Goal: Task Accomplishment & Management: Manage account settings

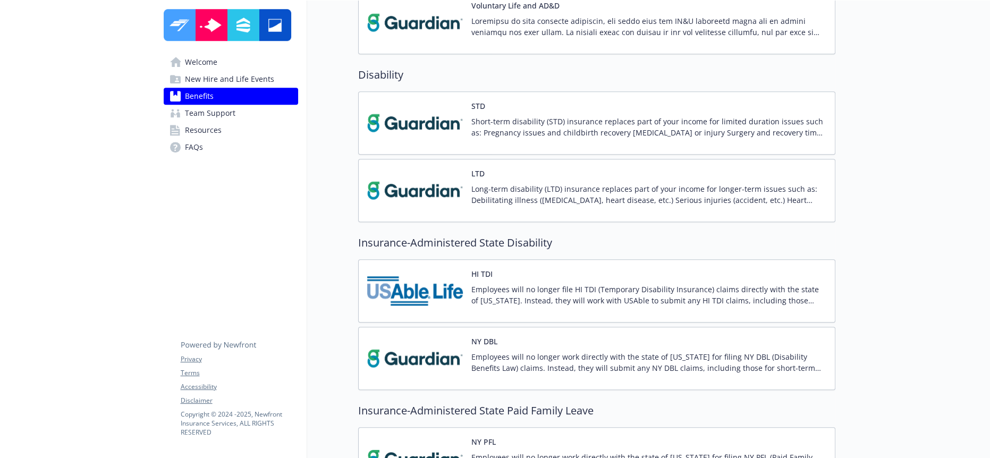
click at [426, 268] on img at bounding box center [415, 290] width 96 height 45
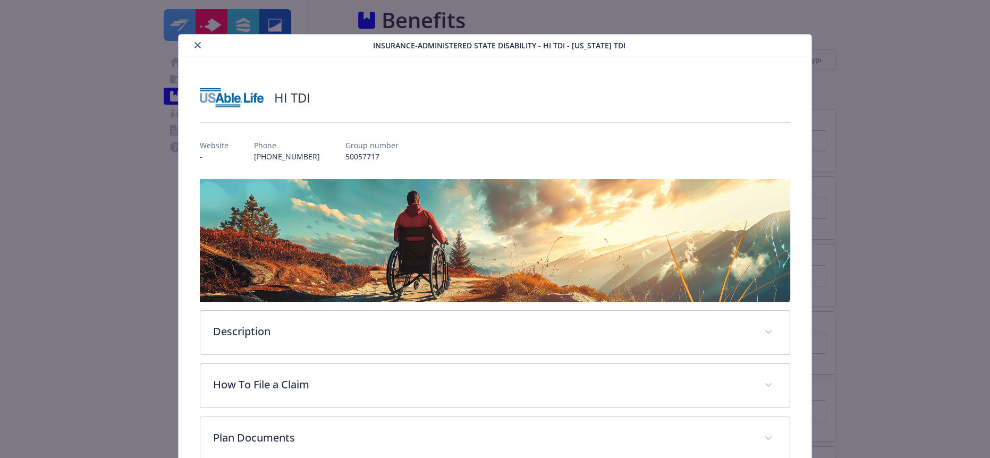
scroll to position [968, 0]
drag, startPoint x: 473, startPoint y: 239, endPoint x: 413, endPoint y: 217, distance: 63.4
click at [413, 217] on img "details for plan Insurance-Administered State Disability - HI TDI - Hawaii TDI" at bounding box center [495, 240] width 590 height 123
click at [195, 45] on icon "close" at bounding box center [197, 45] width 6 height 6
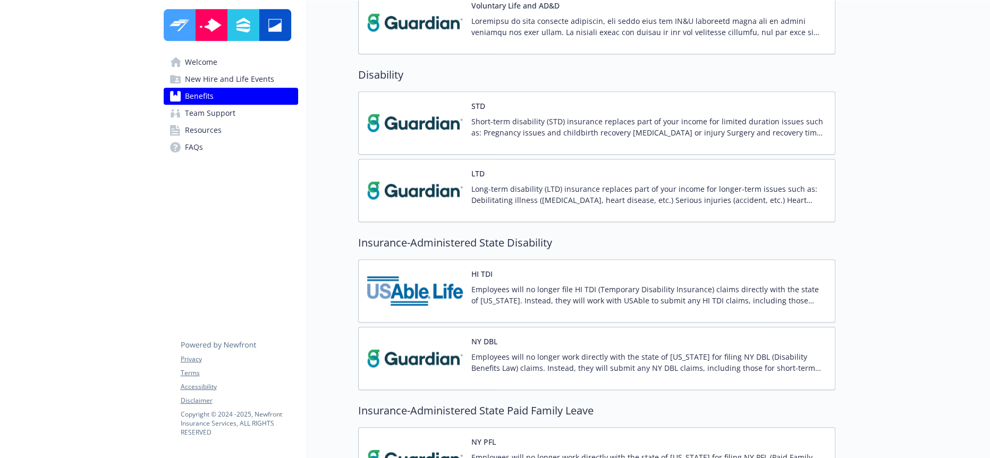
click at [438, 336] on img at bounding box center [415, 358] width 96 height 45
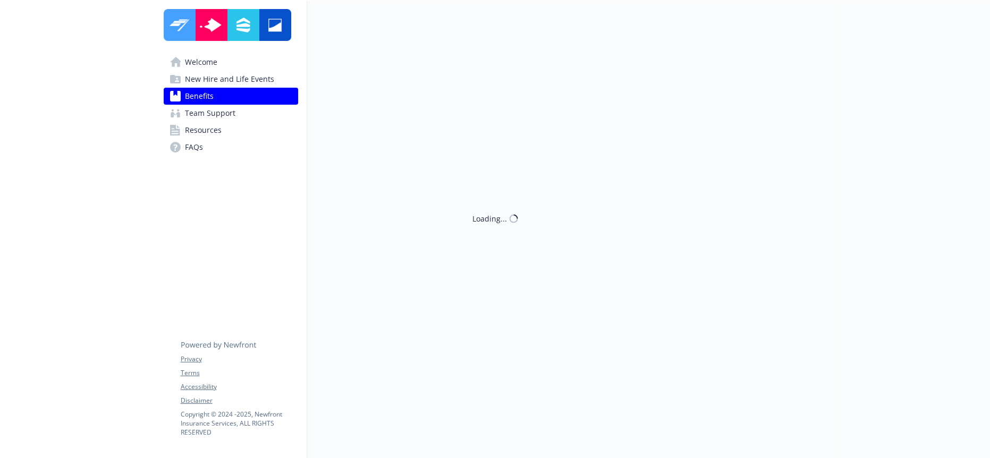
scroll to position [968, 0]
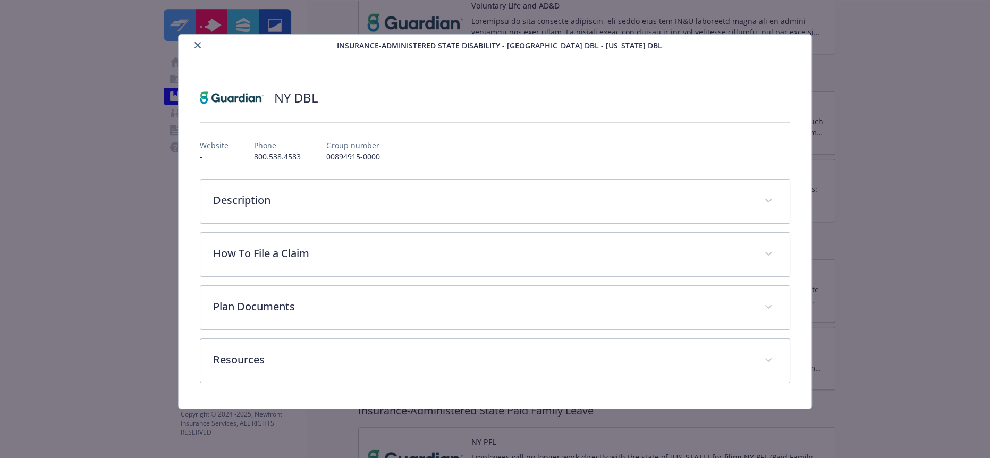
click at [194, 42] on icon "close" at bounding box center [197, 45] width 6 height 6
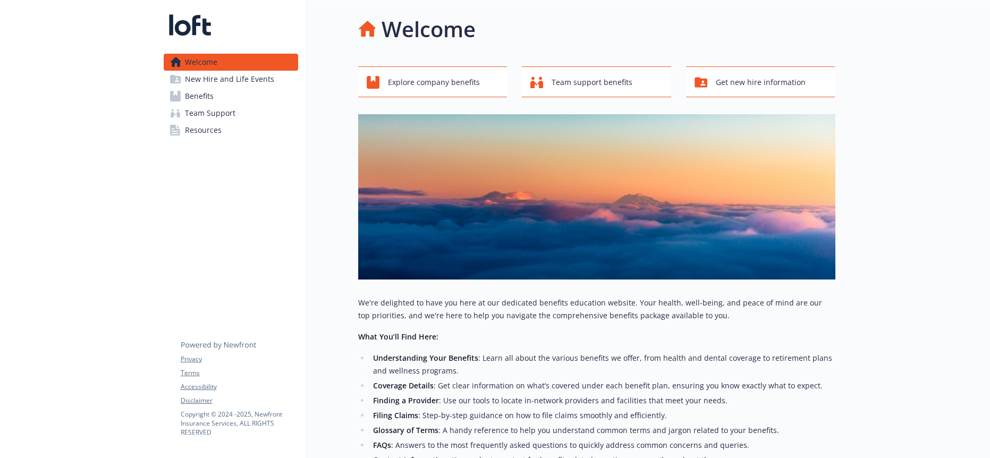
click at [204, 88] on span "Benefits" at bounding box center [199, 96] width 29 height 17
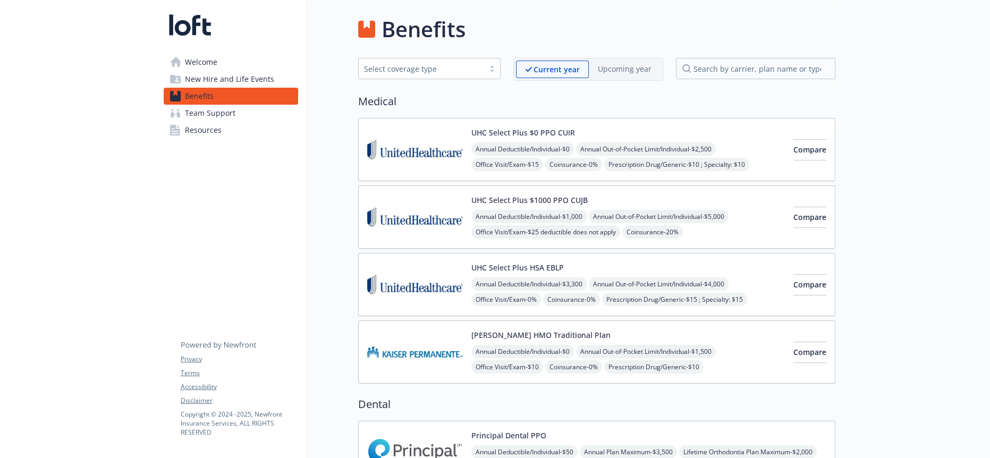
click at [412, 127] on img at bounding box center [415, 149] width 96 height 45
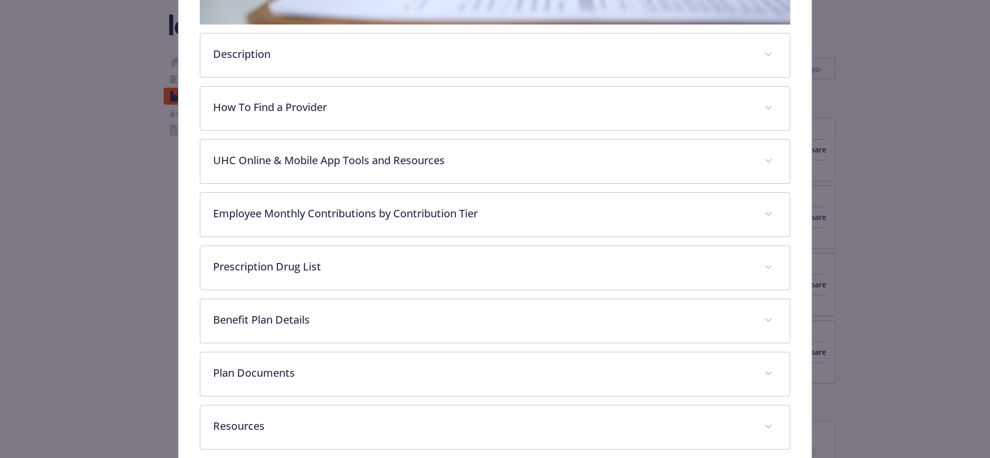
scroll to position [388, 0]
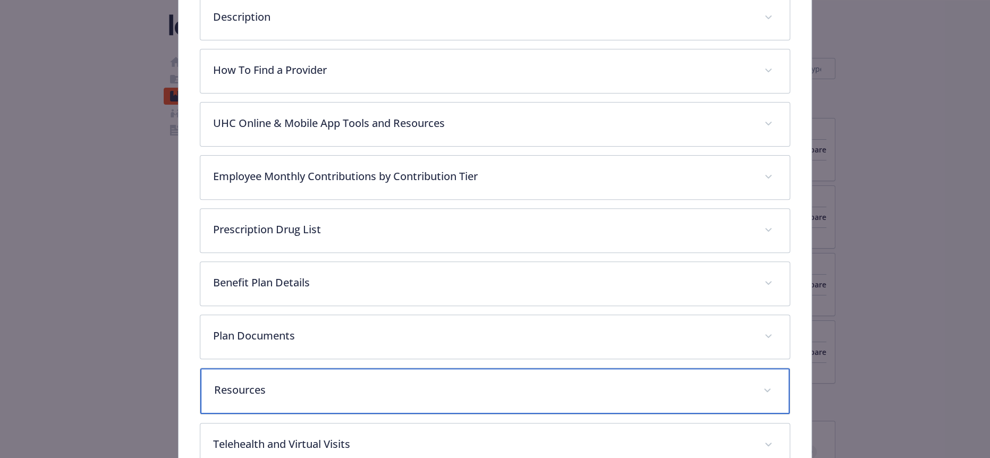
click at [290, 382] on p "Resources" at bounding box center [481, 390] width 535 height 16
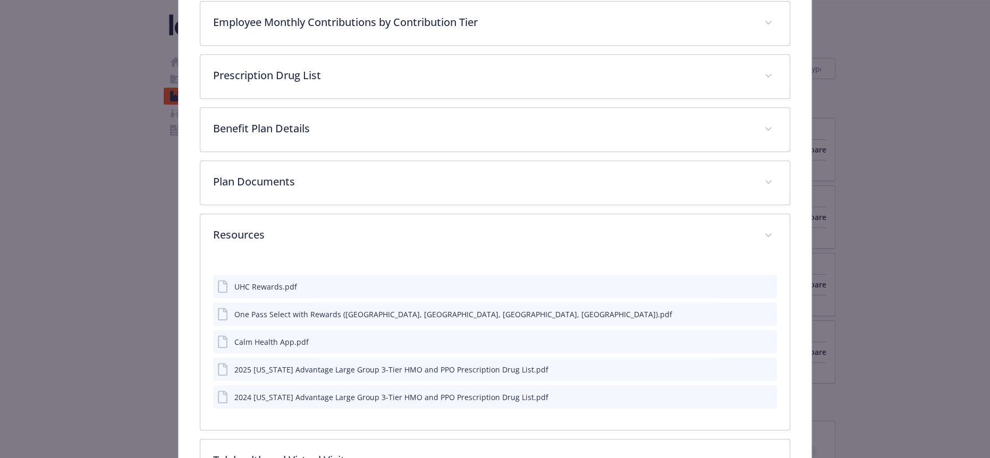
scroll to position [540, 0]
click at [762, 367] on icon "preview file" at bounding box center [767, 370] width 10 height 7
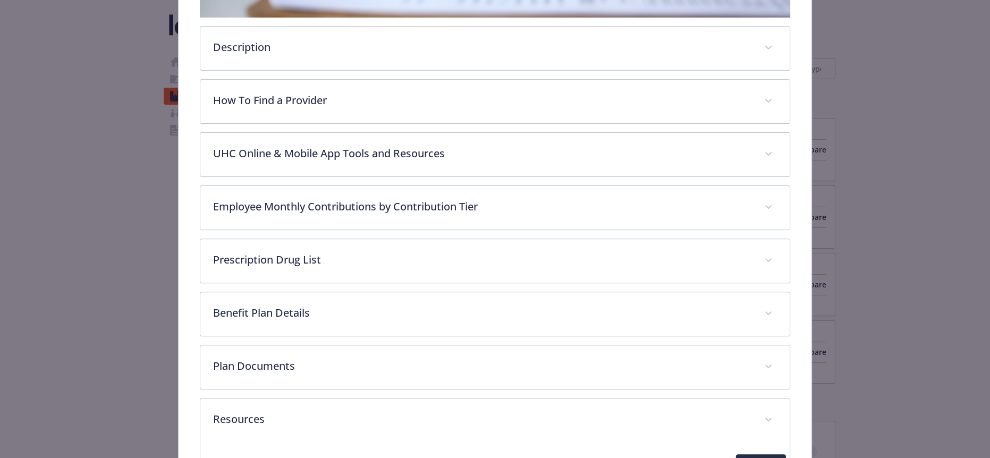
scroll to position [357, 0]
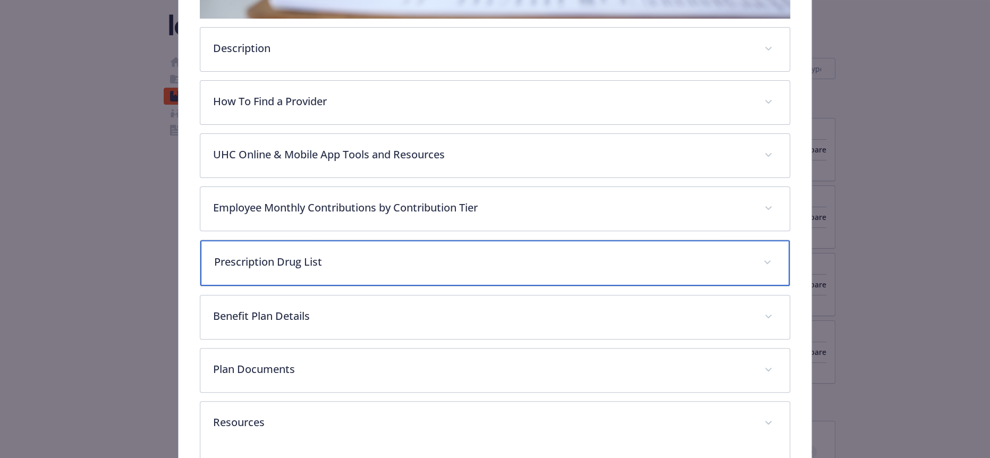
click at [321, 254] on p "Prescription Drug List" at bounding box center [481, 262] width 535 height 16
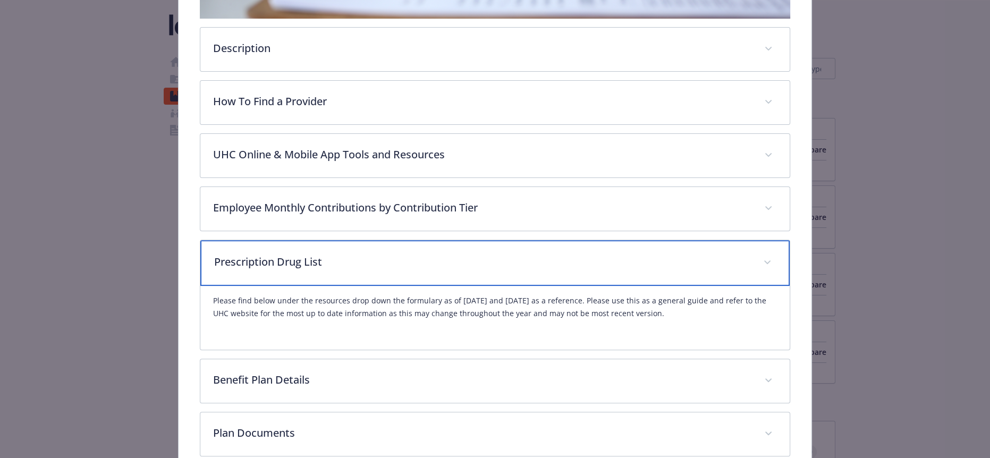
click at [311, 254] on p "Prescription Drug List" at bounding box center [481, 262] width 535 height 16
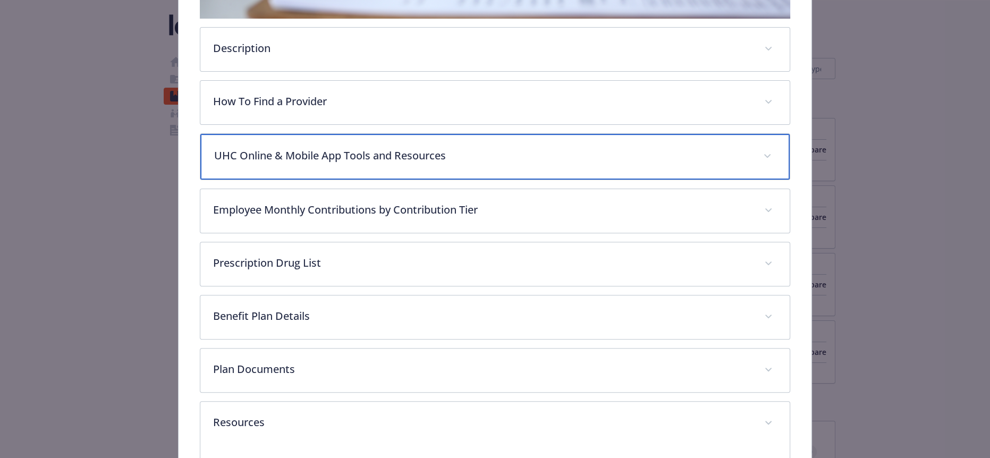
click at [342, 137] on div "UHC Online & Mobile App Tools and Resources" at bounding box center [494, 157] width 589 height 46
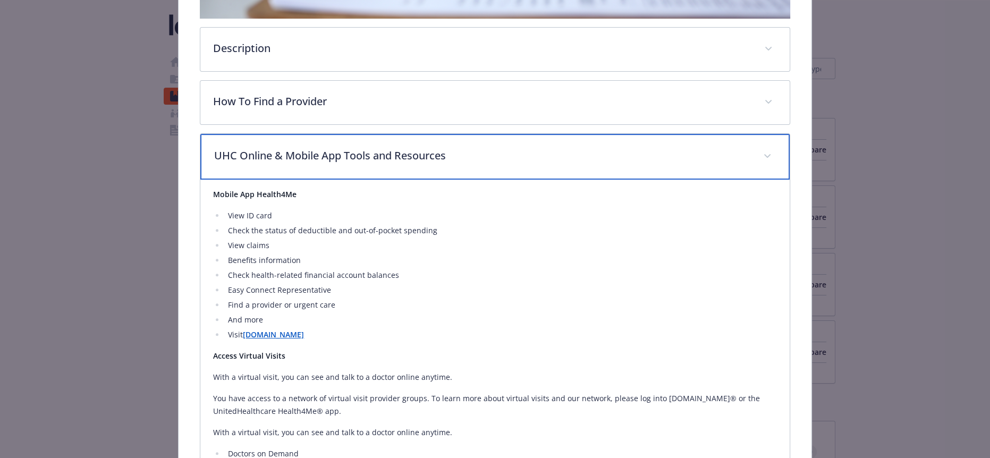
click at [342, 148] on p "UHC Online & Mobile App Tools and Resources" at bounding box center [481, 156] width 535 height 16
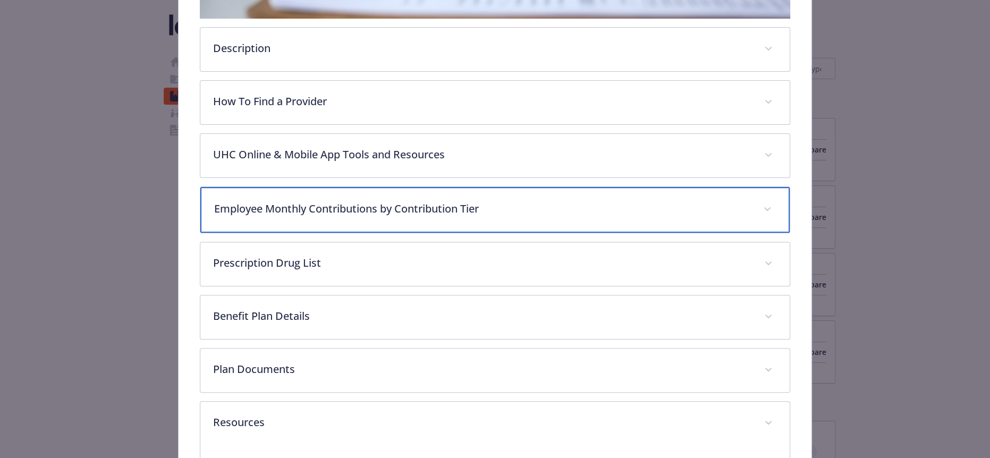
click at [296, 188] on div "Employee Monthly Contributions by Contribution Tier" at bounding box center [494, 210] width 589 height 46
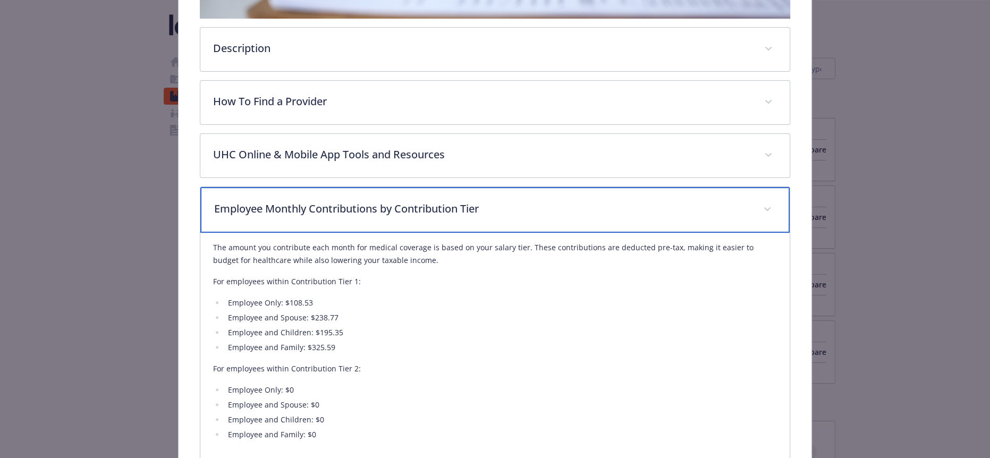
click at [296, 188] on div "Employee Monthly Contributions by Contribution Tier" at bounding box center [494, 210] width 589 height 46
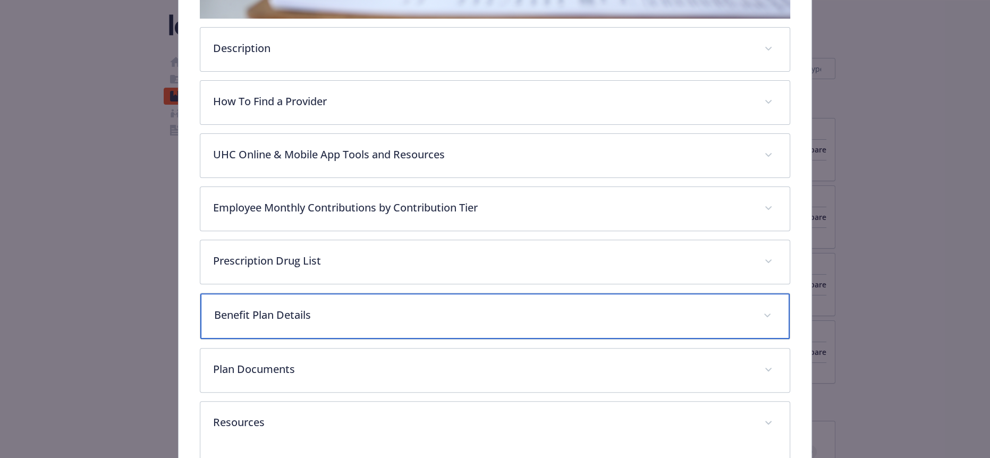
click at [270, 307] on p "Benefit Plan Details" at bounding box center [481, 315] width 535 height 16
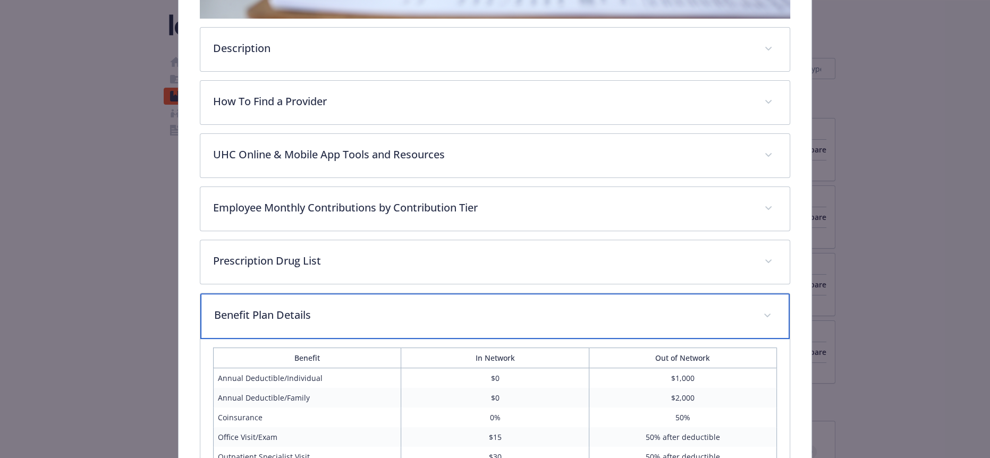
click at [270, 307] on p "Benefit Plan Details" at bounding box center [481, 315] width 535 height 16
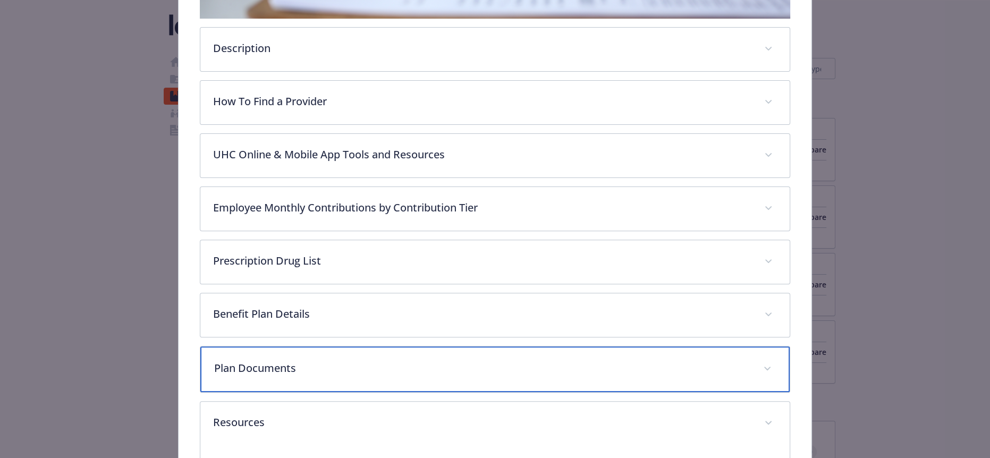
click at [260, 360] on p "Plan Documents" at bounding box center [481, 368] width 535 height 16
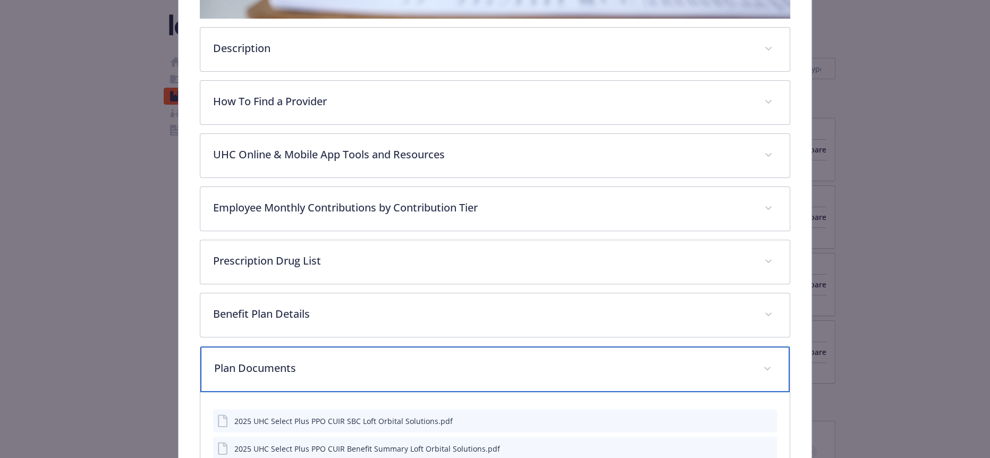
scroll to position [0, 0]
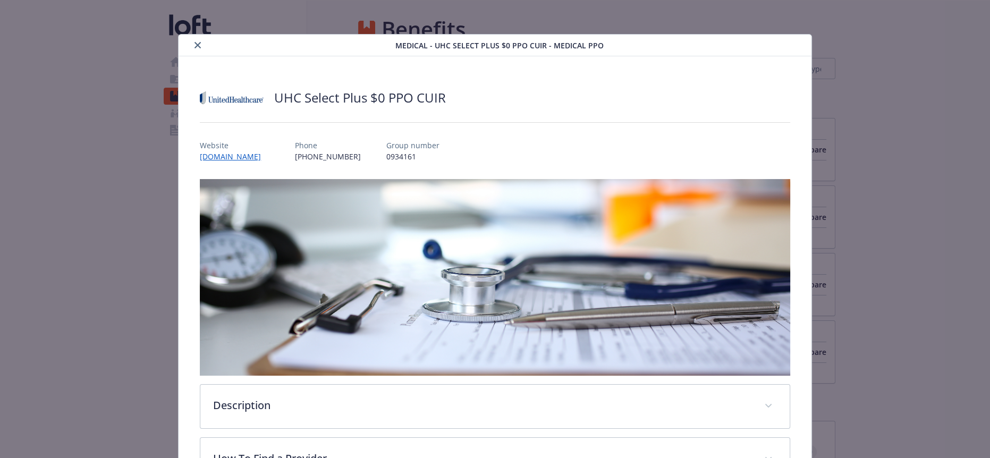
click at [194, 43] on icon "close" at bounding box center [197, 45] width 6 height 6
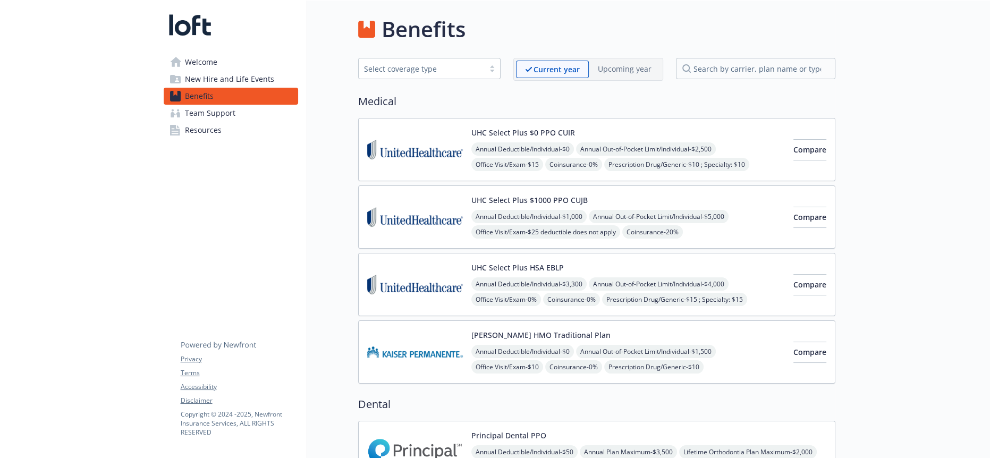
click at [418, 329] on img at bounding box center [415, 351] width 96 height 45
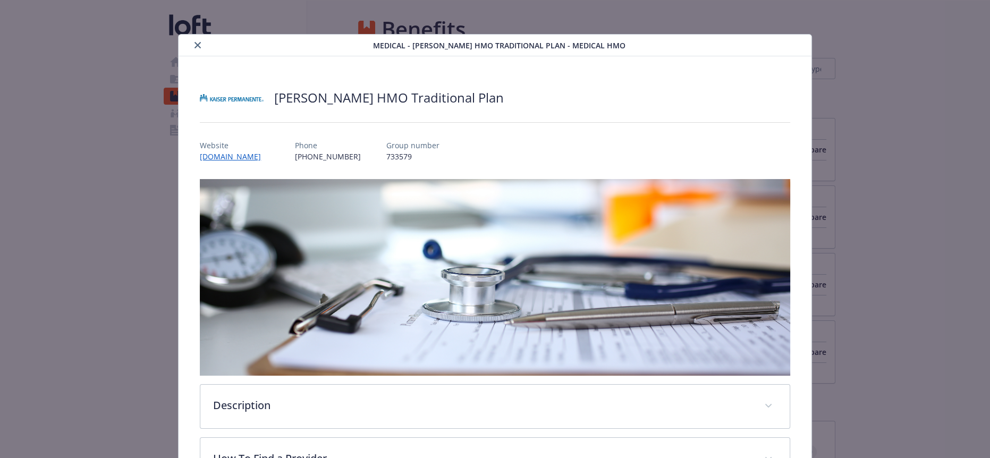
click at [195, 45] on icon "close" at bounding box center [197, 45] width 6 height 6
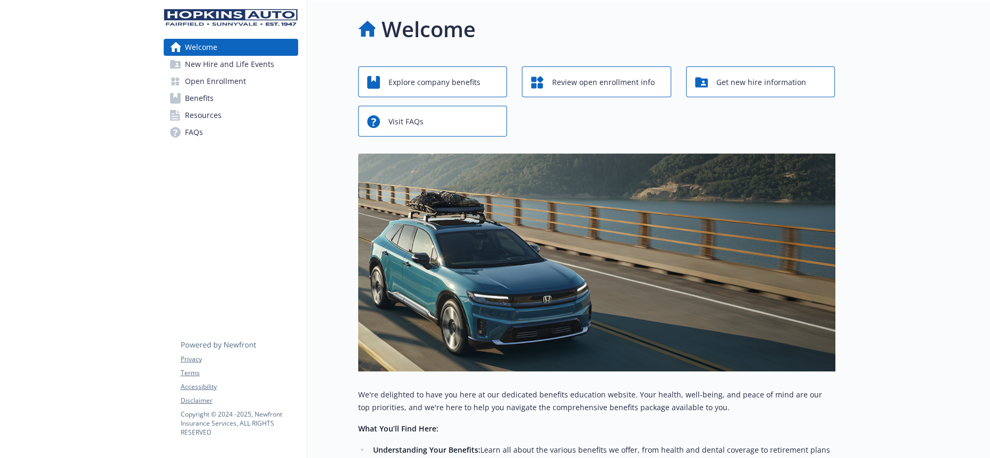
click at [240, 90] on link "Benefits" at bounding box center [231, 98] width 134 height 17
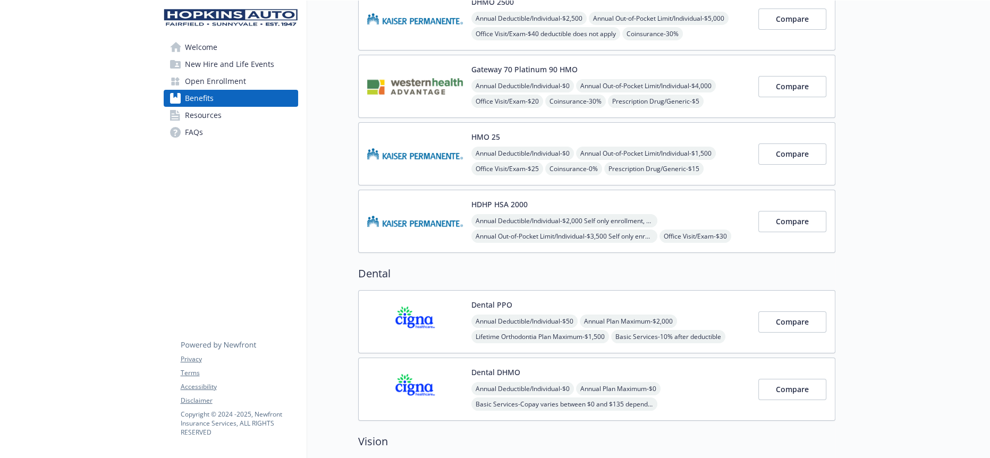
scroll to position [133, 0]
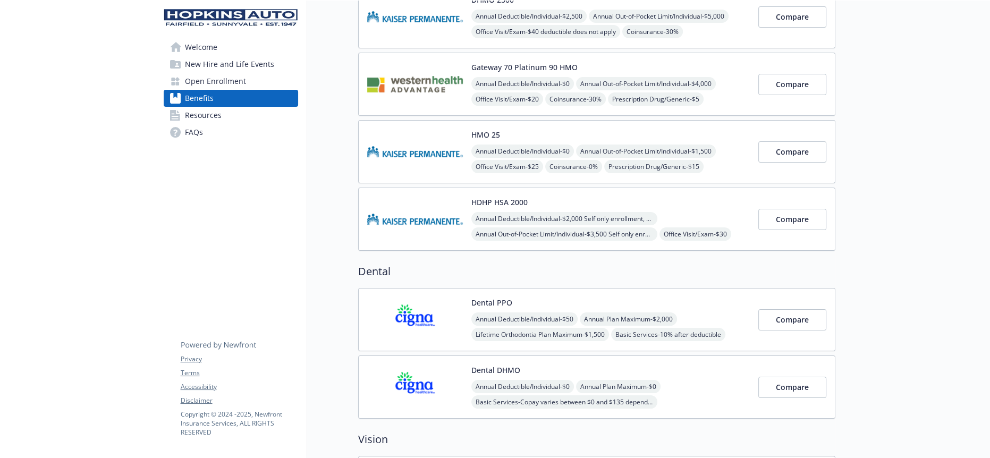
click at [415, 130] on img at bounding box center [415, 151] width 96 height 45
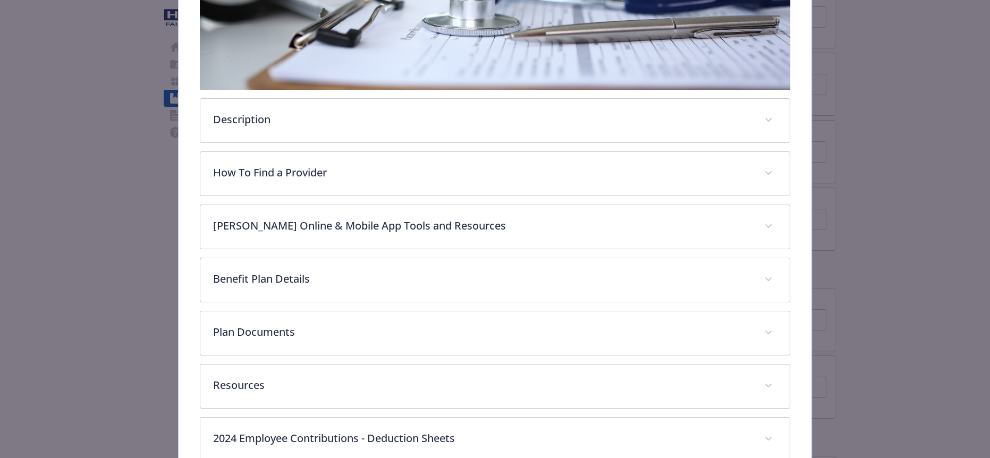
scroll to position [294, 0]
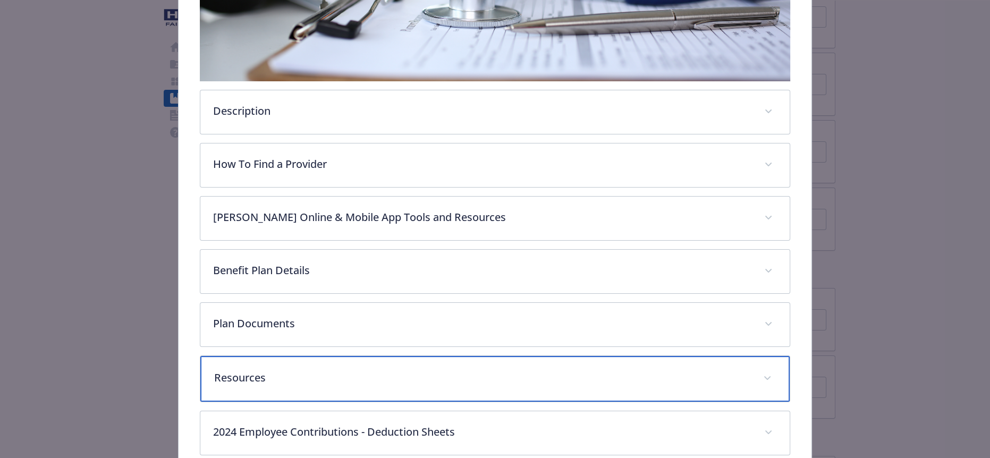
click at [277, 356] on div "Resources" at bounding box center [494, 379] width 589 height 46
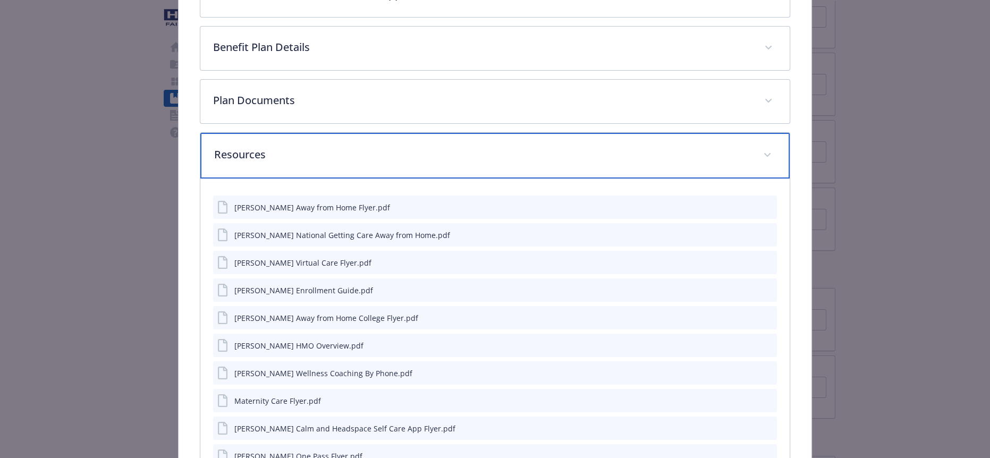
scroll to position [517, 0]
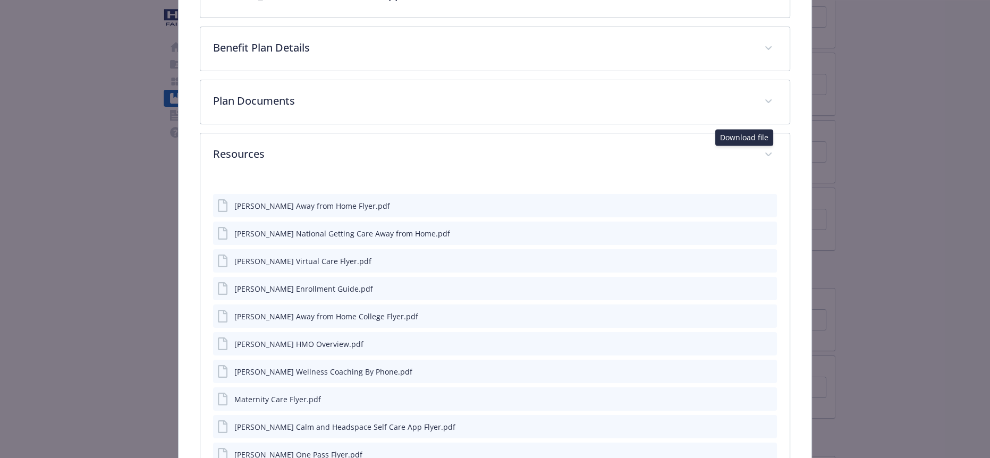
click at [745, 201] on icon "download file" at bounding box center [749, 205] width 8 height 8
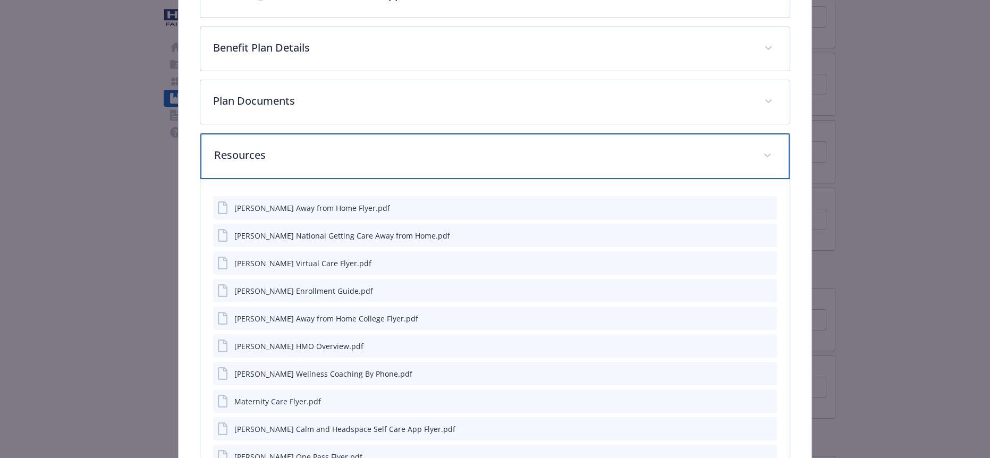
click at [372, 147] on p "Resources" at bounding box center [481, 155] width 535 height 16
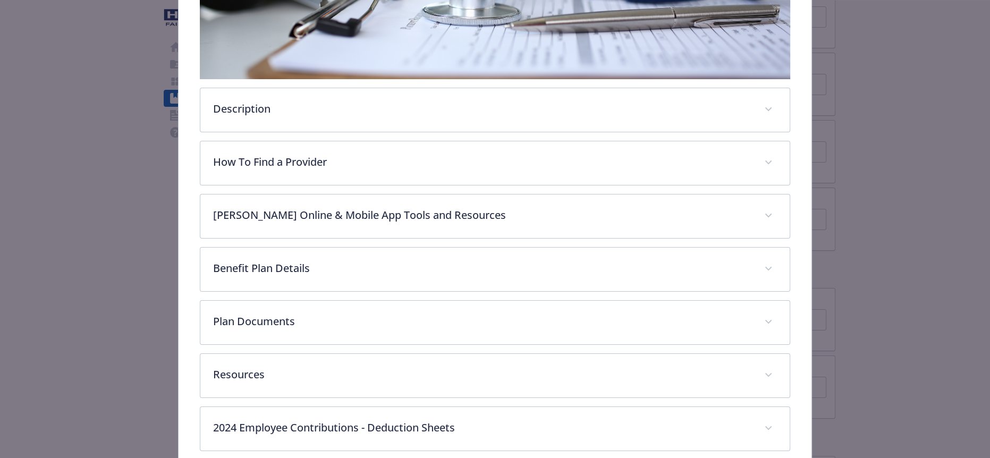
scroll to position [294, 0]
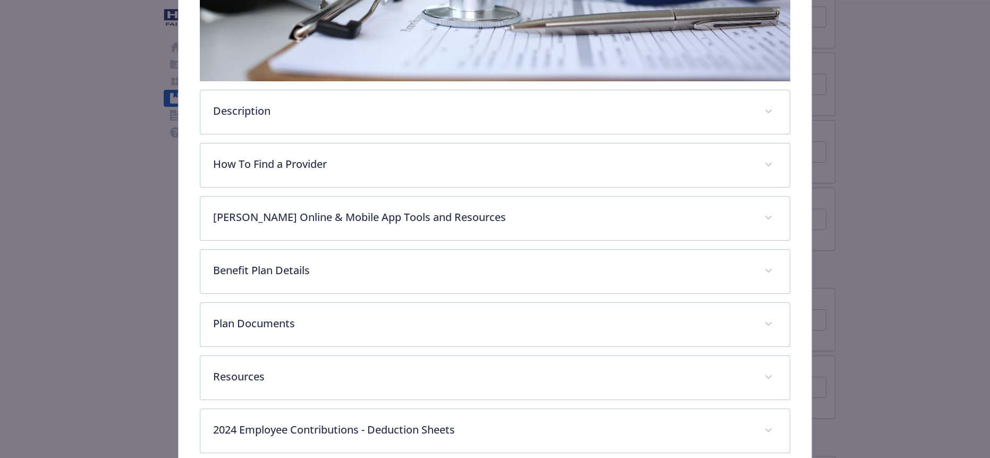
click at [372, 115] on div "Description Kaiser offers an all-in-one approach to healthcare, with predictabl…" at bounding box center [495, 112] width 590 height 45
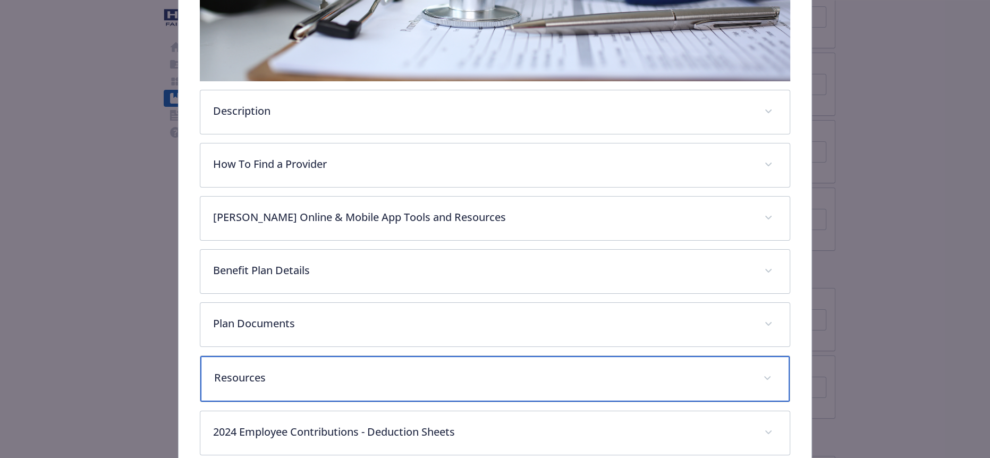
click at [335, 370] on p "Resources" at bounding box center [481, 378] width 535 height 16
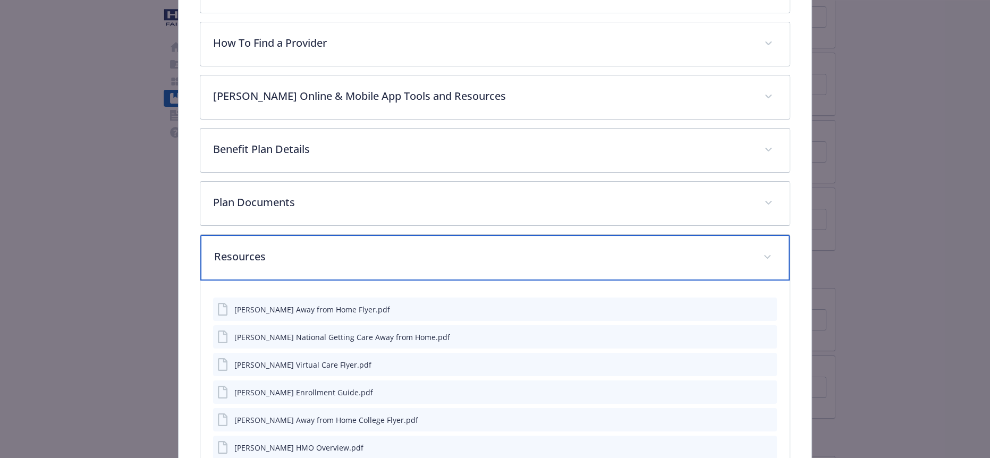
scroll to position [416, 0]
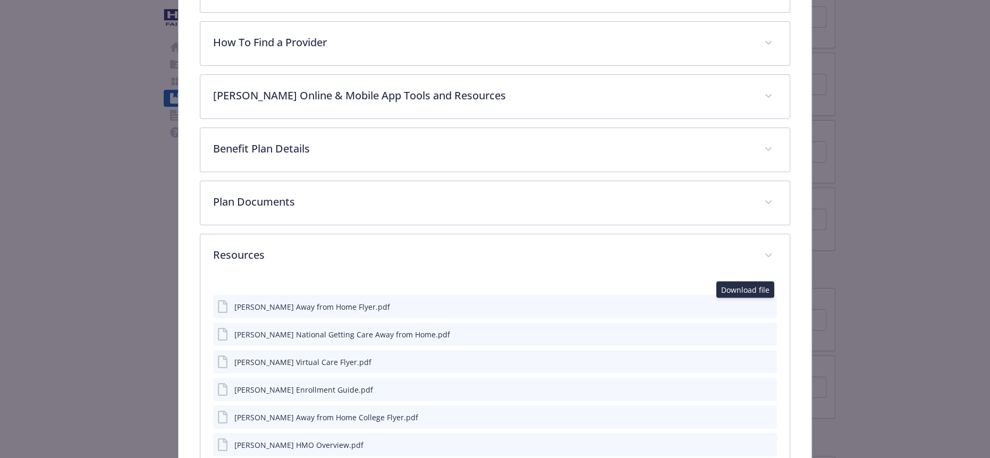
click at [745, 357] on icon "download file" at bounding box center [749, 361] width 8 height 8
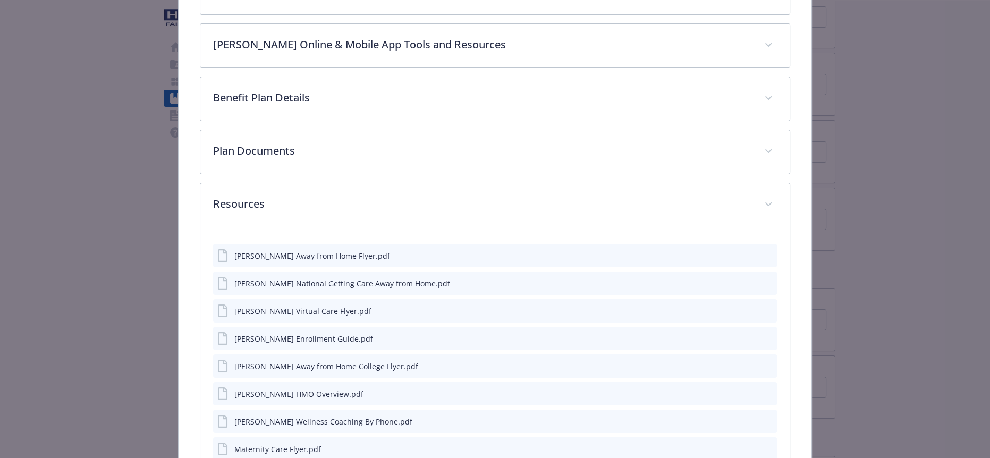
scroll to position [471, 0]
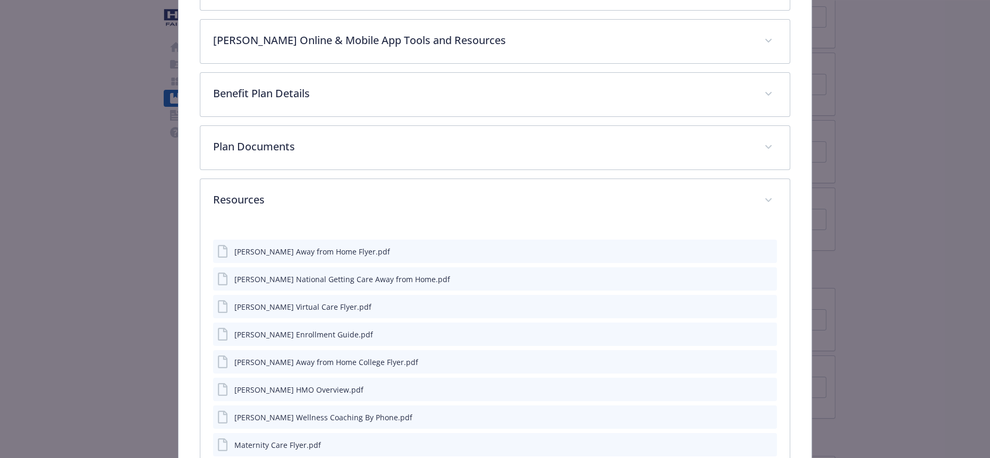
click at [747, 412] on icon "download file" at bounding box center [749, 416] width 8 height 8
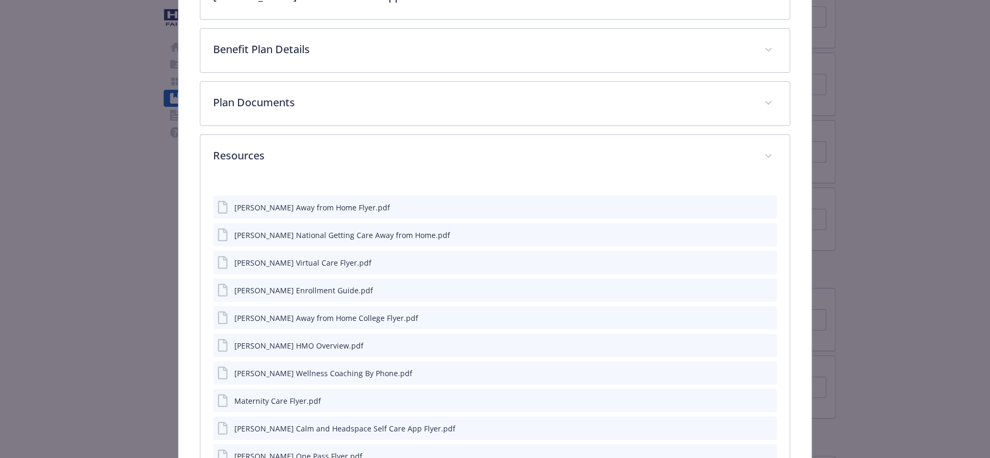
click at [746, 451] on icon "download file" at bounding box center [749, 455] width 8 height 8
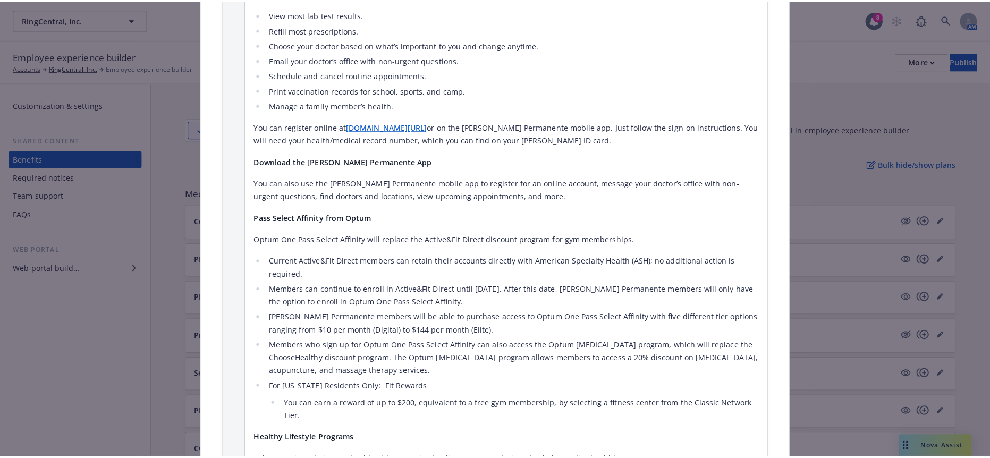
scroll to position [1025, 0]
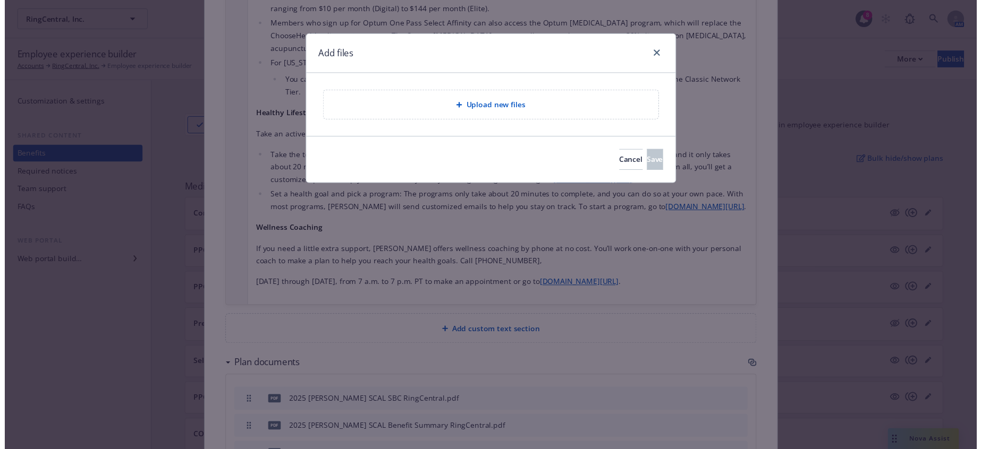
scroll to position [1017, 0]
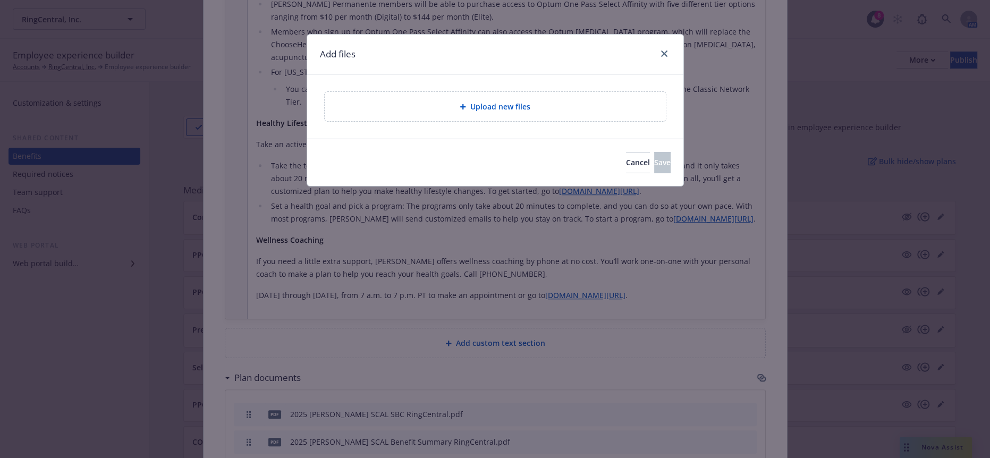
click at [462, 100] on div "Upload new files" at bounding box center [495, 106] width 324 height 12
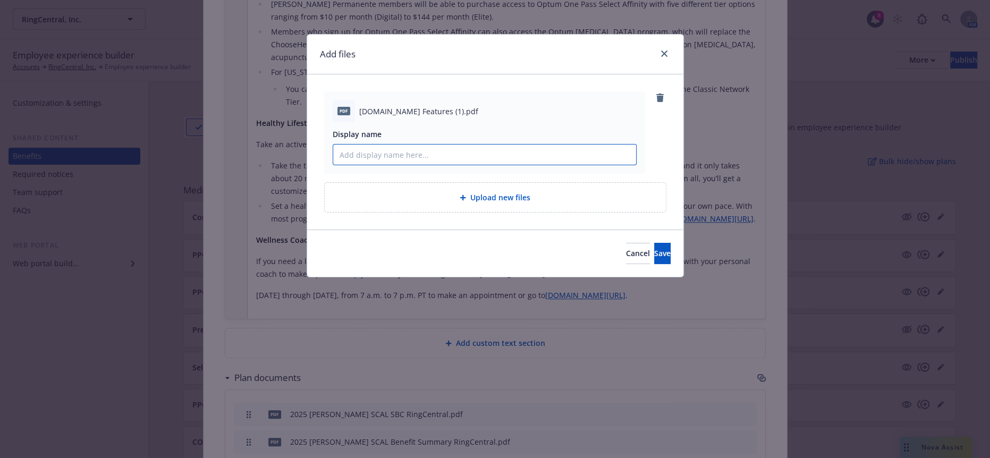
click at [489, 144] on input "Display name" at bounding box center [484, 154] width 303 height 20
drag, startPoint x: 408, startPoint y: 105, endPoint x: 353, endPoint y: 103, distance: 54.8
click at [353, 103] on div "pdf Kp.org Features (1).pdf" at bounding box center [485, 111] width 304 height 22
copy span "Kp.org Features"
click at [400, 144] on input "Display name" at bounding box center [484, 154] width 303 height 20
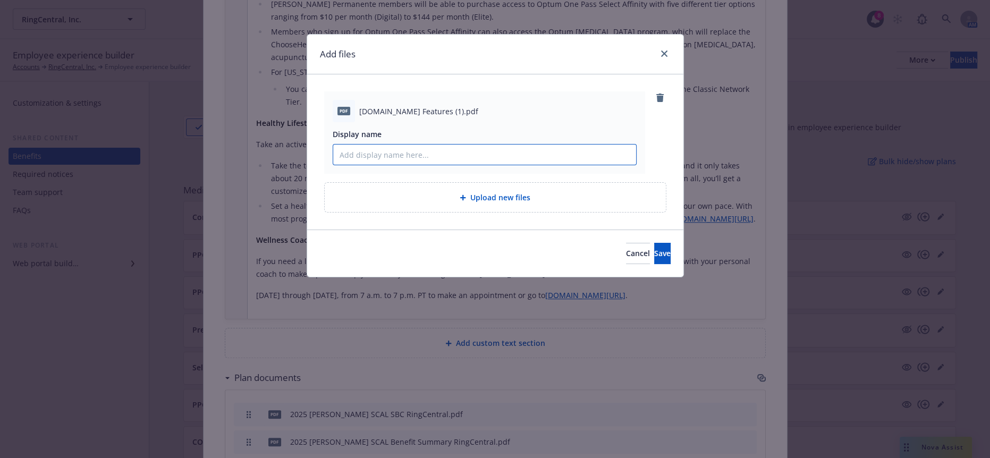
paste input "Kp.org Features"
type input "Kp.org Features"
click at [654, 248] on span "Save" at bounding box center [662, 253] width 16 height 10
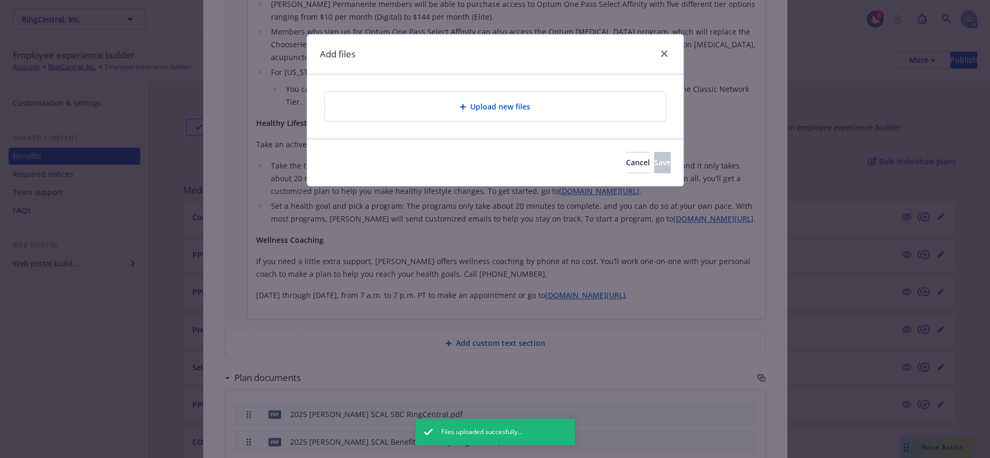
click at [392, 109] on div "Upload new files" at bounding box center [495, 106] width 341 height 29
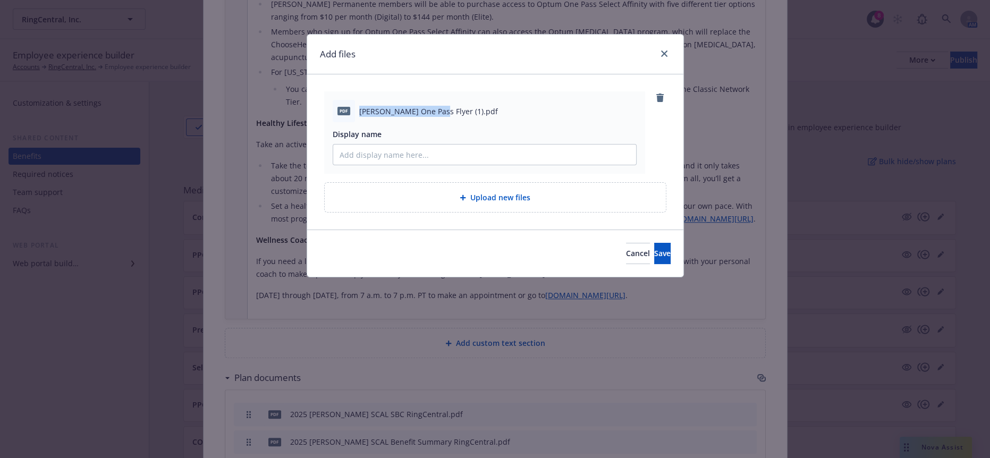
drag, startPoint x: 357, startPoint y: 104, endPoint x: 428, endPoint y: 106, distance: 71.2
click at [428, 106] on span "Kaiser One Pass Flyer (1).pdf" at bounding box center [428, 111] width 139 height 11
copy span "Kaiser One Pass Flyer"
click at [432, 144] on input "Display name" at bounding box center [484, 154] width 303 height 20
paste input "Kaiser One Pass Flyer"
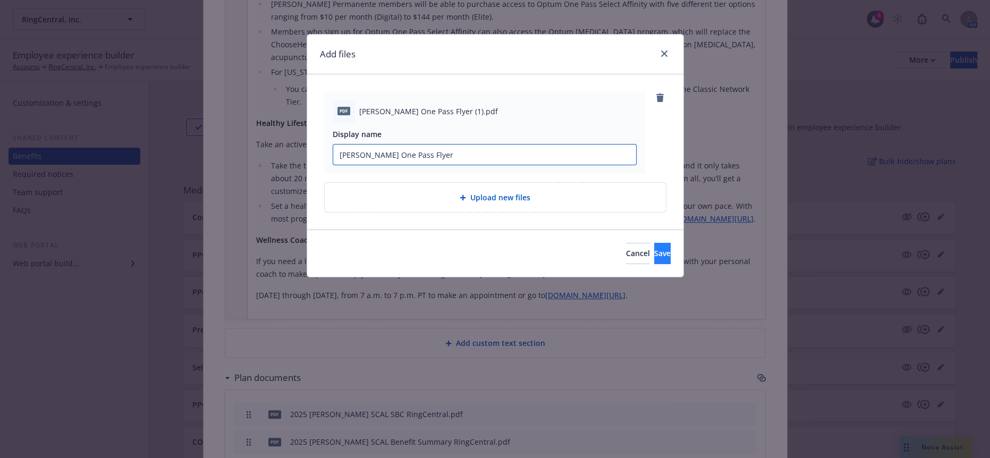
type input "Kaiser One Pass Flyer"
click at [656, 243] on button "Save" at bounding box center [662, 253] width 16 height 21
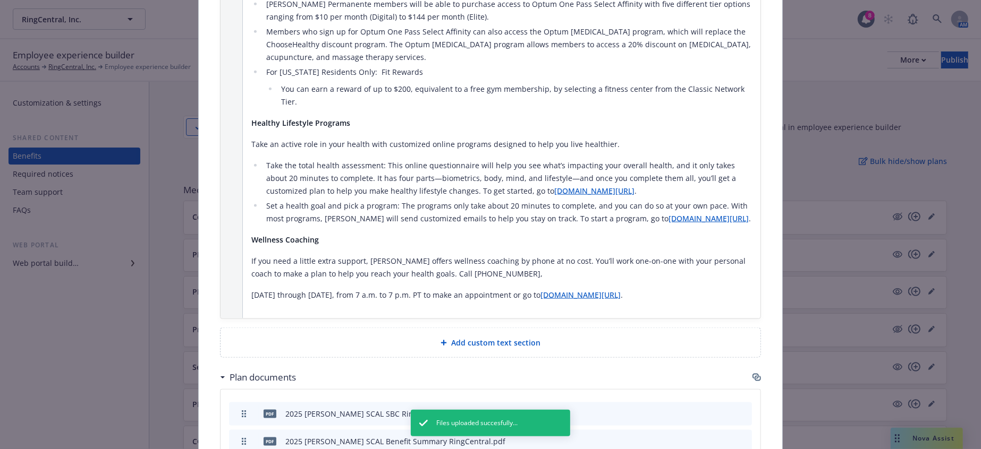
scroll to position [1059, 0]
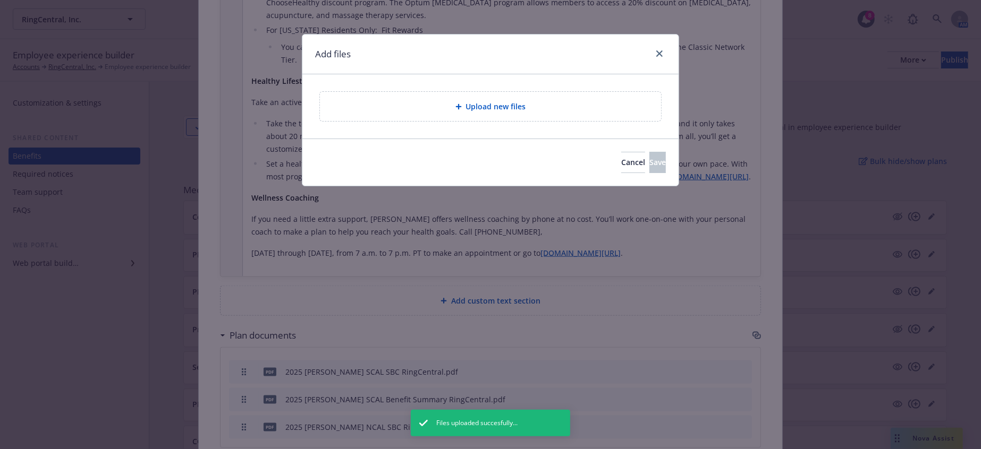
scroll to position [1050, 0]
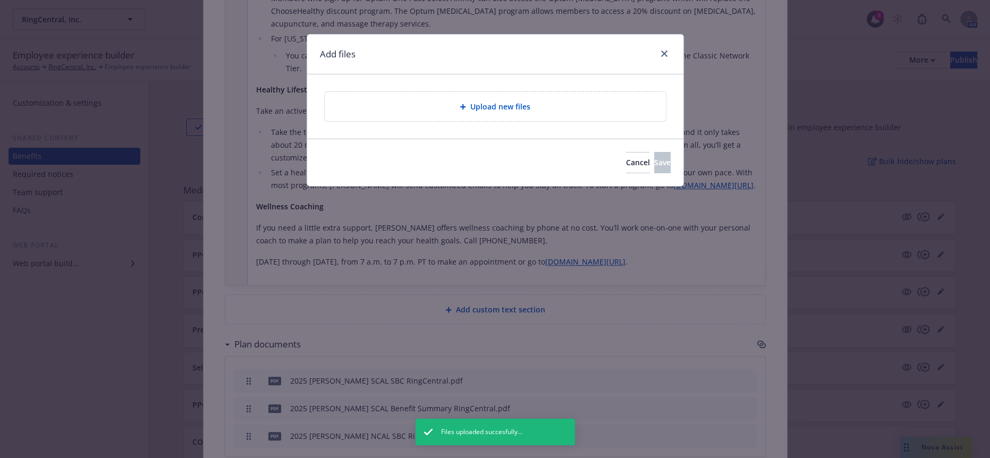
click at [552, 112] on div "Upload new files" at bounding box center [495, 106] width 341 height 29
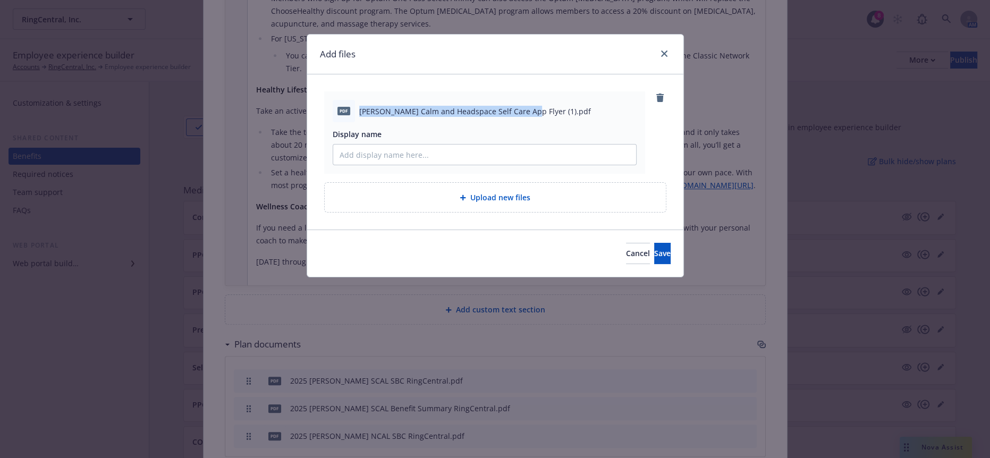
drag, startPoint x: 356, startPoint y: 105, endPoint x: 517, endPoint y: 108, distance: 161.0
click at [517, 108] on span "Kaiser Calm and Headspace Self Care App Flyer (1).pdf" at bounding box center [475, 111] width 232 height 11
copy span "Kaiser Calm and Headspace Self Care App Flyer"
click at [483, 148] on input "Display name" at bounding box center [484, 154] width 303 height 20
paste input "Kaiser Calm and Headspace Self Care App Flyer"
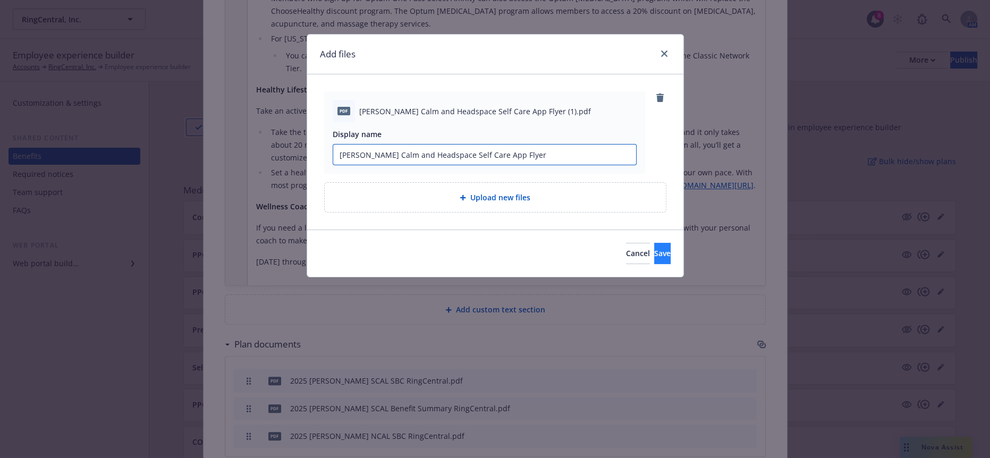
type input "Kaiser Calm and Headspace Self Care App Flyer"
click at [654, 248] on span "Save" at bounding box center [662, 253] width 16 height 10
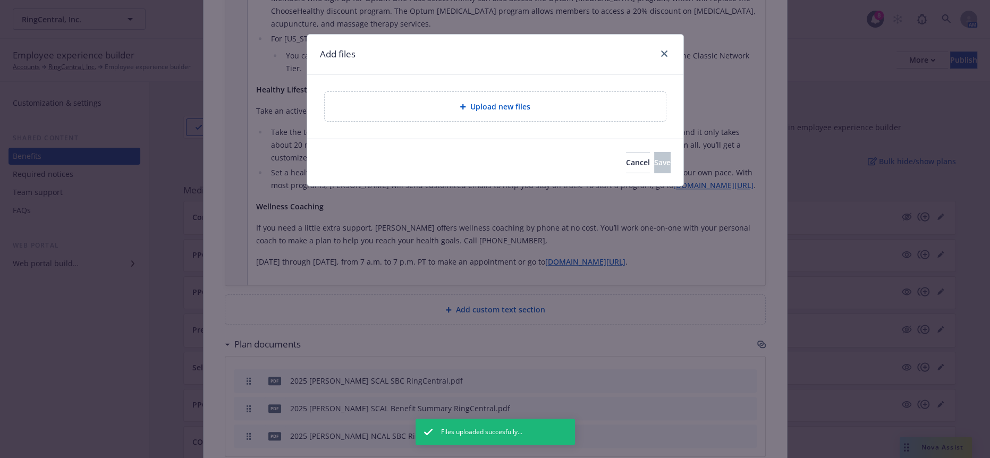
click at [506, 109] on div "Upload new files" at bounding box center [495, 106] width 341 height 29
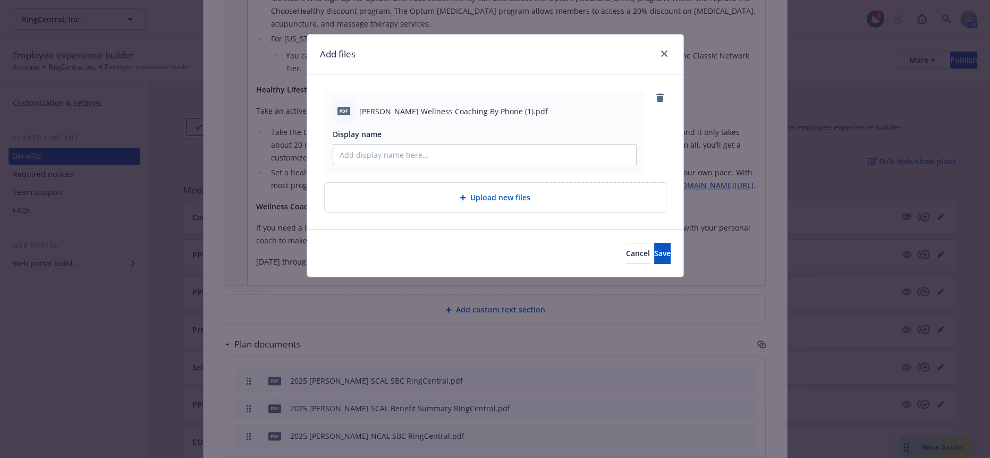
click at [354, 104] on div "pdf Kaiser Wellness Coaching By Phone (1).pdf" at bounding box center [485, 111] width 304 height 22
drag, startPoint x: 357, startPoint y: 107, endPoint x: 424, endPoint y: 104, distance: 67.0
click at [424, 106] on span "Kaiser Wellness Coaching By Phone (1).pdf" at bounding box center [453, 111] width 189 height 11
click at [351, 102] on div "pdf" at bounding box center [344, 111] width 22 height 22
drag, startPoint x: 356, startPoint y: 106, endPoint x: 477, endPoint y: 105, distance: 121.1
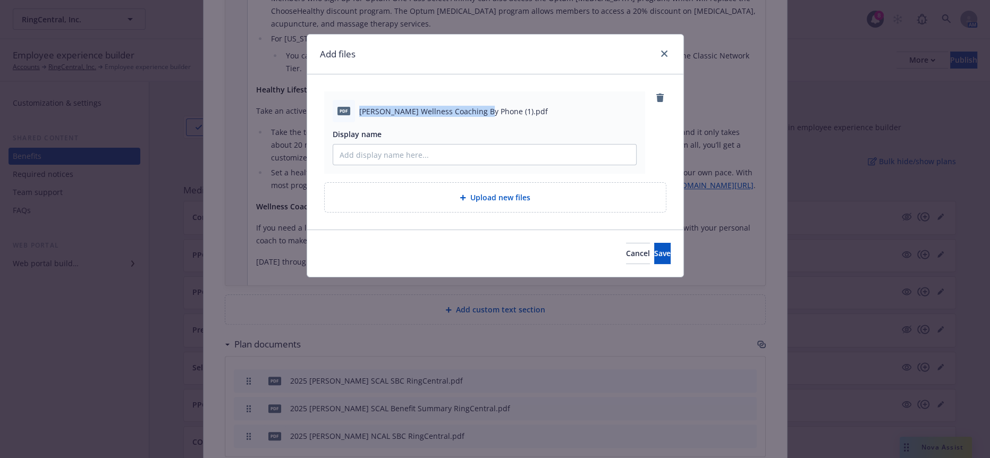
click at [477, 106] on span "Kaiser Wellness Coaching By Phone (1).pdf" at bounding box center [453, 111] width 189 height 11
copy span "Kaiser Wellness Coaching By Phone"
click at [413, 149] on input "Display name" at bounding box center [484, 154] width 303 height 20
paste input "Kaiser Wellness Coaching By Phone"
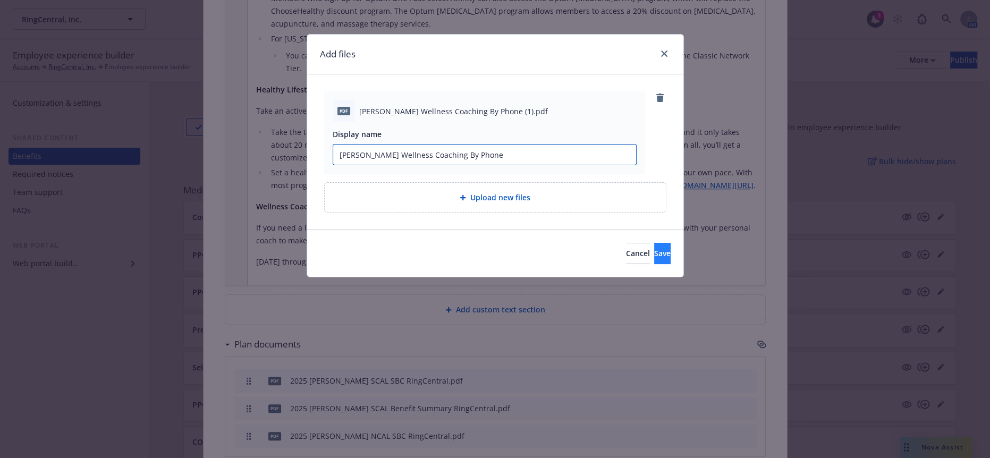
type input "Kaiser Wellness Coaching By Phone"
click at [654, 248] on span "Save" at bounding box center [662, 253] width 16 height 10
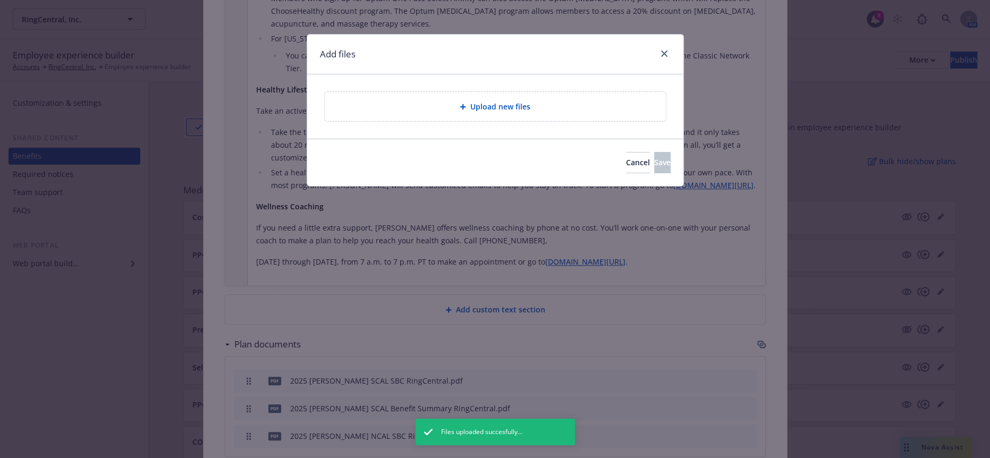
click at [445, 101] on div "Upload new files" at bounding box center [495, 106] width 324 height 12
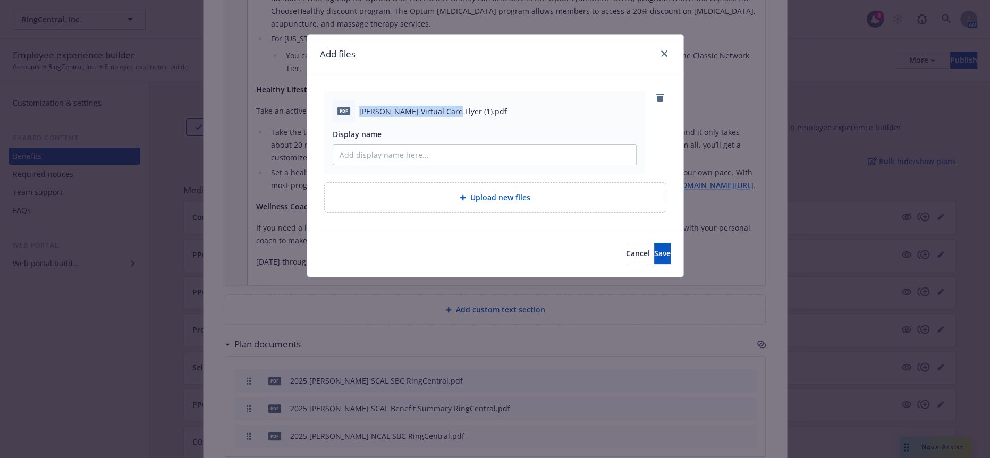
drag, startPoint x: 356, startPoint y: 105, endPoint x: 438, endPoint y: 111, distance: 82.5
click at [438, 111] on div "pdf Kaiser Virtual Care Flyer (1).pdf" at bounding box center [485, 111] width 304 height 22
copy span "Kaiser Virtual Care Flyer"
click at [367, 144] on input "Display name" at bounding box center [484, 154] width 303 height 20
paste input "Kaiser Virtual Care Flyer"
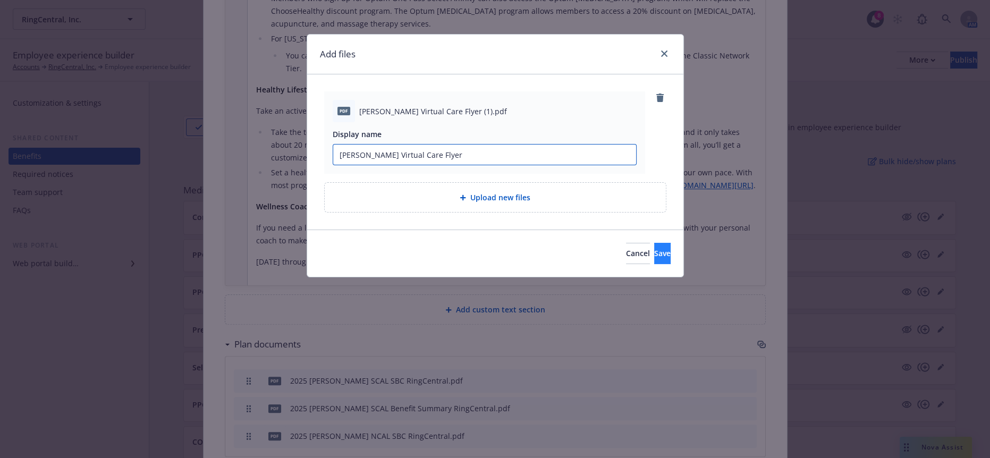
type input "Kaiser Virtual Care Flyer"
click at [654, 248] on span "Save" at bounding box center [662, 253] width 16 height 10
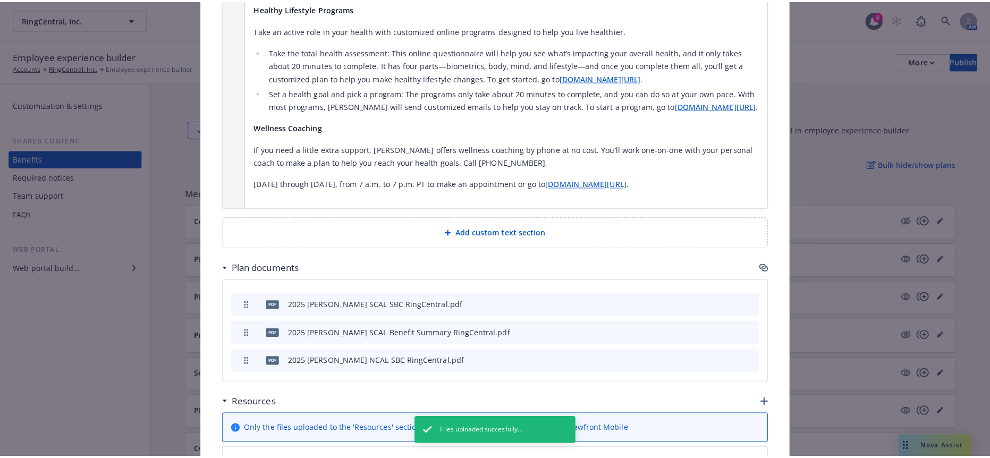
scroll to position [1131, 0]
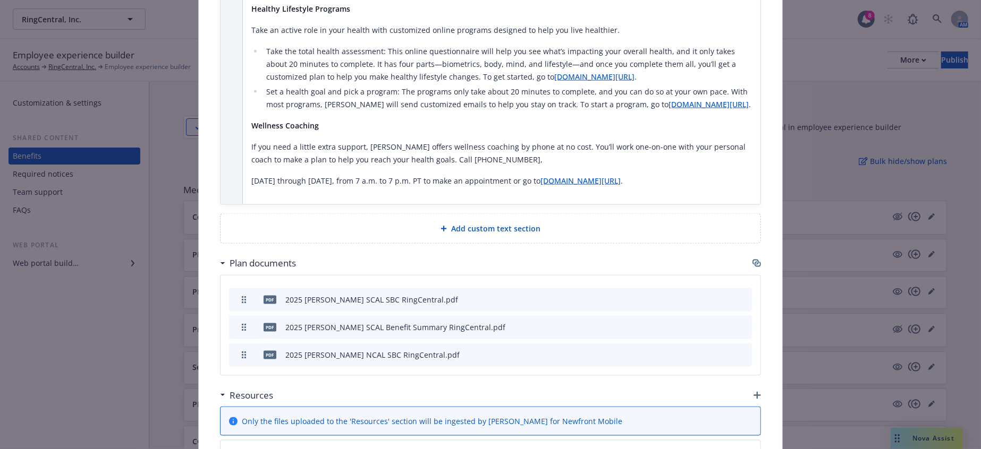
click at [754, 392] on icon "button" at bounding box center [756, 395] width 7 height 7
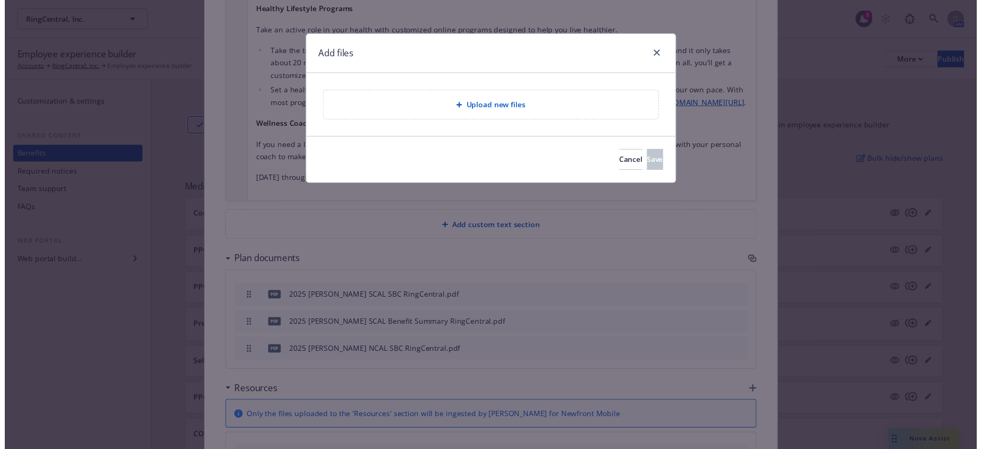
scroll to position [1122, 0]
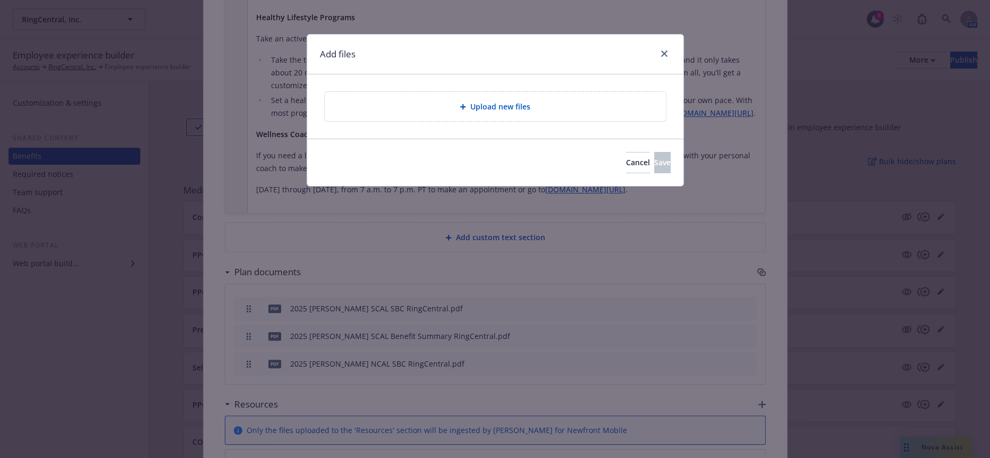
click at [506, 109] on div "Upload new files" at bounding box center [495, 106] width 341 height 29
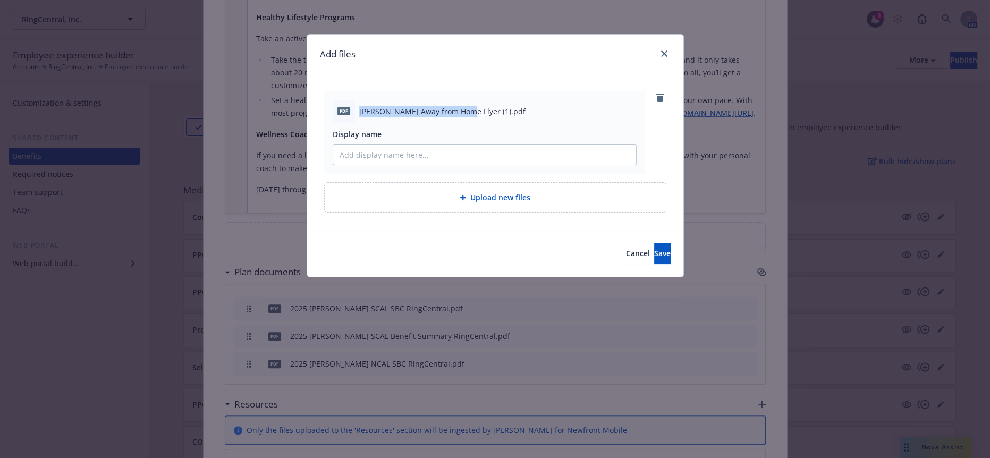
drag, startPoint x: 356, startPoint y: 104, endPoint x: 457, endPoint y: 106, distance: 100.4
click at [457, 106] on span "Kaiser Away from Home Flyer (1).pdf" at bounding box center [442, 111] width 166 height 11
copy span "Kaiser Away from Home Flyer"
click at [414, 153] on input "Display name" at bounding box center [484, 154] width 303 height 20
paste input "Kaiser Away from Home Flyer"
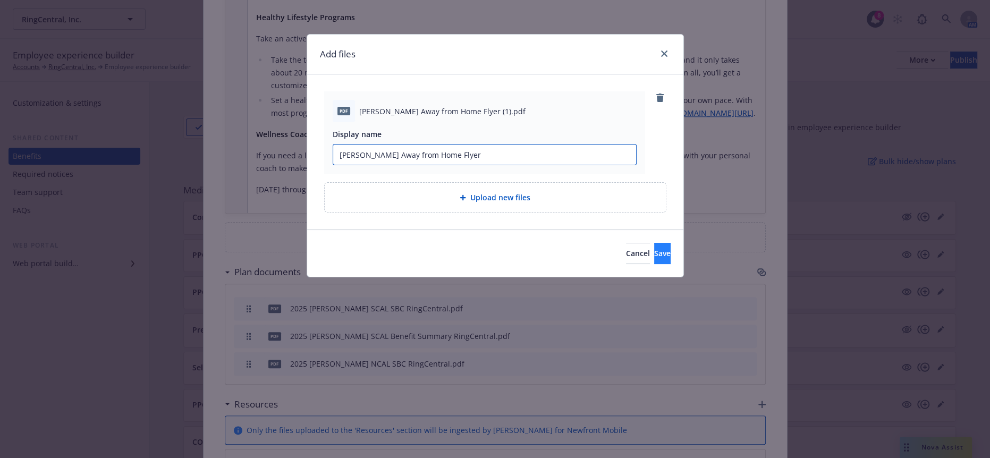
type input "Kaiser Away from Home Flyer"
click at [654, 244] on button "Save" at bounding box center [662, 253] width 16 height 21
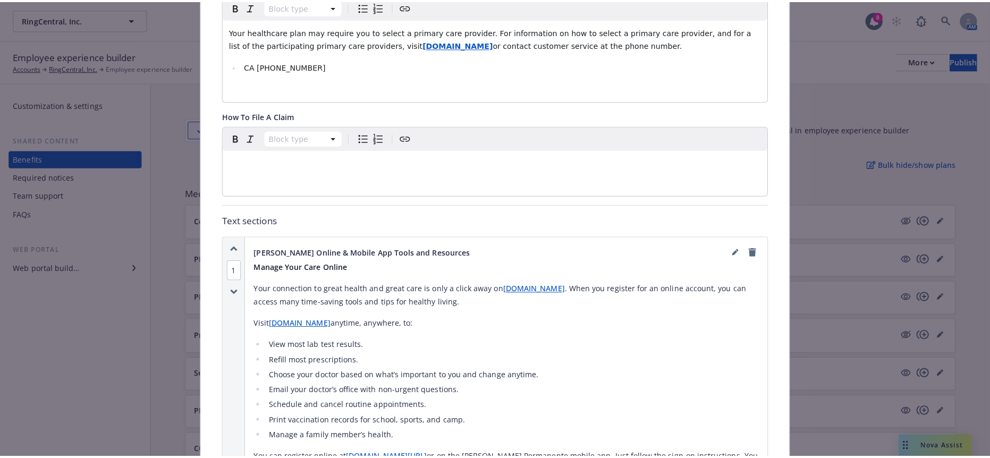
scroll to position [0, 0]
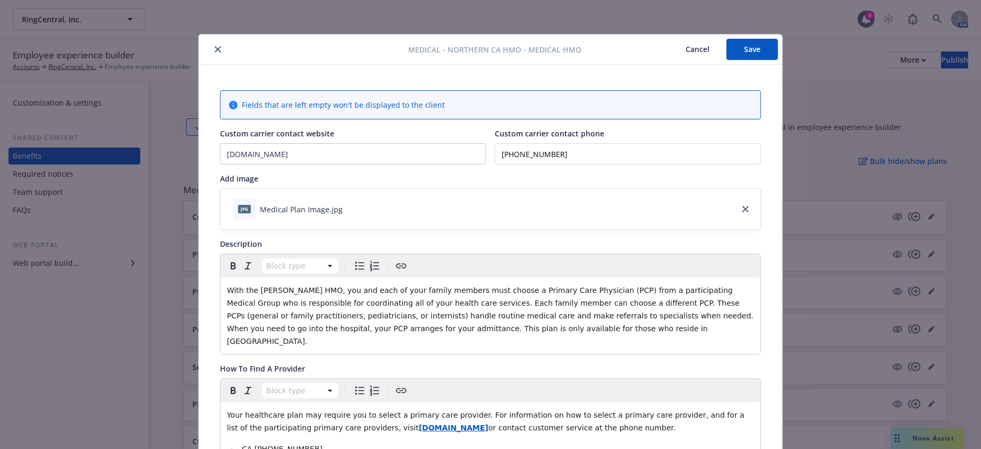
click at [765, 42] on button "Save" at bounding box center [752, 49] width 52 height 21
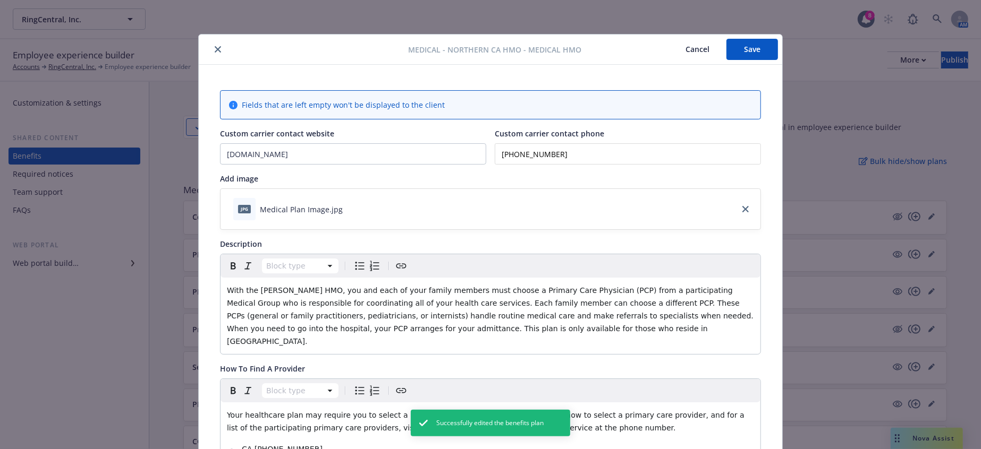
click at [215, 46] on icon "close" at bounding box center [218, 49] width 6 height 6
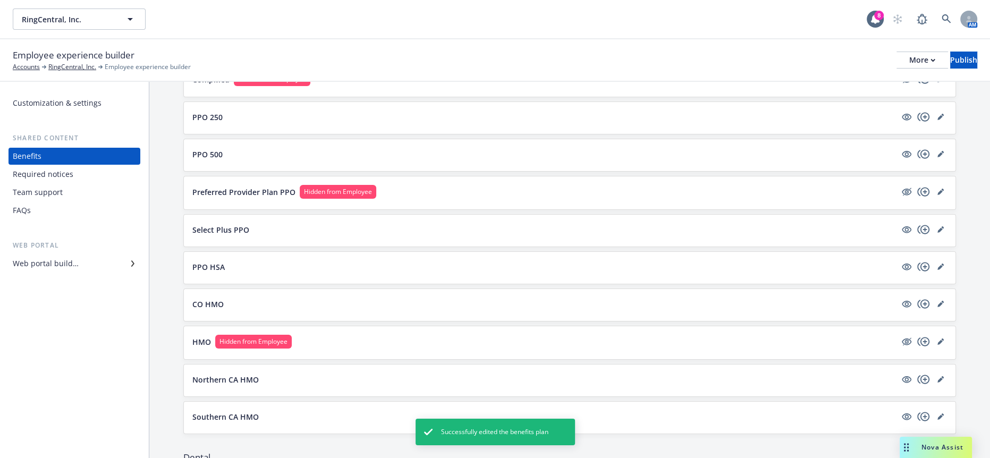
scroll to position [137, 0]
click at [922, 373] on icon "copyPlus" at bounding box center [923, 379] width 13 height 13
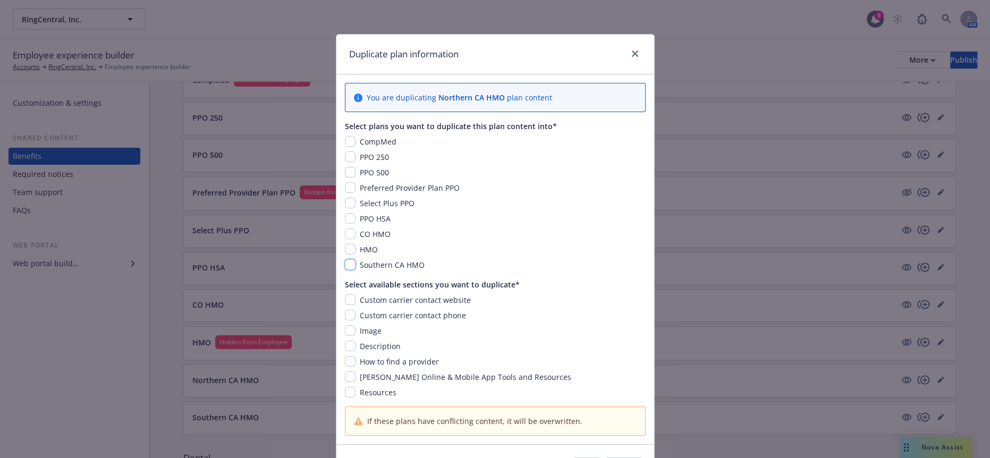
click at [345, 259] on input "checkbox" at bounding box center [350, 264] width 11 height 11
checkbox input "true"
click at [345, 387] on input "checkbox" at bounding box center [350, 392] width 11 height 11
checkbox input "true"
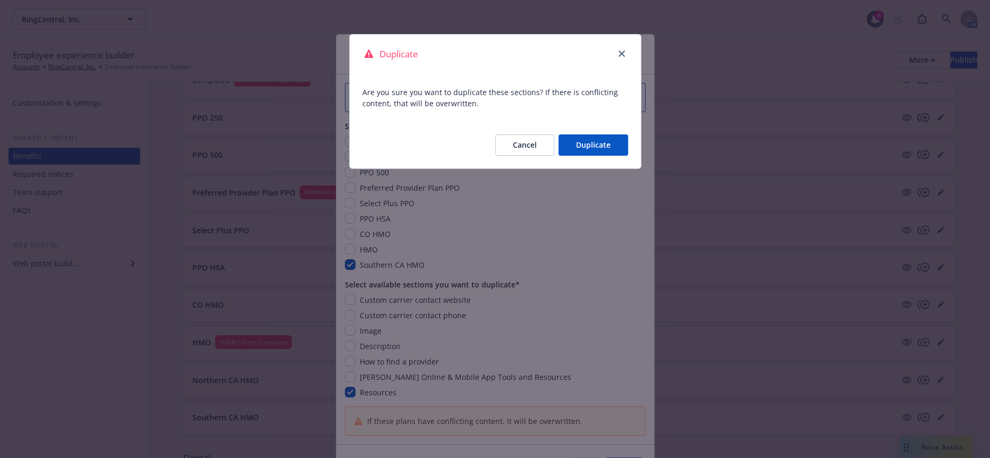
click at [611, 135] on button "Duplicate" at bounding box center [593, 144] width 70 height 21
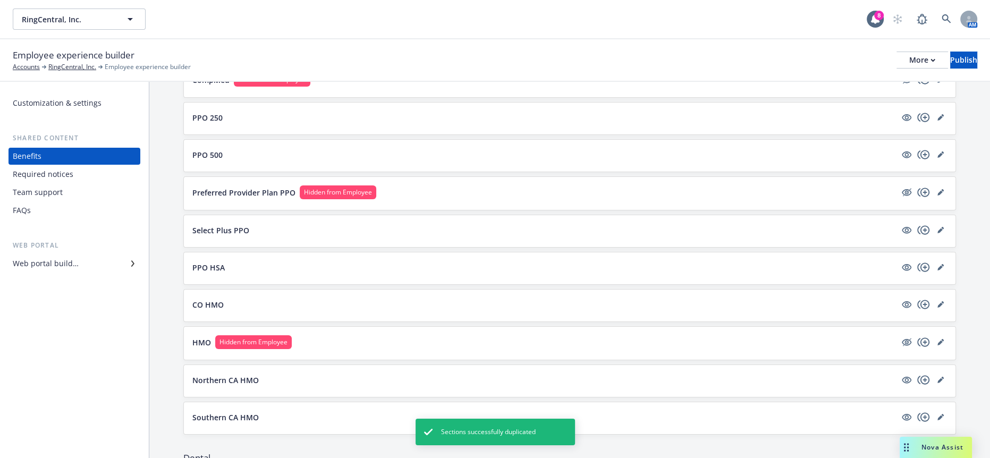
click at [236, 412] on p "Southern CA HMO" at bounding box center [225, 417] width 66 height 11
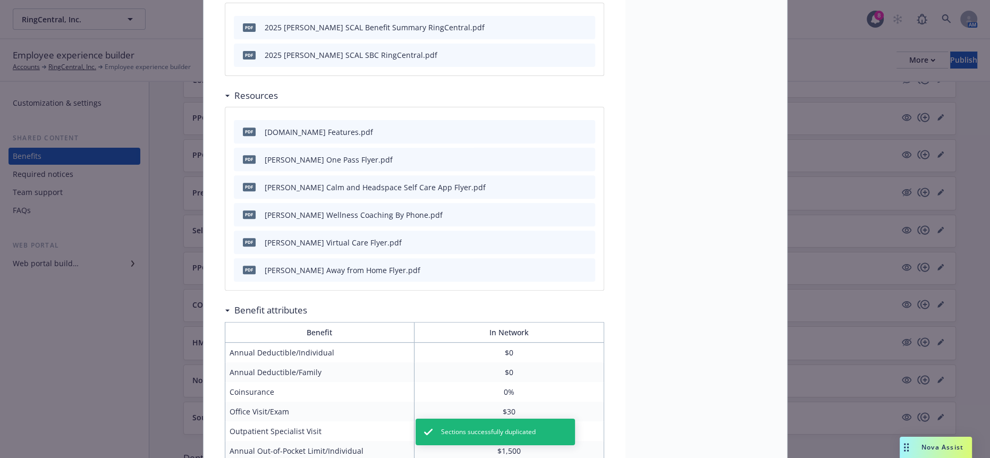
scroll to position [457, 0]
click at [580, 265] on icon "preview file" at bounding box center [585, 268] width 10 height 7
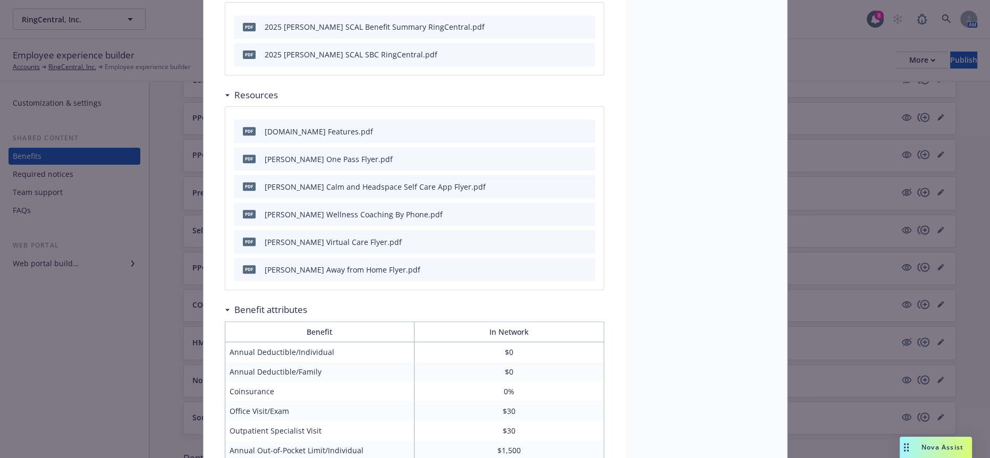
scroll to position [0, 0]
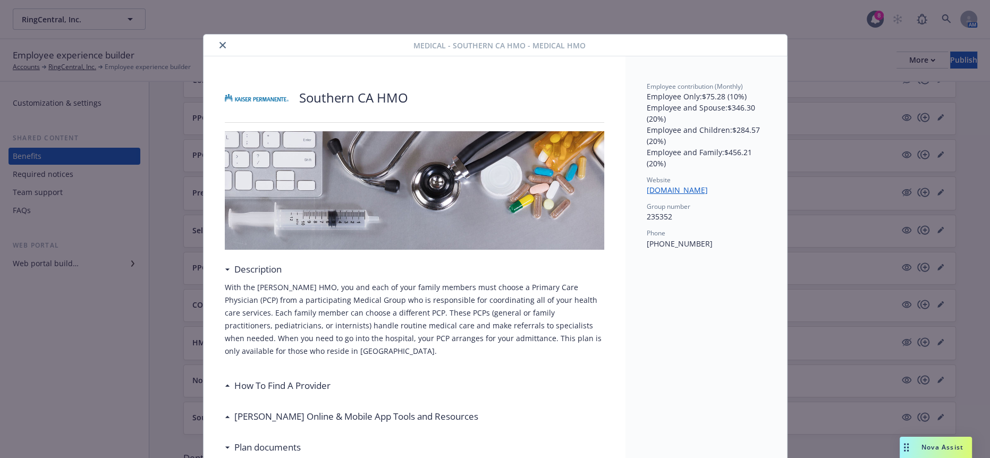
click at [219, 42] on icon "close" at bounding box center [222, 45] width 6 height 6
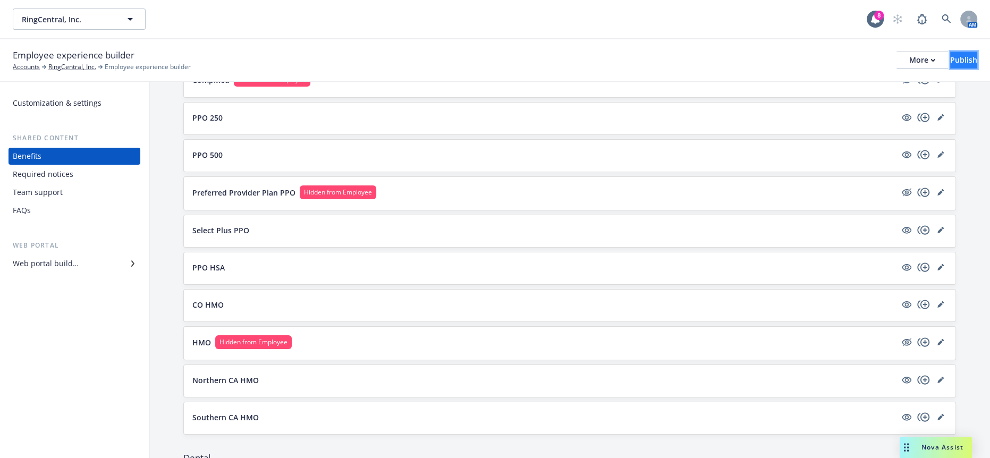
click at [960, 53] on div "Publish" at bounding box center [963, 60] width 27 height 16
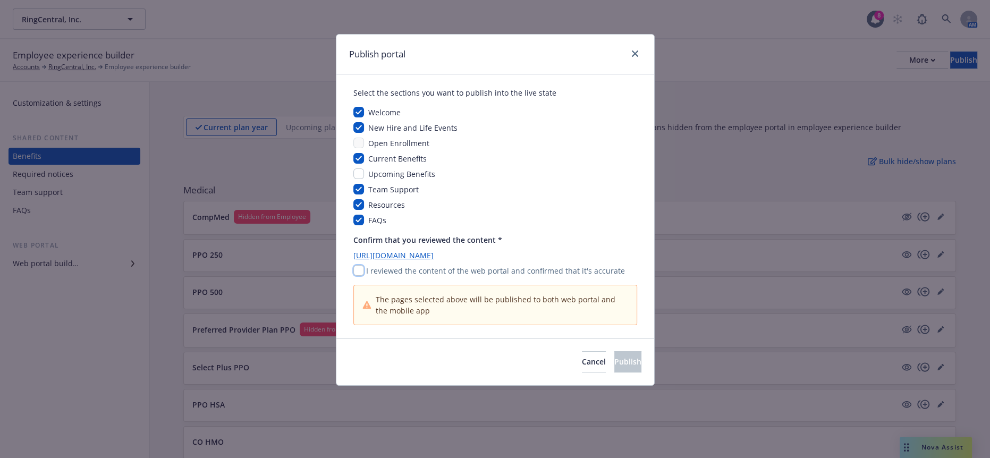
click at [357, 265] on input "checkbox" at bounding box center [358, 270] width 11 height 11
checkbox input "true"
click at [616, 351] on button "Publish" at bounding box center [627, 361] width 27 height 21
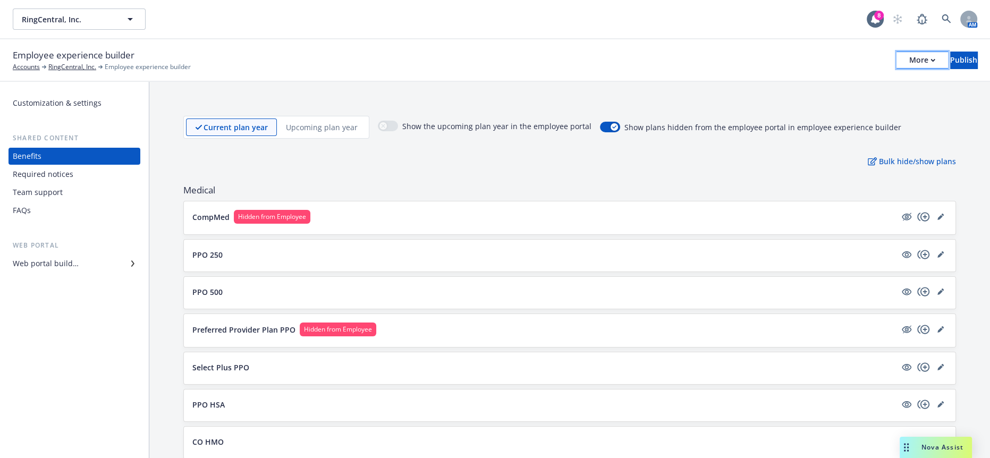
click at [909, 53] on div "More" at bounding box center [922, 60] width 26 height 16
click at [802, 79] on link "Copy preview link" at bounding box center [835, 76] width 157 height 21
click at [76, 255] on div "Web portal builder" at bounding box center [74, 263] width 123 height 17
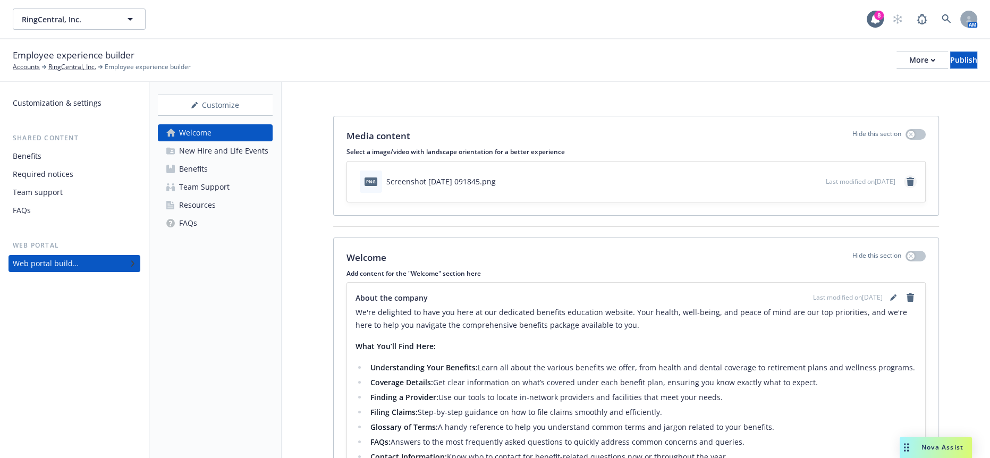
click at [915, 175] on link "remove" at bounding box center [909, 181] width 13 height 13
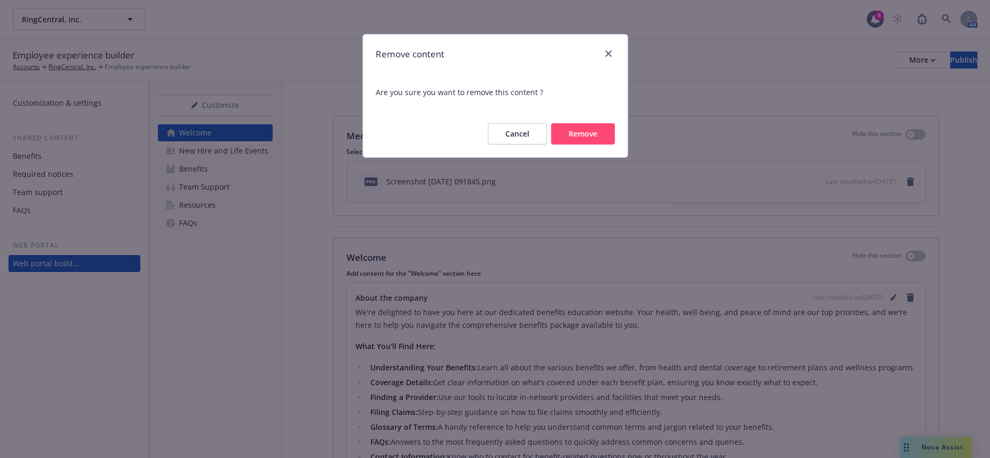
click at [590, 123] on button "Remove" at bounding box center [583, 133] width 64 height 21
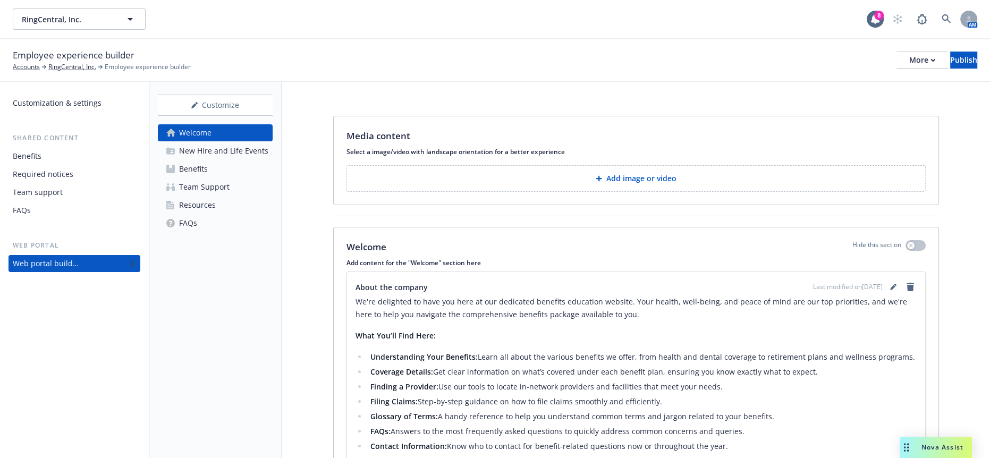
click at [600, 170] on button "Add image or video" at bounding box center [635, 178] width 579 height 27
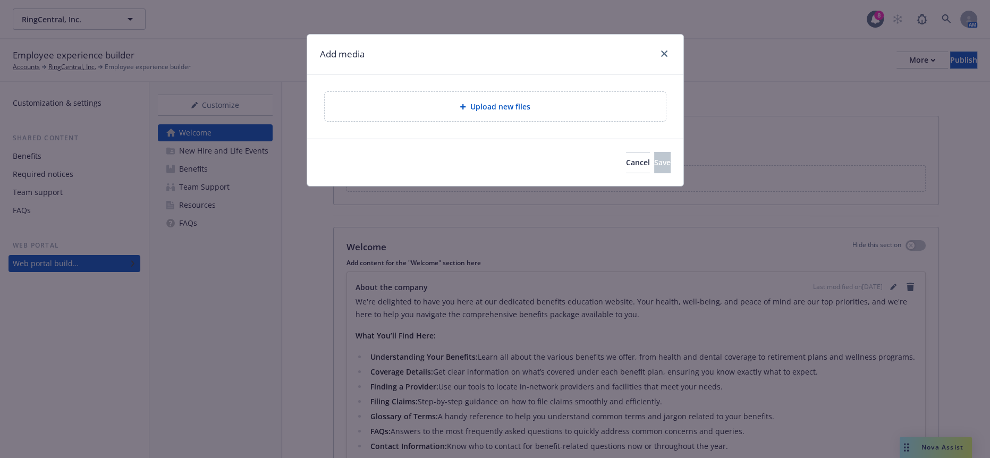
click at [483, 101] on span "Upload new files" at bounding box center [500, 106] width 60 height 11
click at [523, 101] on span "Upload new files" at bounding box center [500, 106] width 60 height 11
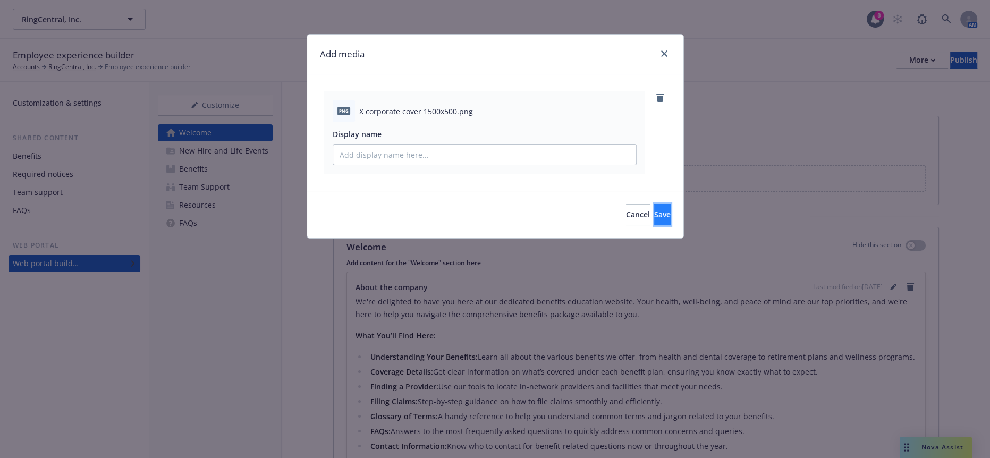
click at [654, 204] on button "Save" at bounding box center [662, 214] width 16 height 21
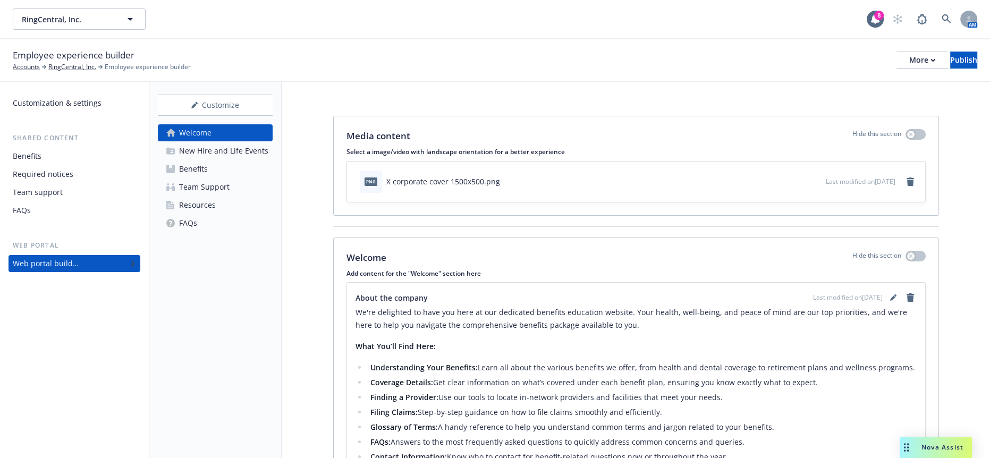
scroll to position [46, 0]
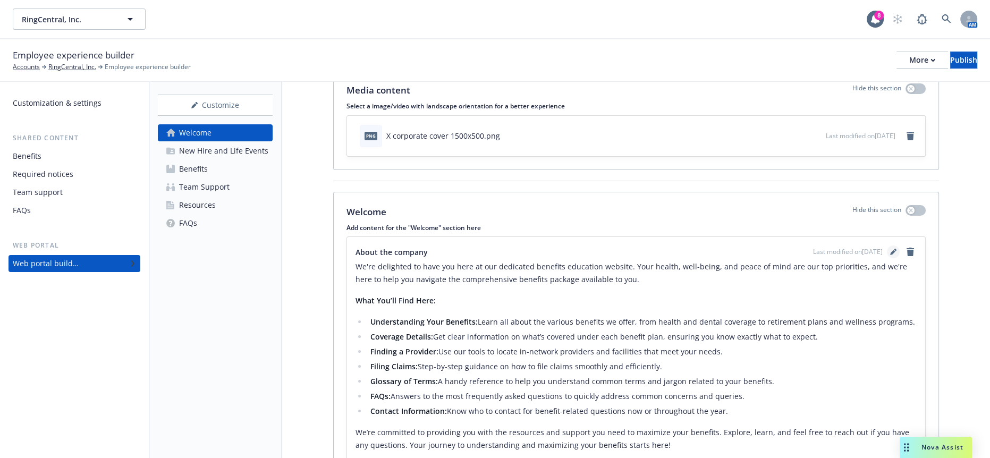
click at [894, 250] on icon "editPencil" at bounding box center [892, 252] width 5 height 5
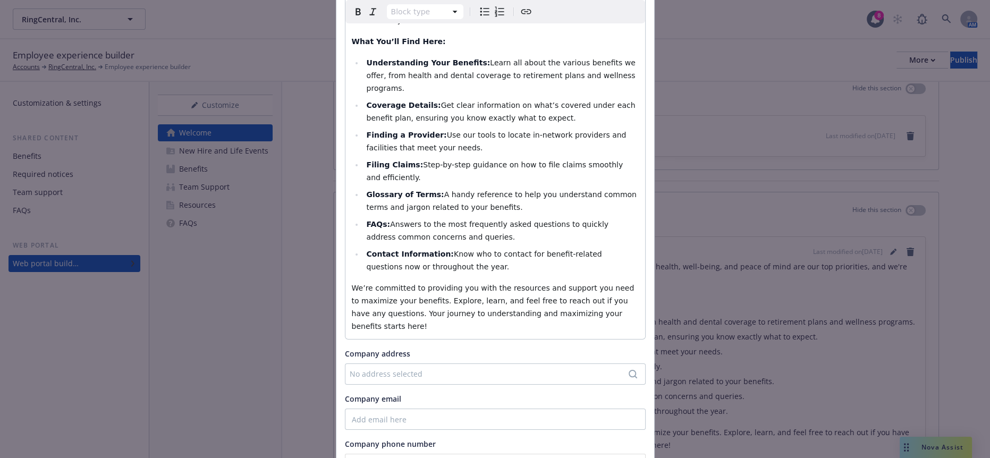
scroll to position [152, 0]
click at [428, 369] on div "No address selected" at bounding box center [489, 374] width 280 height 11
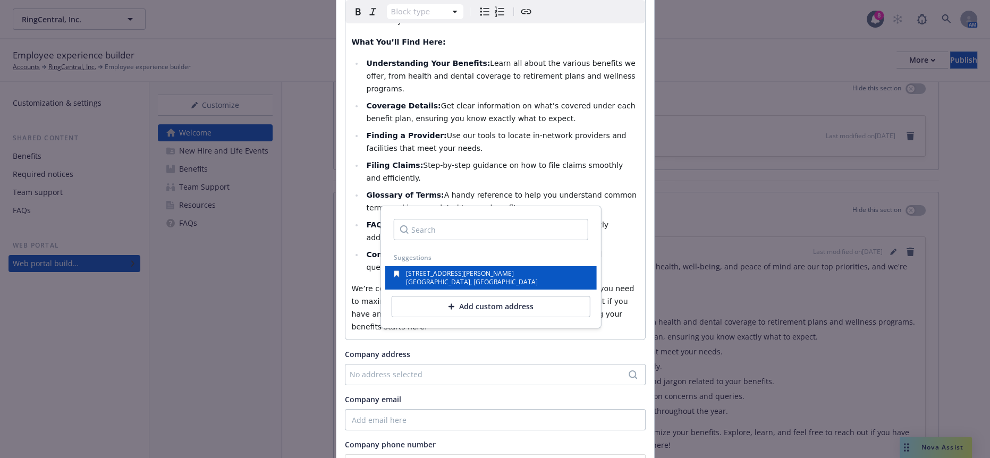
click at [470, 277] on span "BELMONT, CA, 94002, USA" at bounding box center [472, 281] width 132 height 9
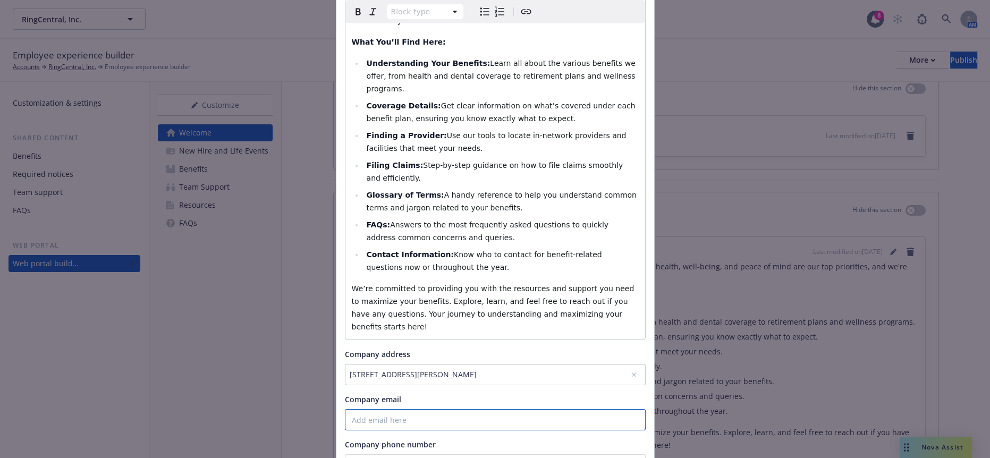
click at [420, 409] on input "Company email" at bounding box center [495, 419] width 301 height 21
click at [420, 454] on input "tel" at bounding box center [495, 464] width 301 height 21
click at [408, 409] on input "Company email" at bounding box center [495, 419] width 301 height 21
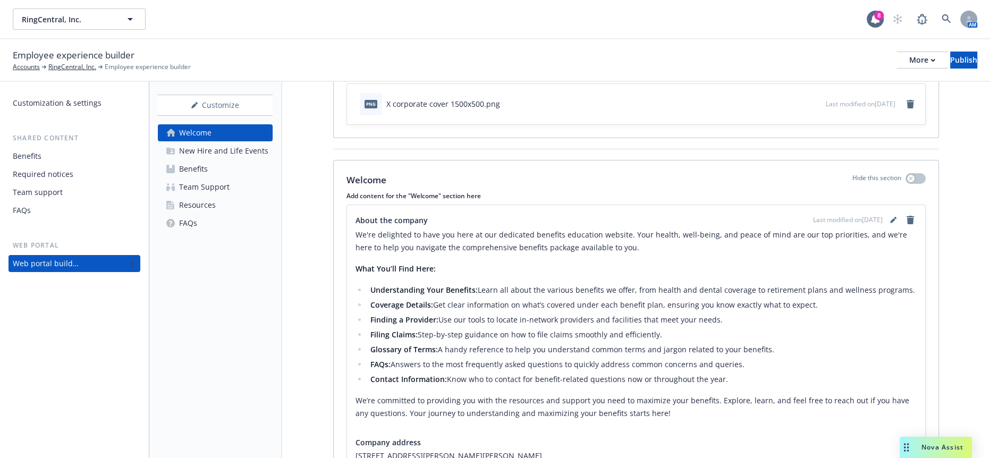
scroll to position [72, 0]
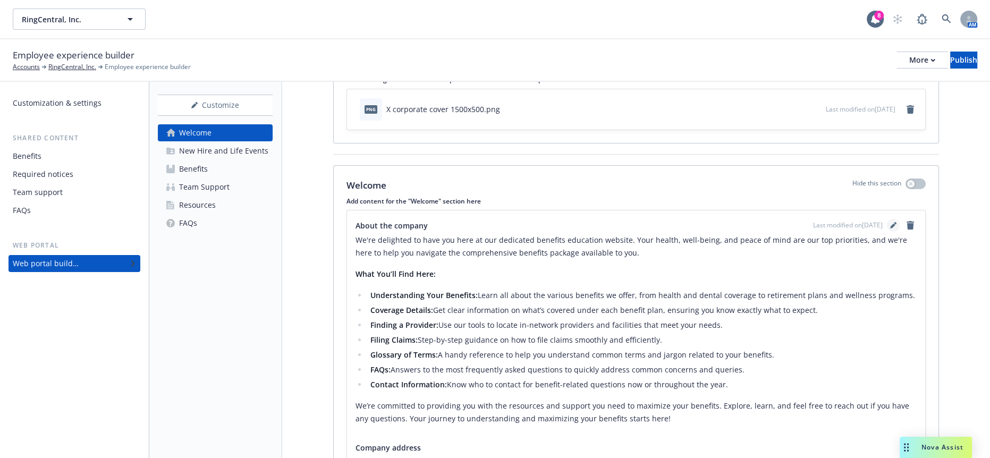
click at [897, 219] on link "editPencil" at bounding box center [892, 225] width 13 height 13
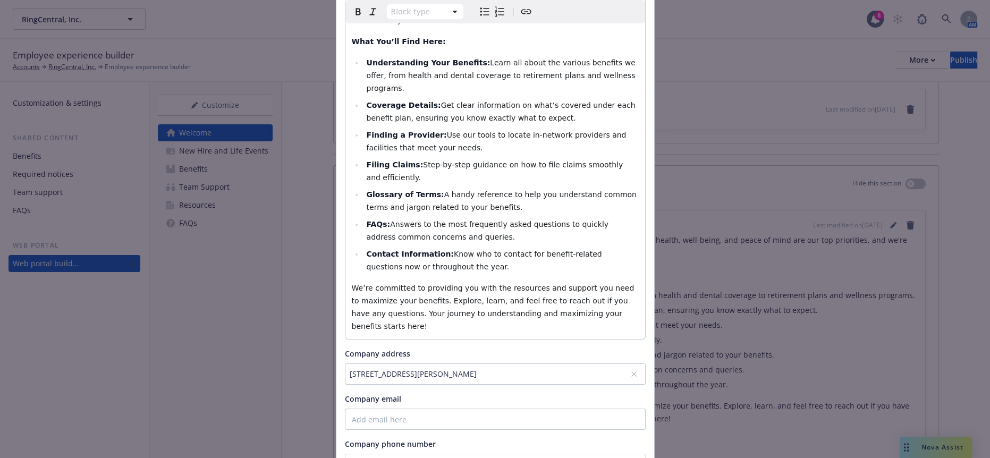
scroll to position [0, 0]
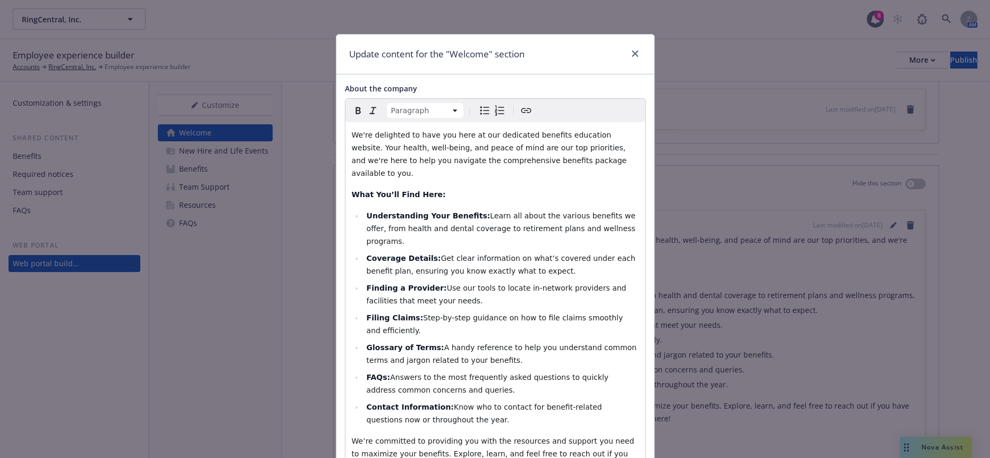
click at [345, 129] on div "We're delighted to have you here at our dedicated benefits education website. Y…" at bounding box center [495, 307] width 300 height 370
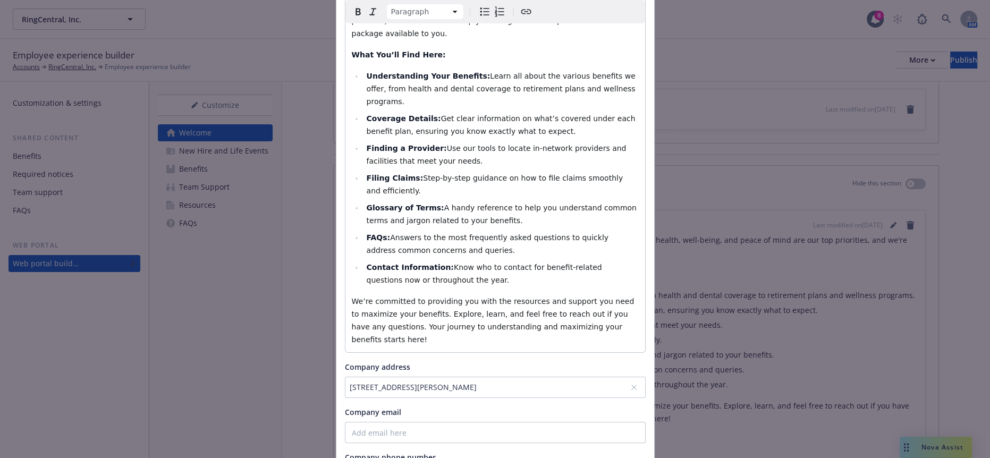
scroll to position [153, 0]
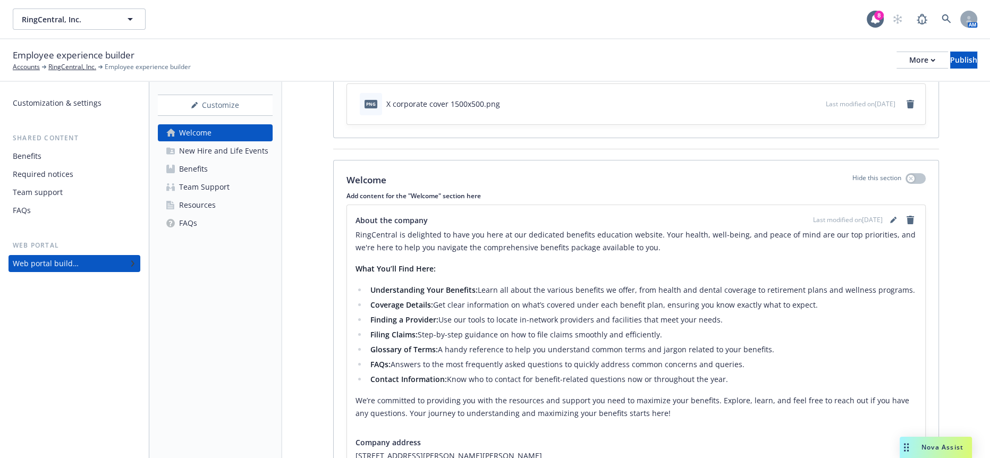
scroll to position [0, 0]
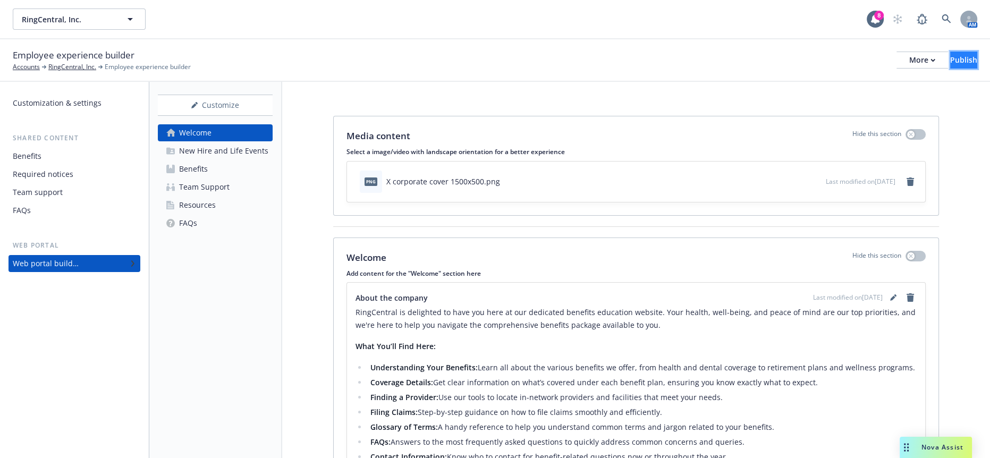
click at [950, 55] on div "Publish" at bounding box center [963, 60] width 27 height 16
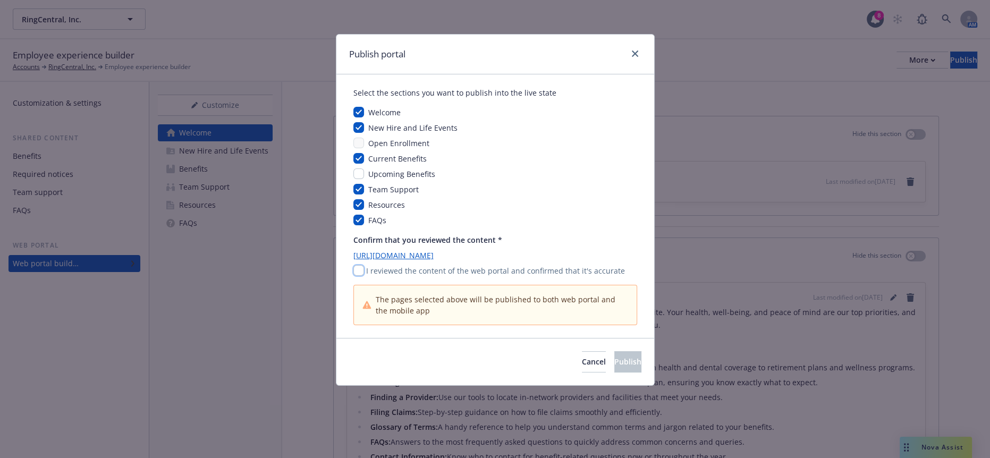
click at [358, 265] on input "checkbox" at bounding box center [358, 270] width 11 height 11
checkbox input "true"
click at [621, 356] on span "Publish" at bounding box center [627, 361] width 27 height 10
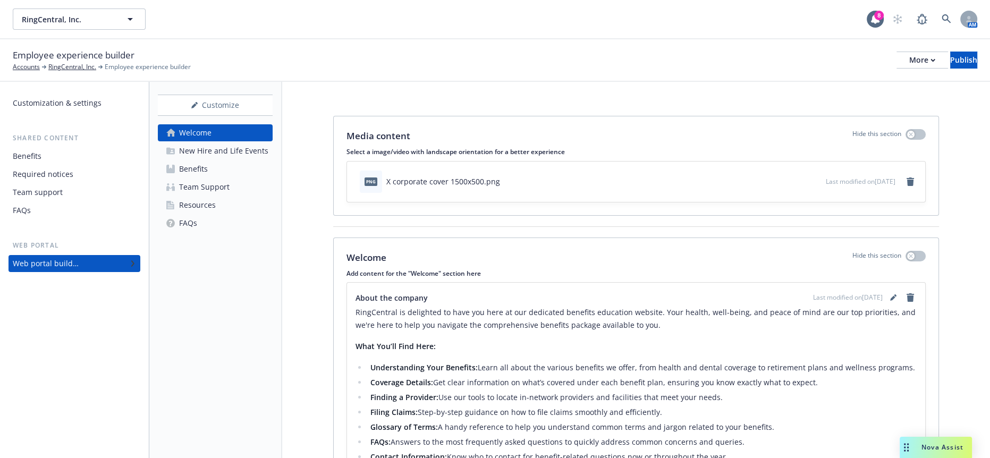
click at [191, 160] on div "Benefits" at bounding box center [193, 168] width 29 height 17
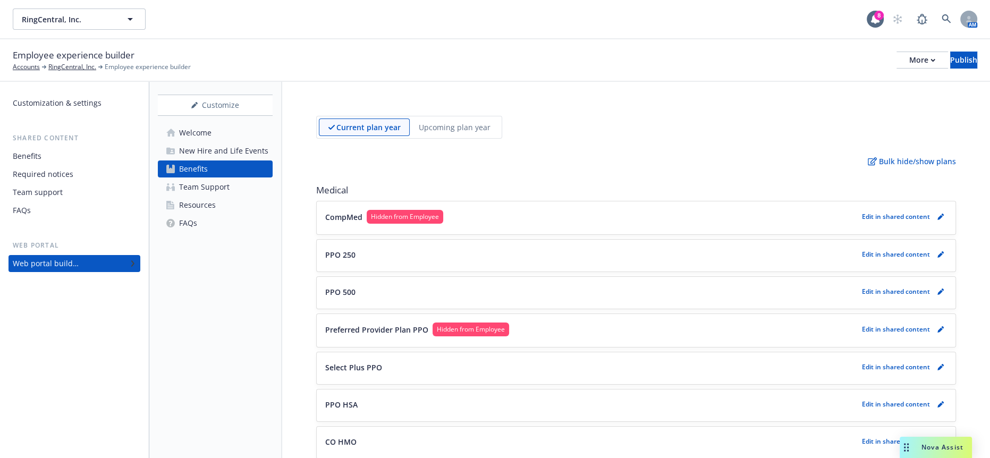
click at [193, 178] on div "Team Support" at bounding box center [204, 186] width 50 height 17
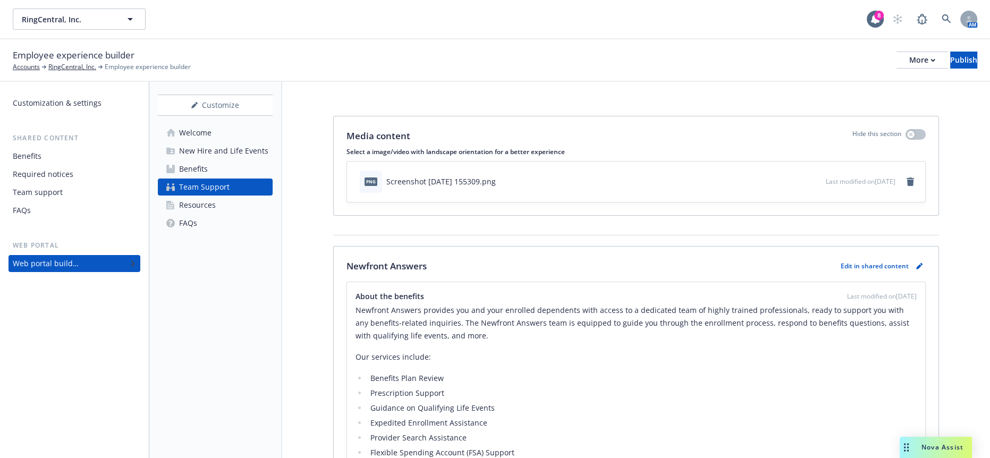
click at [220, 197] on link "Resources" at bounding box center [215, 205] width 115 height 17
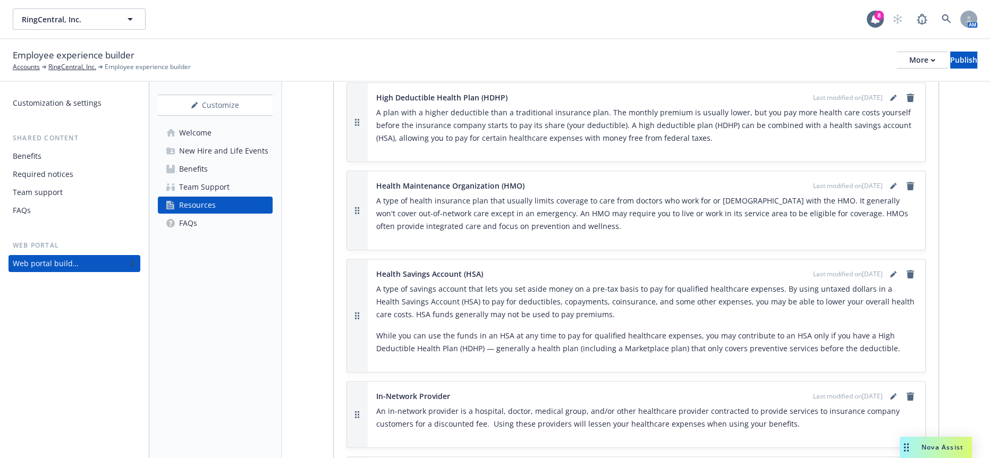
scroll to position [1110, 0]
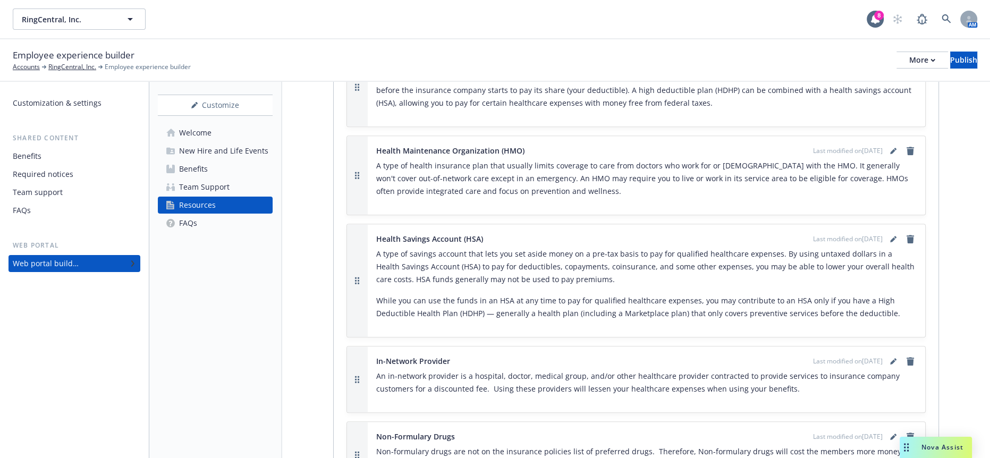
click at [202, 124] on div "Welcome" at bounding box center [195, 132] width 32 height 17
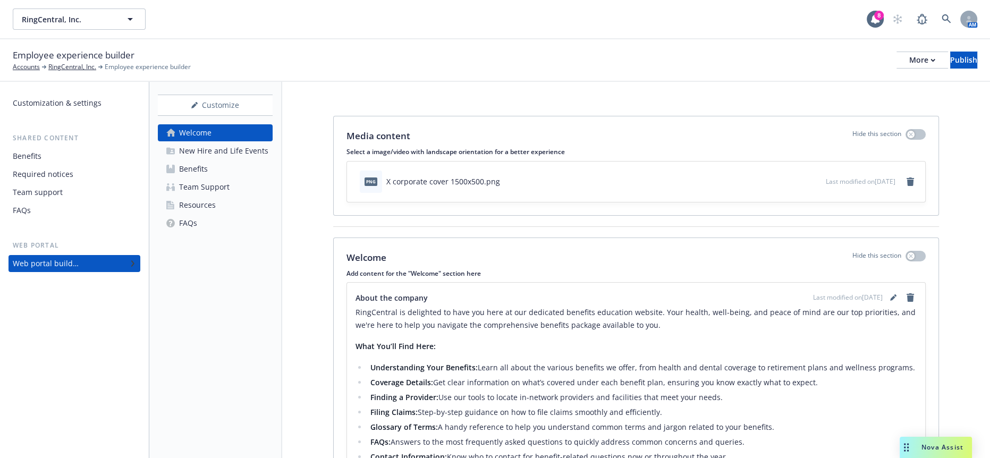
click at [211, 142] on div "New Hire and Life Events" at bounding box center [223, 150] width 89 height 17
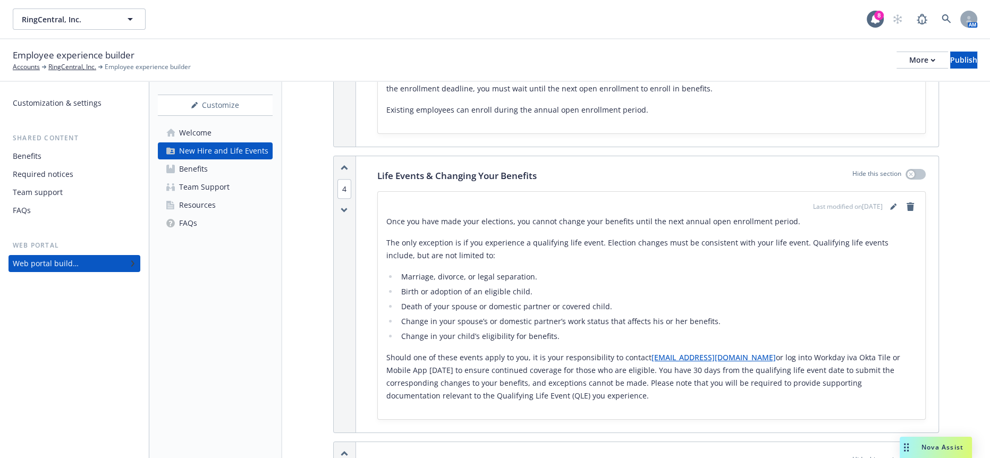
scroll to position [737, 0]
drag, startPoint x: 694, startPoint y: 212, endPoint x: 598, endPoint y: 217, distance: 96.3
click at [598, 349] on p "Should one of these events apply to you, it is your responsibility to contact t…" at bounding box center [651, 374] width 530 height 51
copy p "totalrewards@ringcentral.com"
click at [317, 228] on div "Media content Hide this section Select a image/video with landscape orientation…" at bounding box center [635, 338] width 707 height 1986
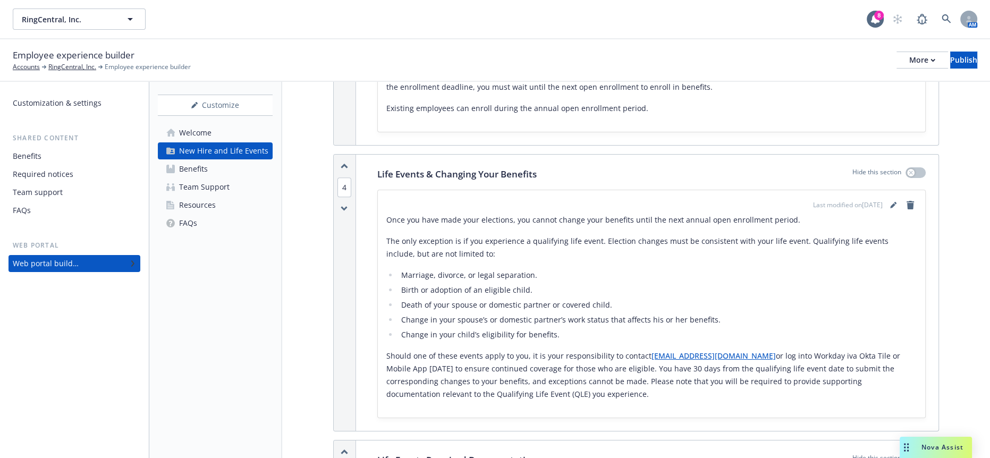
click at [204, 160] on div "Benefits" at bounding box center [193, 168] width 29 height 17
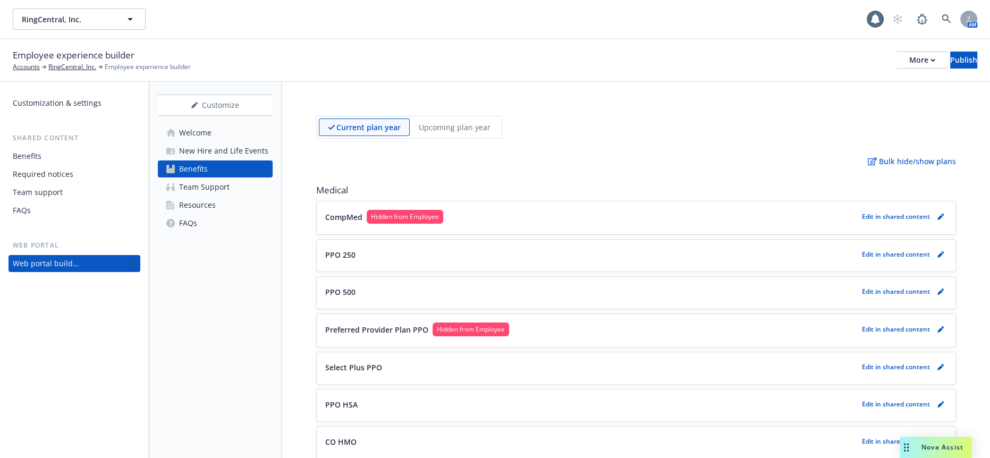
click at [199, 124] on div "Welcome" at bounding box center [195, 132] width 32 height 17
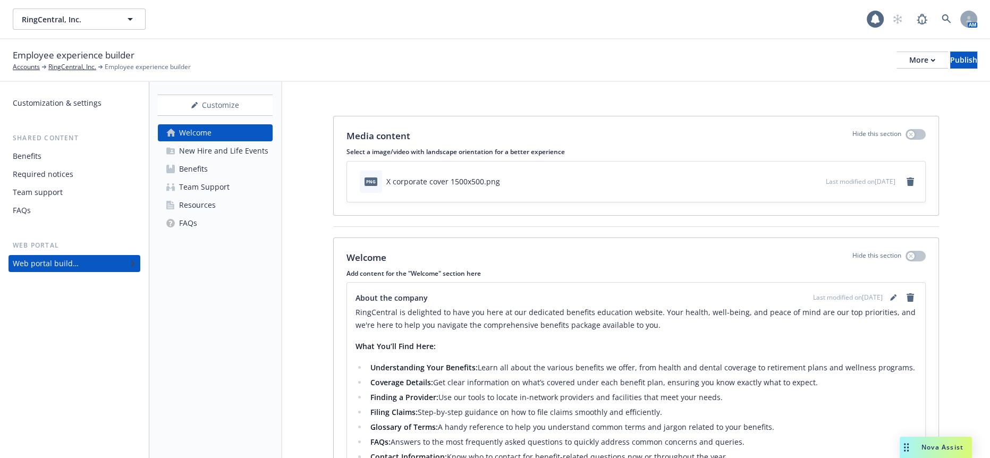
scroll to position [78, 0]
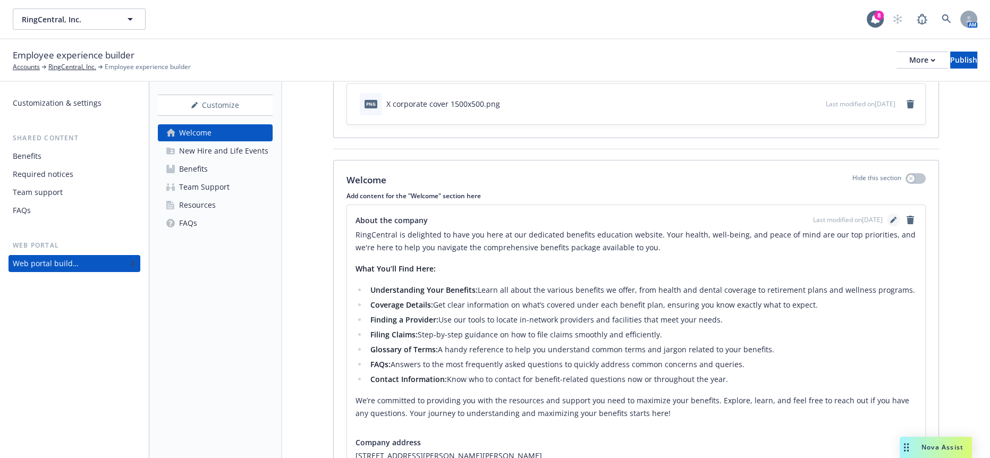
click at [891, 217] on icon "editPencil" at bounding box center [893, 220] width 6 height 6
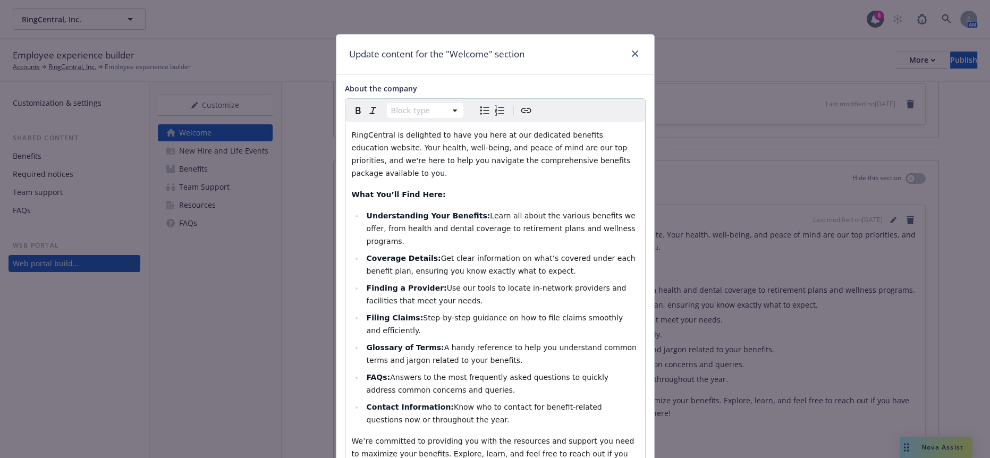
scroll to position [153, 0]
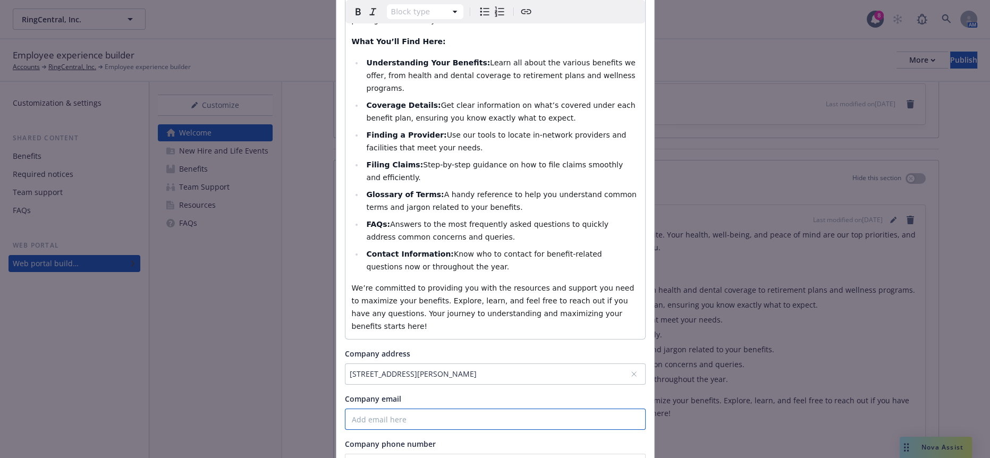
click at [385, 408] on input "Company email" at bounding box center [495, 418] width 301 height 21
paste input "totalrewards@ringcentral.com"
click at [424, 368] on div "20 DAVIS DR, BELMONT, CA, 94002, USA" at bounding box center [489, 373] width 280 height 11
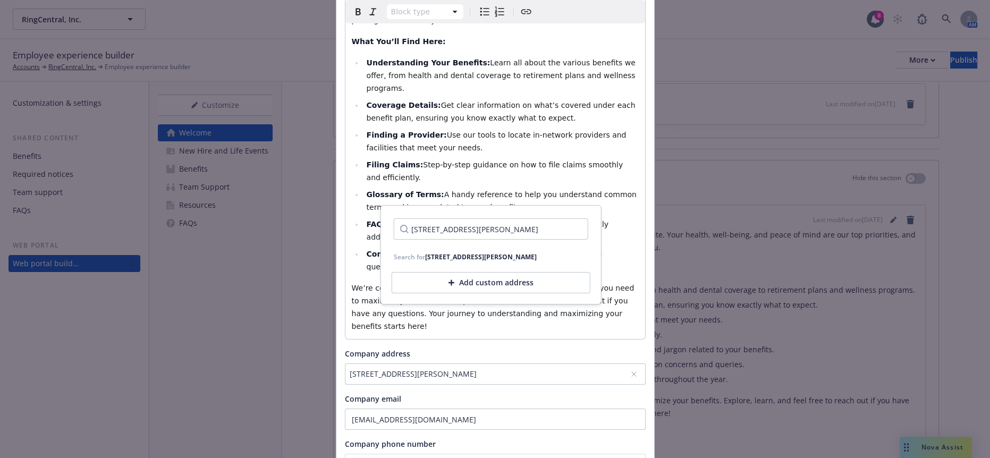
click at [635, 282] on p "We’re committed to providing you with the resources and support you need to max…" at bounding box center [495, 307] width 287 height 51
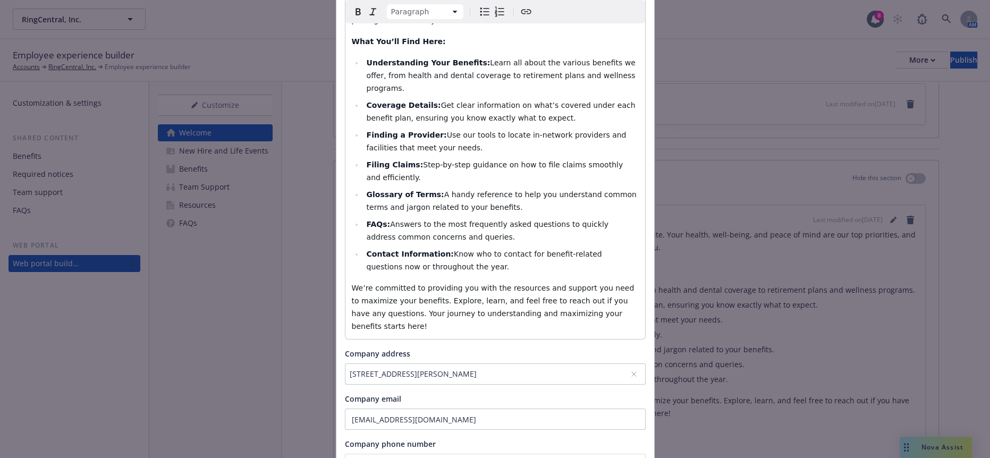
click at [473, 408] on input "totalrewards@ringcentral.com" at bounding box center [495, 418] width 301 height 21
click at [347, 408] on input "totalrewards@ringcentral.com" at bounding box center [495, 418] width 301 height 21
type input "totalrewards@ringcentral.com"
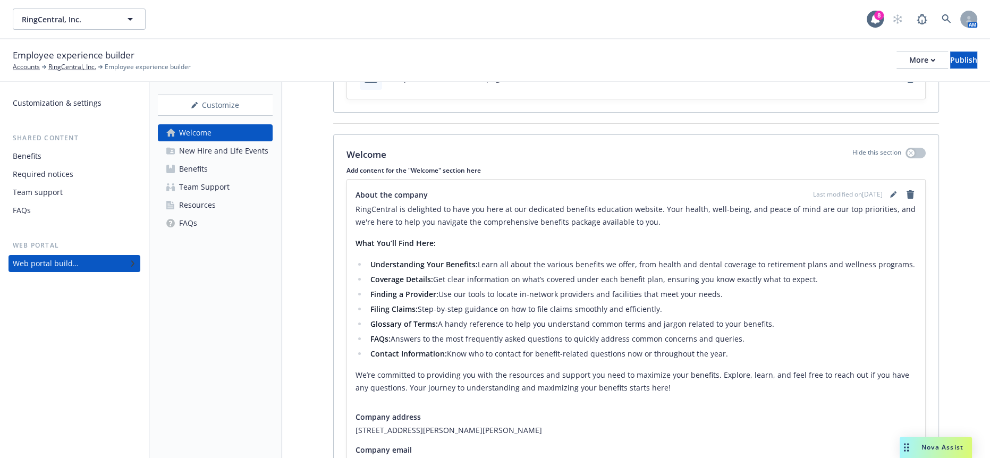
scroll to position [109, 0]
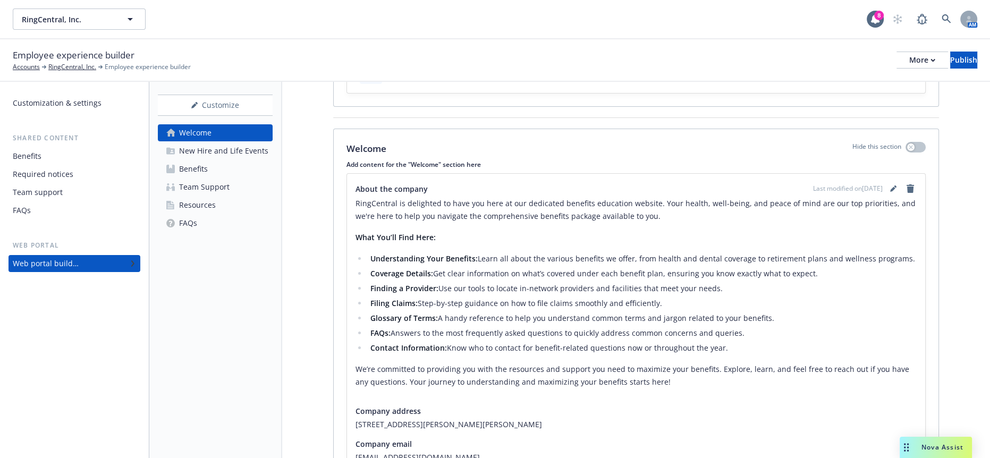
click at [888, 182] on div "Last modified on 09/17/2025" at bounding box center [865, 188] width 104 height 13
click at [889, 182] on link "editPencil" at bounding box center [892, 188] width 13 height 13
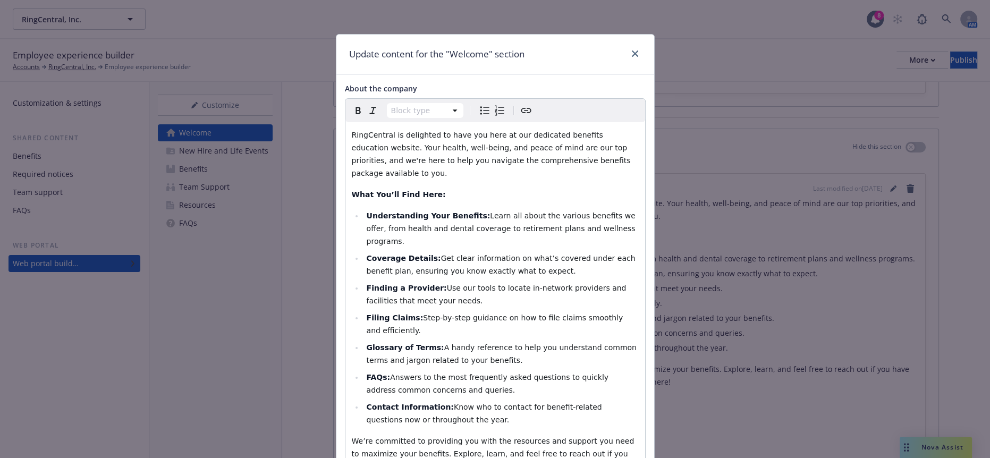
scroll to position [104, 0]
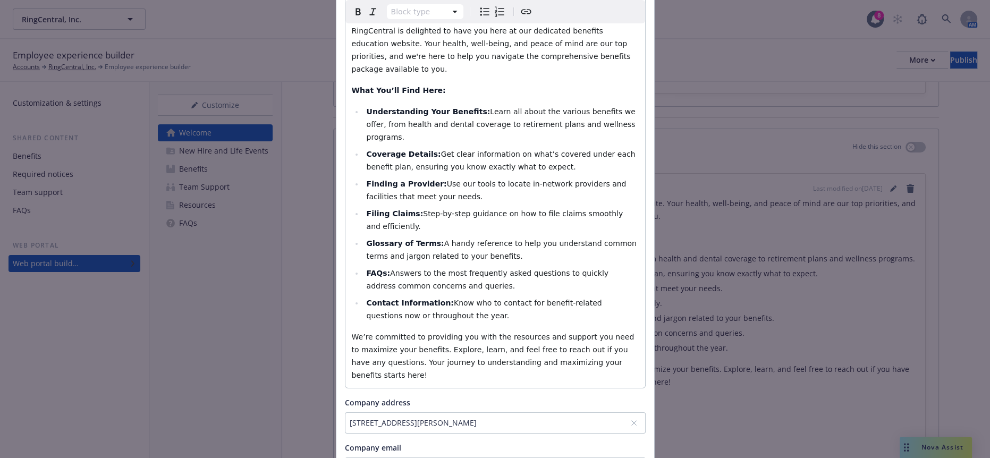
click at [361, 417] on div "20 DAVIS DR, BELMONT, CA, 94002, USA" at bounding box center [489, 422] width 280 height 11
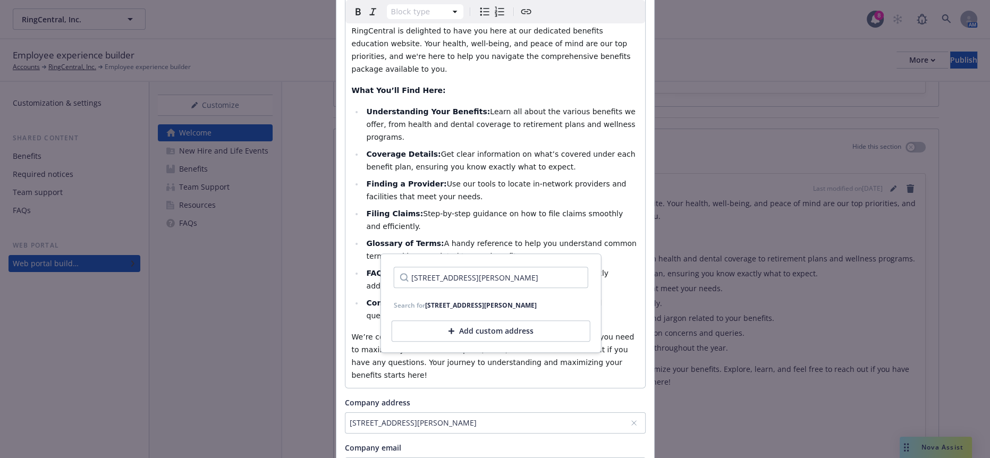
click at [361, 417] on div "20 DAVIS DR, BELMONT, CA, 94002, USA" at bounding box center [489, 422] width 280 height 11
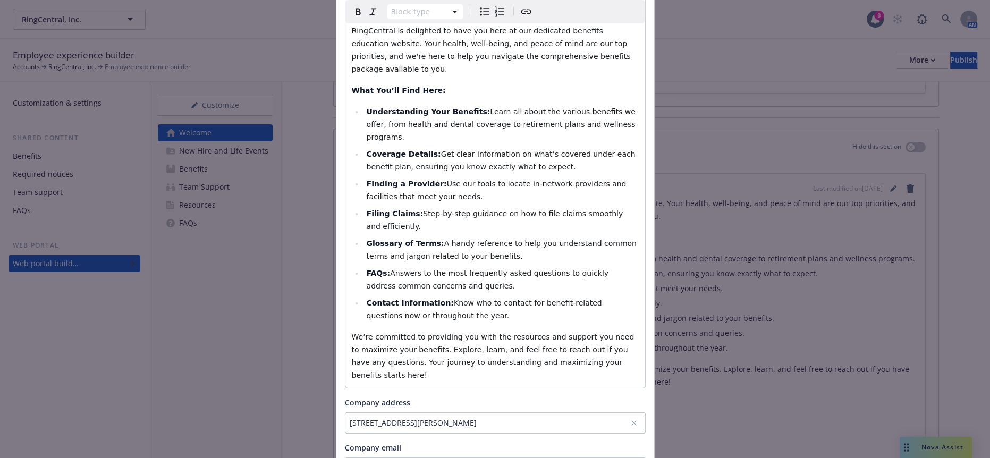
click at [362, 417] on div "20 DAVIS DR, BELMONT, CA, 94002, USA" at bounding box center [489, 422] width 280 height 11
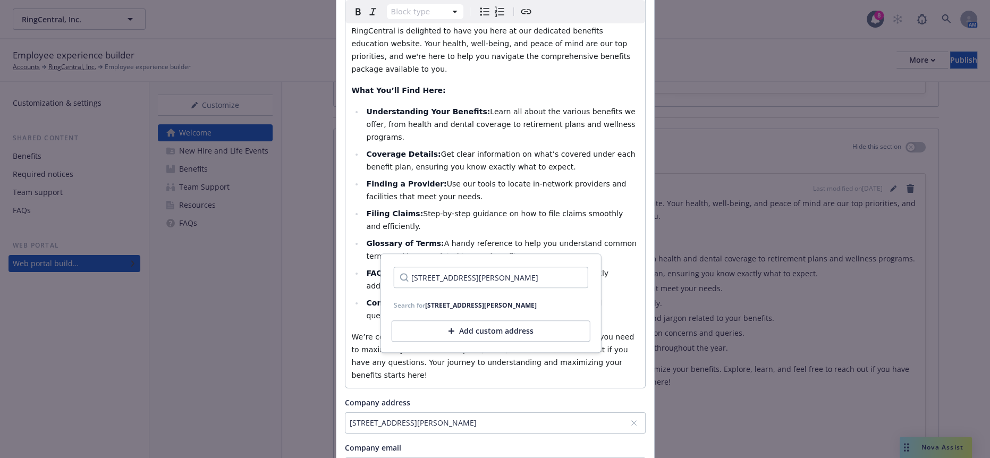
click at [435, 275] on input "20 DAVIS DR, BELMONT, CA, 94002, USA" at bounding box center [491, 277] width 194 height 21
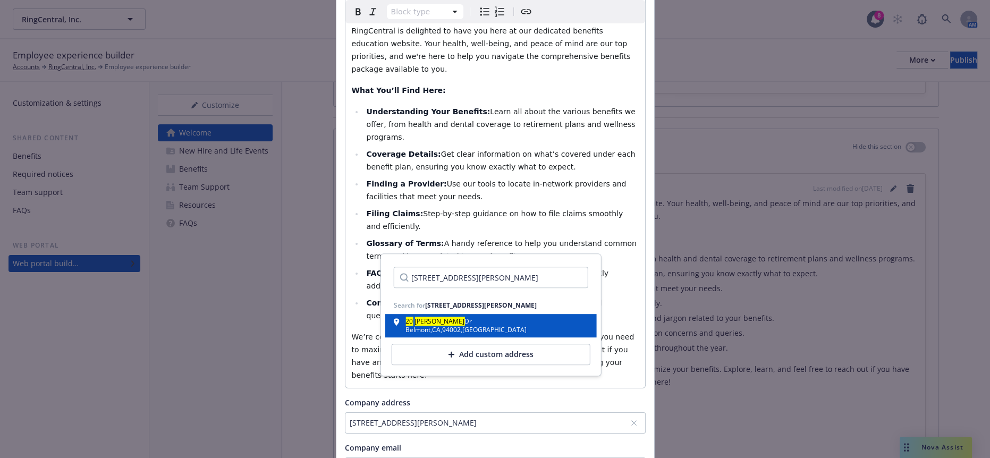
type input "20 Davis DR, BELMONT, CA, 94002, USA"
click at [436, 327] on div "Belmont , CA , 94002 , USA" at bounding box center [465, 330] width 121 height 6
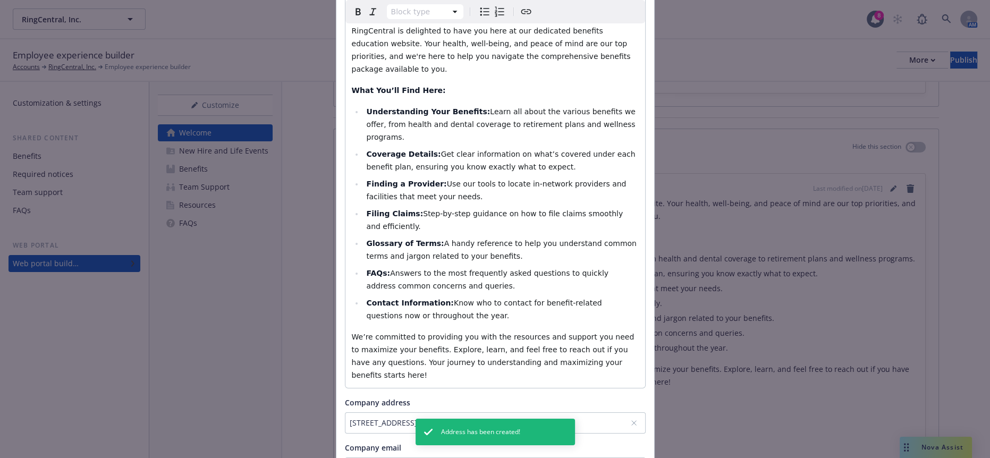
click at [368, 417] on div "20 DAVIS DR, BELMONT, CA, 94002, USA" at bounding box center [489, 422] width 280 height 11
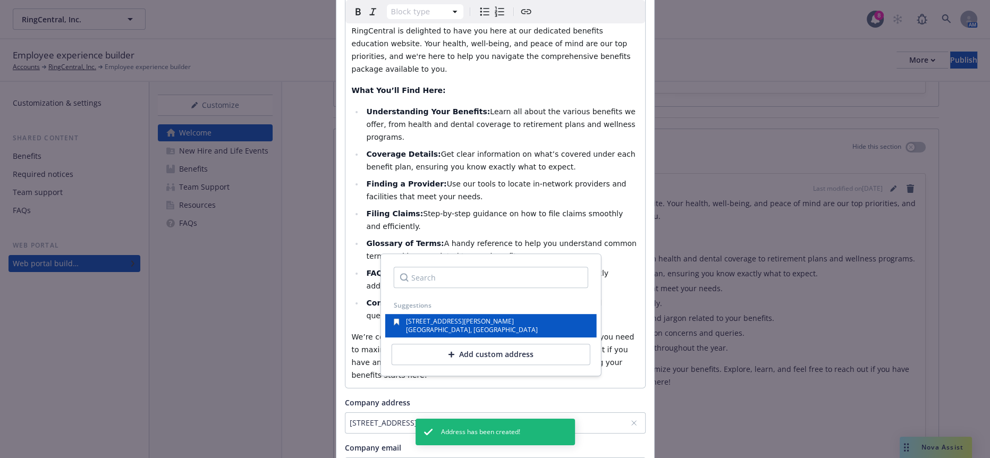
click at [437, 317] on span "20 DAVIS DR" at bounding box center [460, 321] width 108 height 9
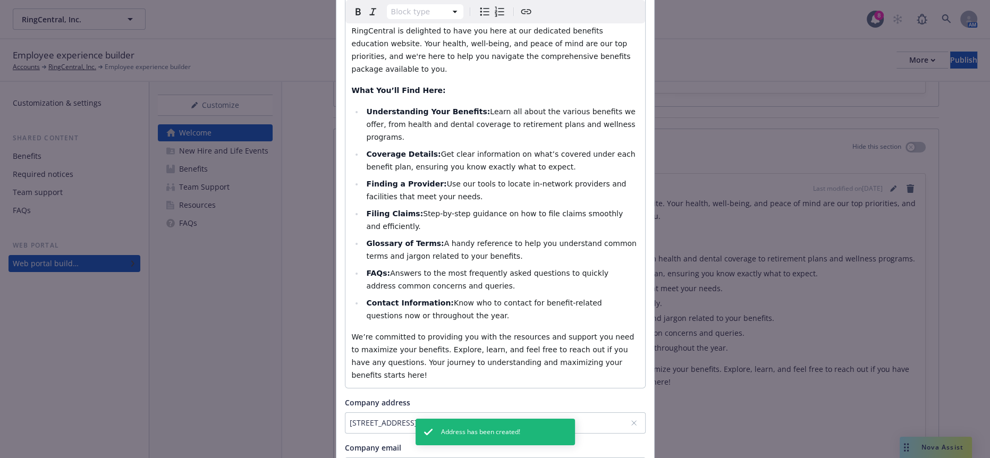
click at [362, 417] on div "20 DAVIS DR, BELMONT, CA, 94002, USA" at bounding box center [489, 422] width 280 height 11
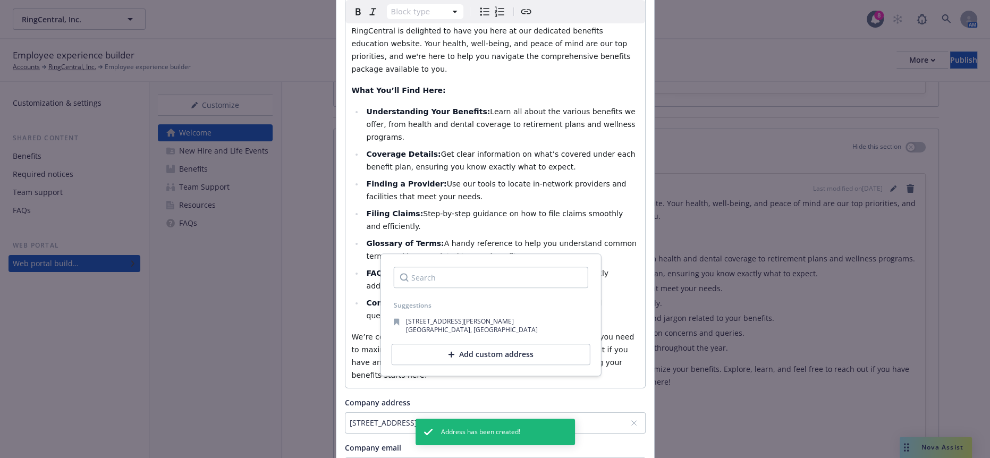
click at [441, 278] on input "Search" at bounding box center [491, 277] width 194 height 21
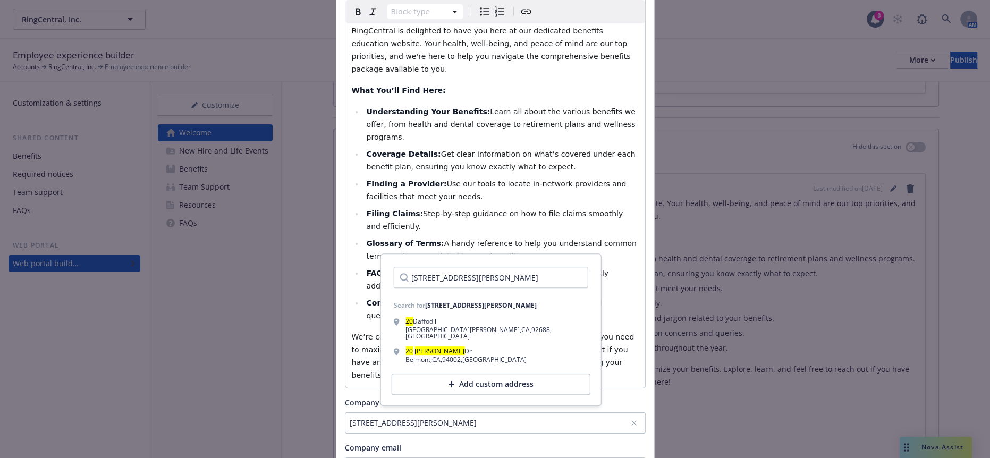
click at [493, 278] on input "20 Davis Dr, Belmont, CA 94002, UCA" at bounding box center [491, 277] width 194 height 21
type input "20 Davis Dr, Belmont, CA, 94002, UCA"
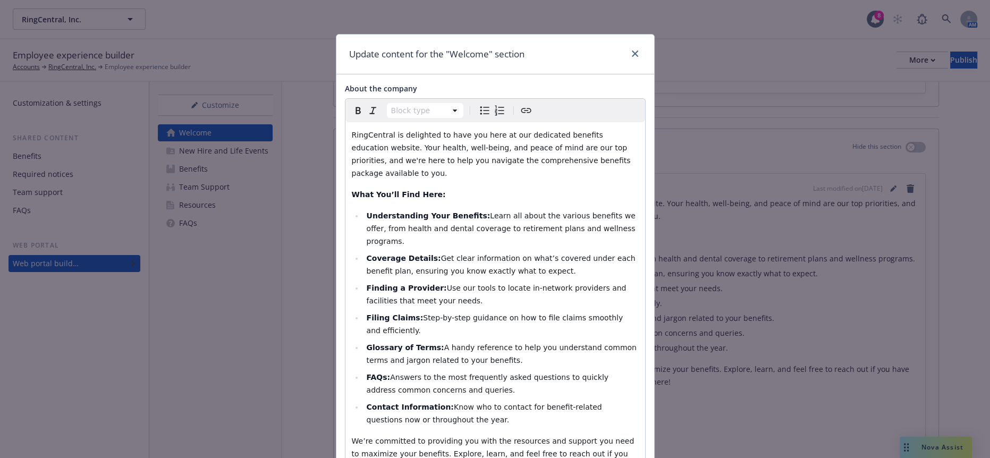
scroll to position [0, 0]
click at [632, 50] on icon "close" at bounding box center [635, 53] width 6 height 6
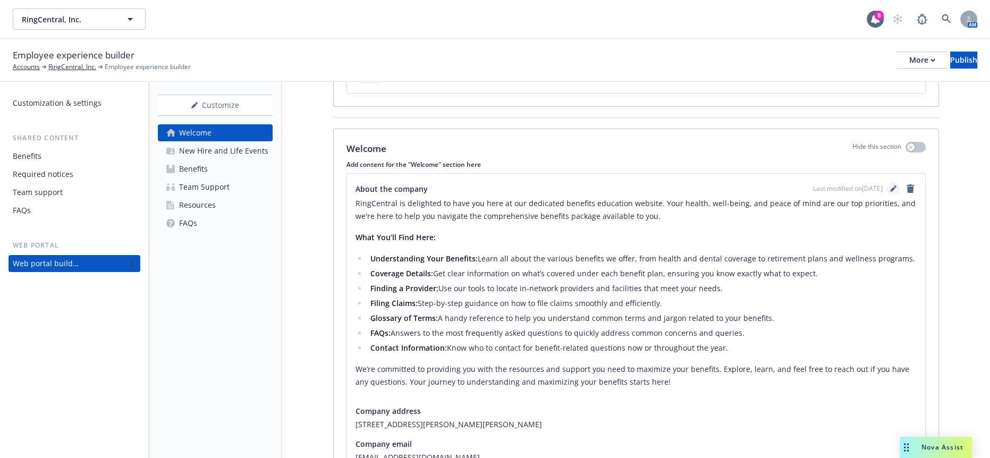
click at [893, 185] on icon "editPencil" at bounding box center [893, 188] width 6 height 6
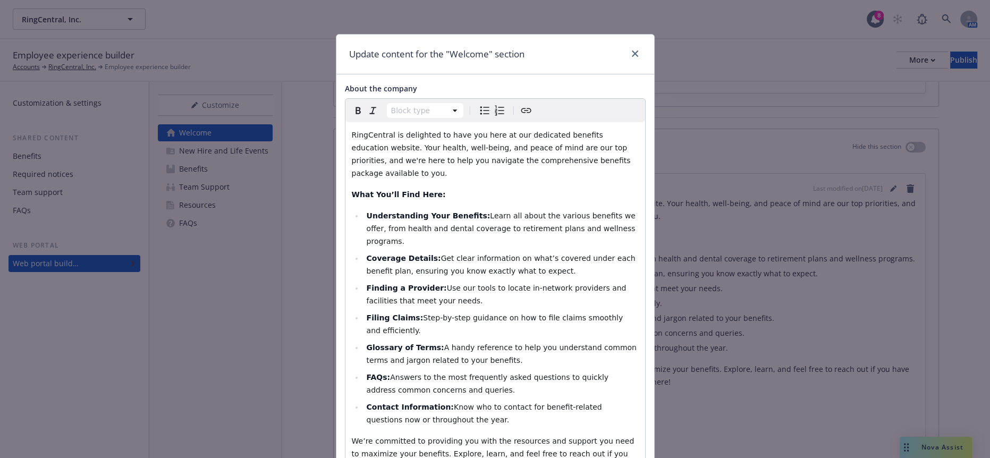
scroll to position [153, 0]
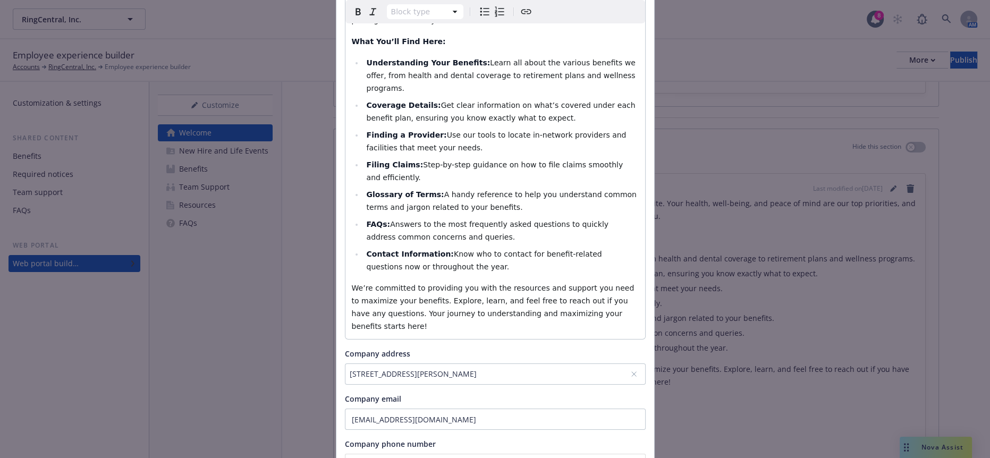
click at [428, 454] on input "tel" at bounding box center [495, 464] width 301 height 21
paste input "(800) 528-7464"
type input "(800) 528-7464"
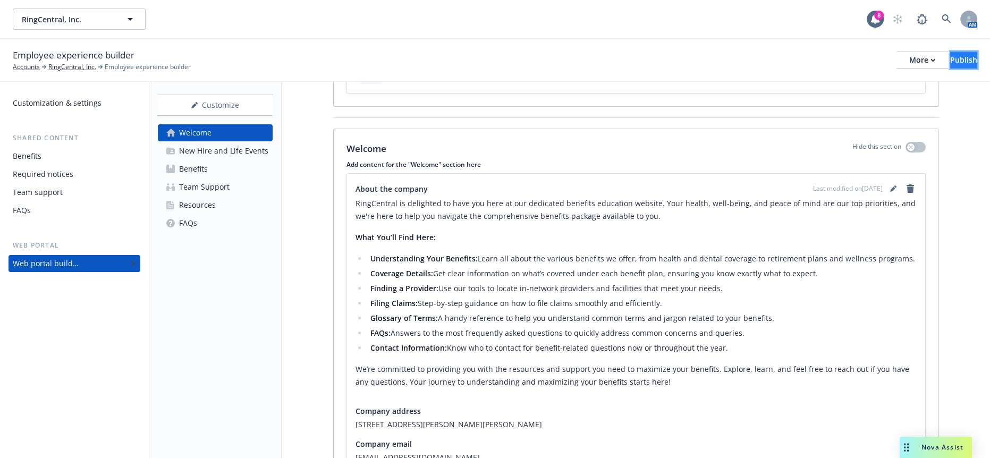
click at [960, 55] on div "Publish" at bounding box center [963, 60] width 27 height 16
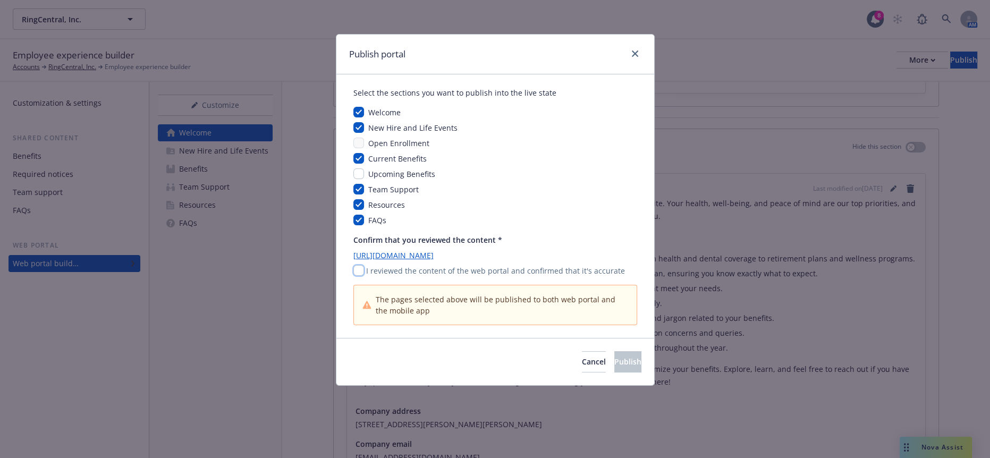
click at [359, 265] on input "checkbox" at bounding box center [358, 270] width 11 height 11
checkbox input "true"
click at [610, 354] on div "Cancel Publish" at bounding box center [495, 361] width 318 height 47
click at [617, 356] on span "Publish" at bounding box center [627, 361] width 27 height 10
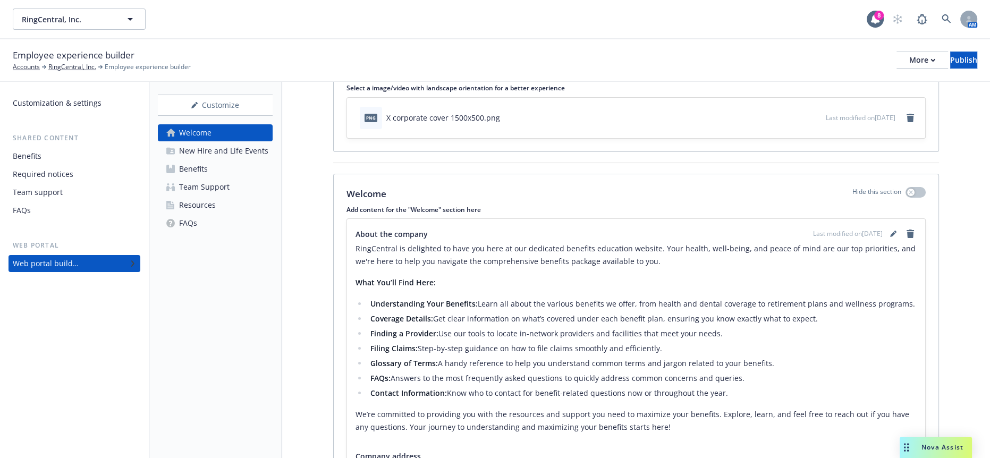
scroll to position [64, 0]
click at [890, 230] on icon "editPencil" at bounding box center [893, 233] width 6 height 6
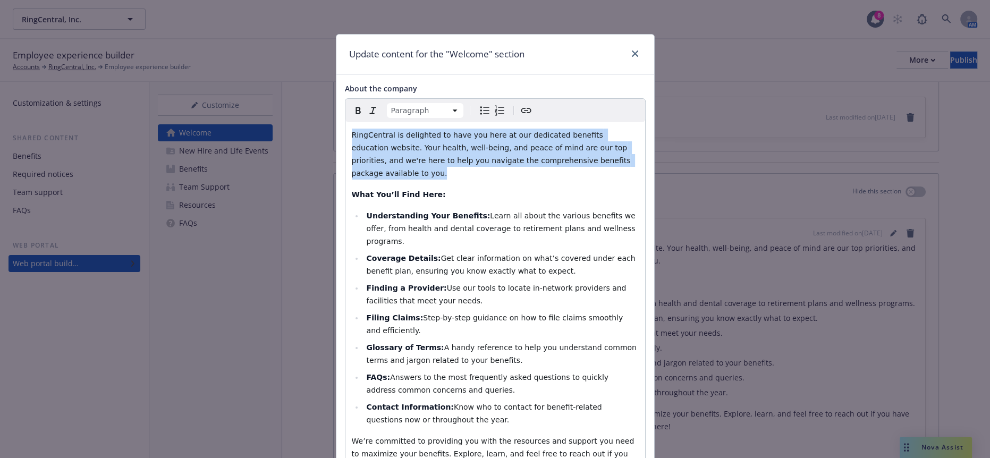
drag, startPoint x: 492, startPoint y: 148, endPoint x: 289, endPoint y: 119, distance: 205.0
click at [289, 119] on div "Update content for the "Welcome" section About the company Paragraph Paragraph …" at bounding box center [495, 229] width 990 height 458
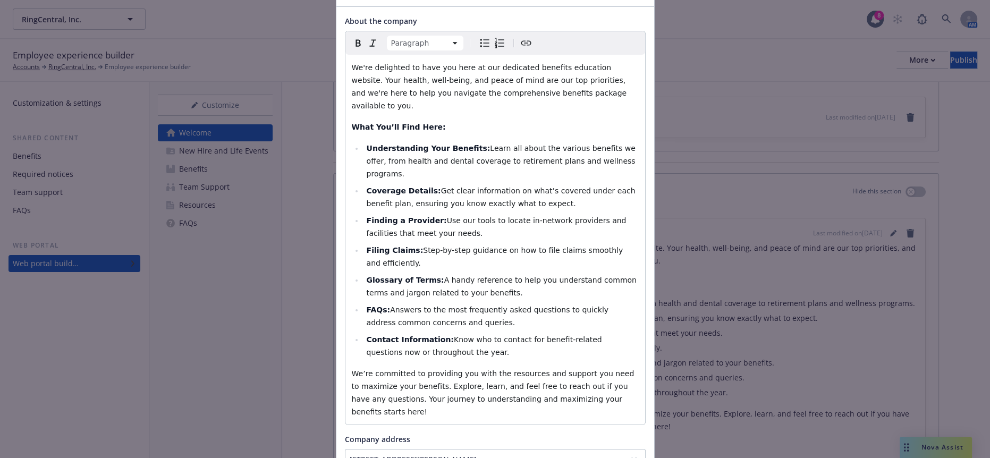
scroll to position [153, 0]
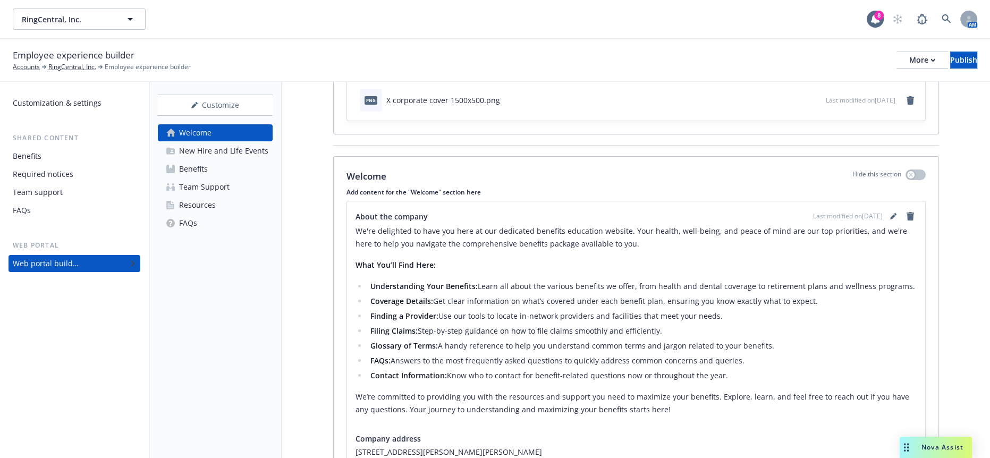
scroll to position [80, 0]
click at [890, 215] on icon "editPencil" at bounding box center [893, 218] width 6 height 6
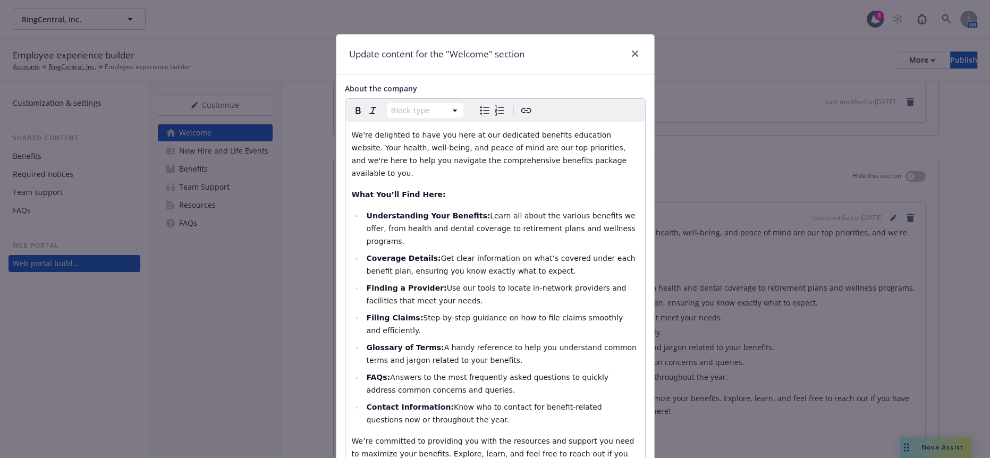
scroll to position [153, 0]
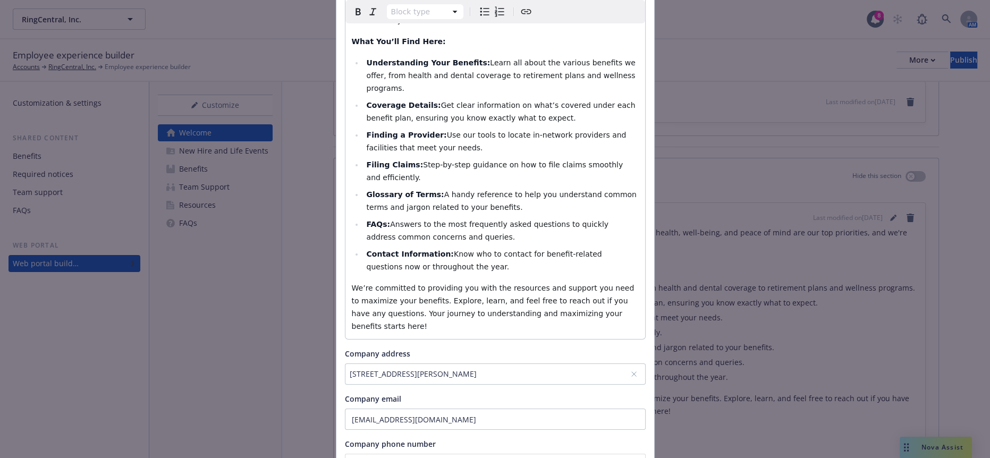
drag, startPoint x: 402, startPoint y: 369, endPoint x: 272, endPoint y: 363, distance: 130.2
click at [272, 363] on div "Update content for the "Welcome" section About the company Block type Paragraph…" at bounding box center [495, 229] width 990 height 458
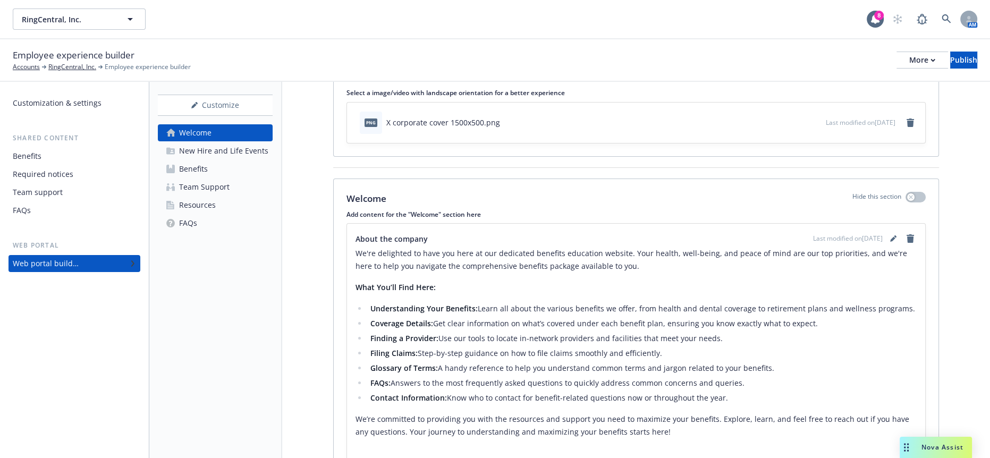
scroll to position [0, 0]
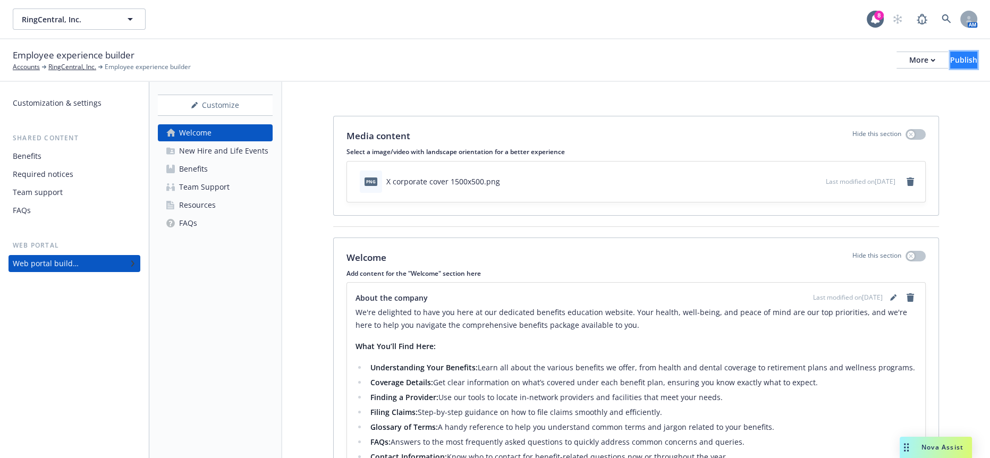
click at [951, 57] on div "Publish" at bounding box center [963, 60] width 27 height 16
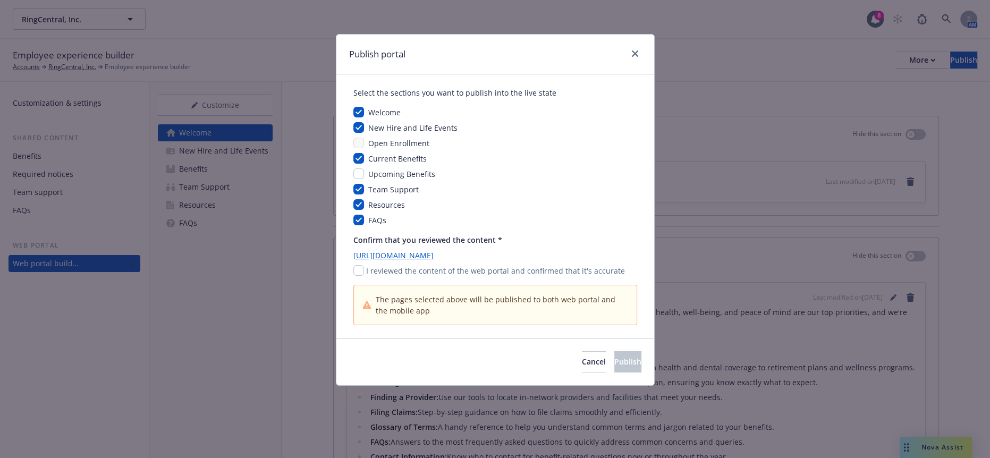
click at [361, 265] on div "I reviewed the content of the web portal and confirmed that it's accurate" at bounding box center [495, 270] width 284 height 11
click at [362, 265] on div "I reviewed the content of the web portal and confirmed that it's accurate" at bounding box center [495, 270] width 284 height 11
click at [355, 265] on input "checkbox" at bounding box center [358, 270] width 11 height 11
checkbox input "true"
click at [614, 356] on span "Publish" at bounding box center [627, 361] width 27 height 10
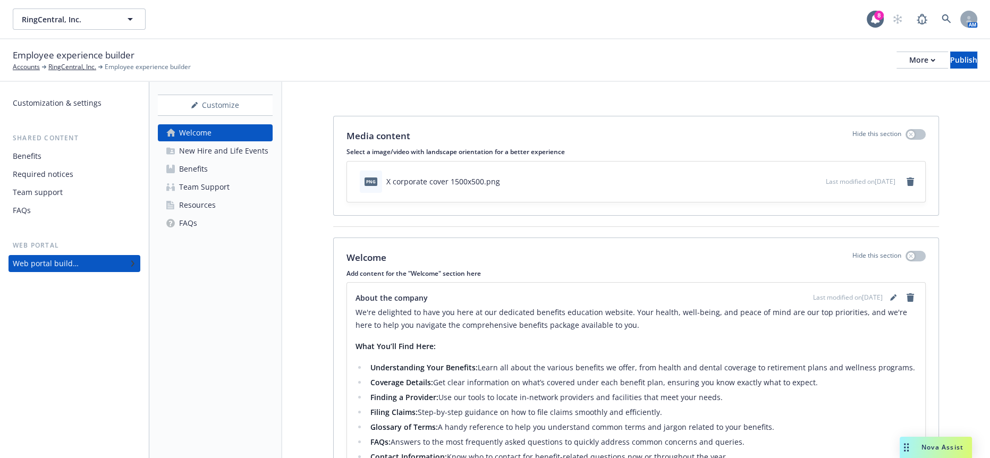
click at [67, 148] on div "Benefits" at bounding box center [74, 156] width 123 height 17
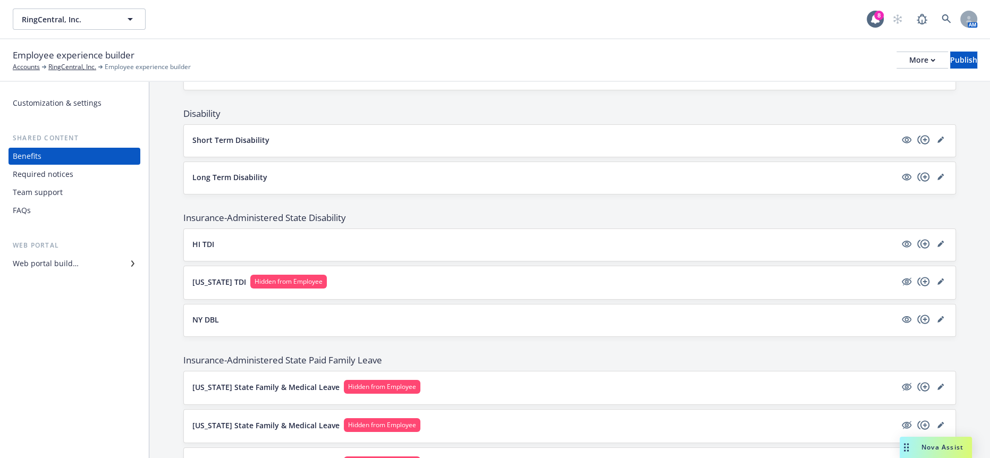
scroll to position [946, 0]
click at [192, 276] on p "New Jersey TDI" at bounding box center [219, 281] width 54 height 11
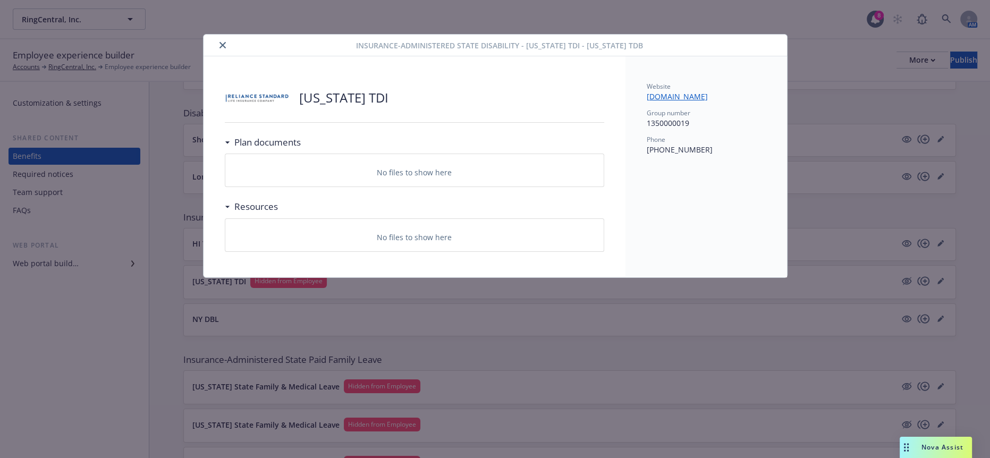
click at [190, 183] on div "Insurance-Administered State Disability - New Jersey TDI - New Jersey TDB New J…" at bounding box center [495, 229] width 990 height 458
click at [220, 42] on icon "close" at bounding box center [222, 45] width 6 height 6
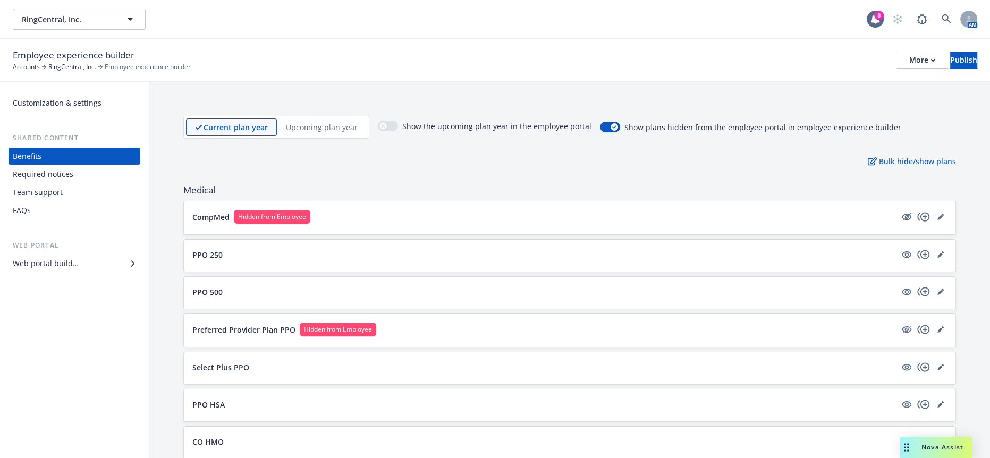
click at [52, 166] on div "Required notices" at bounding box center [43, 174] width 61 height 17
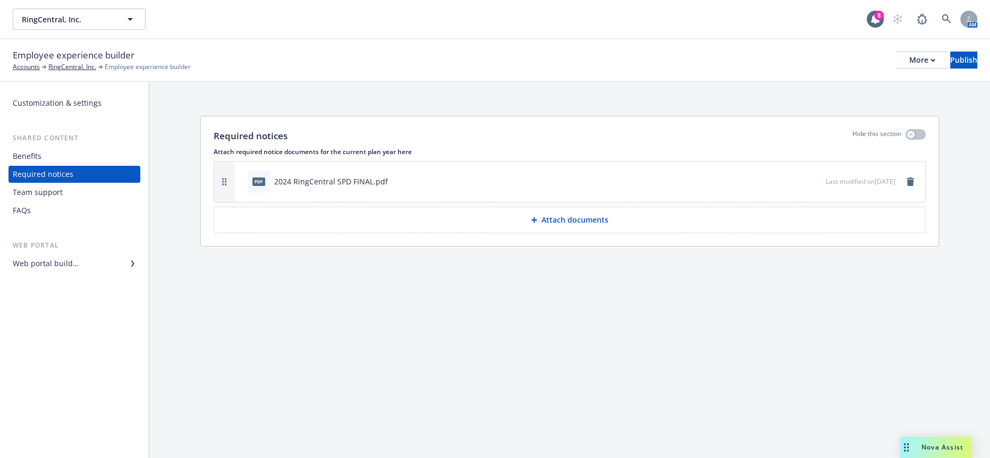
click at [61, 184] on div "Team support" at bounding box center [74, 192] width 123 height 17
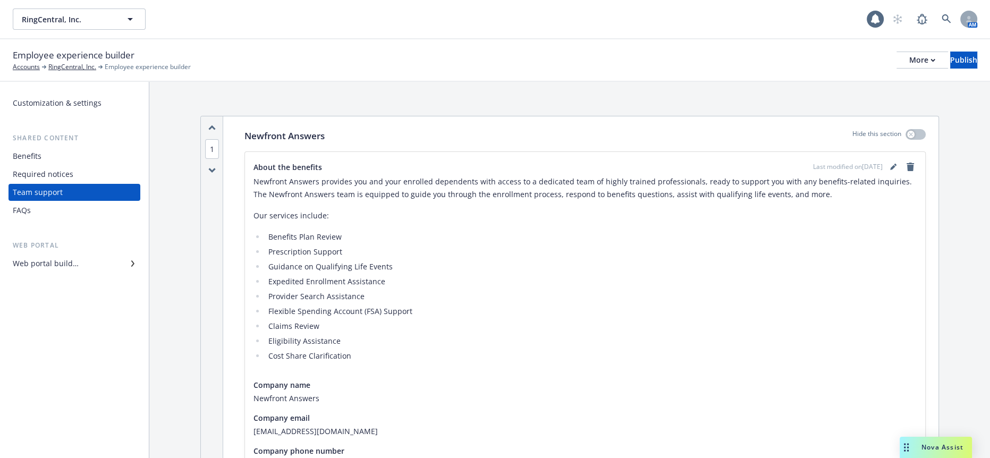
click at [62, 166] on div "Required notices" at bounding box center [43, 174] width 61 height 17
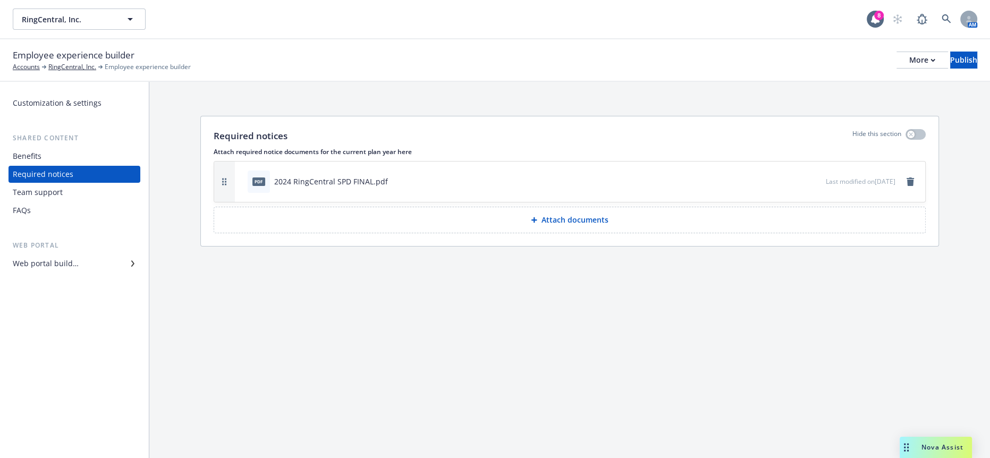
click at [41, 148] on div "Benefits" at bounding box center [74, 156] width 123 height 17
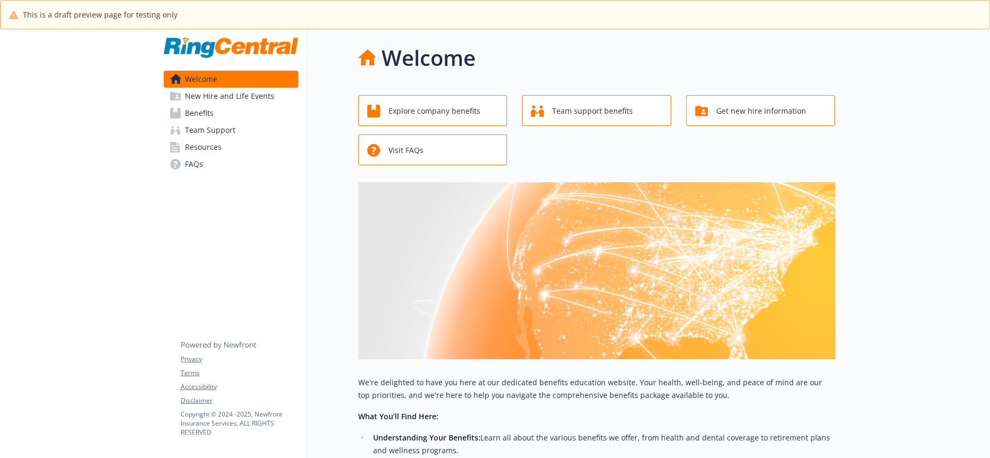
click at [218, 92] on span "New Hire and Life Events" at bounding box center [229, 96] width 89 height 17
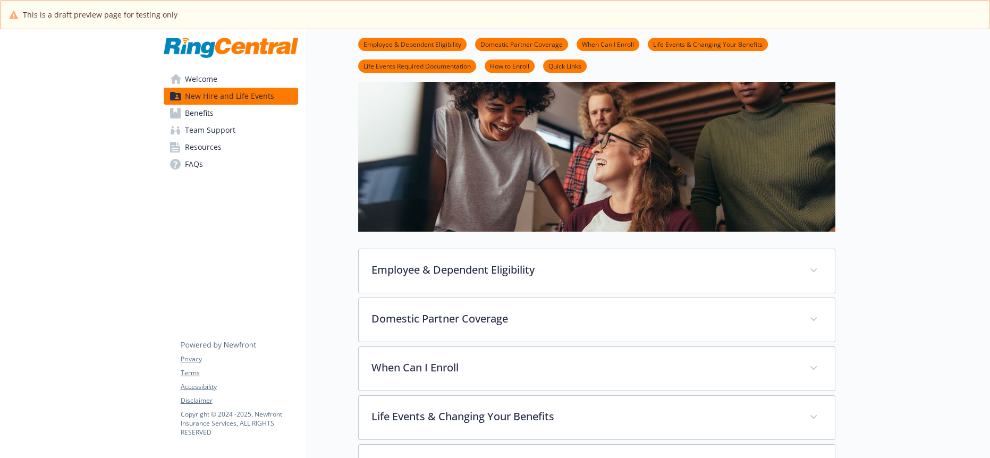
scroll to position [116, 0]
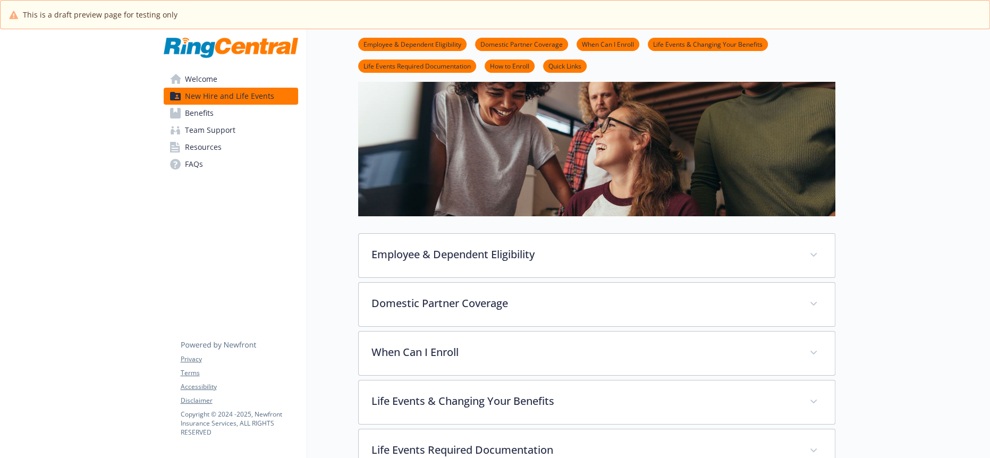
click at [212, 105] on link "Benefits" at bounding box center [231, 113] width 134 height 17
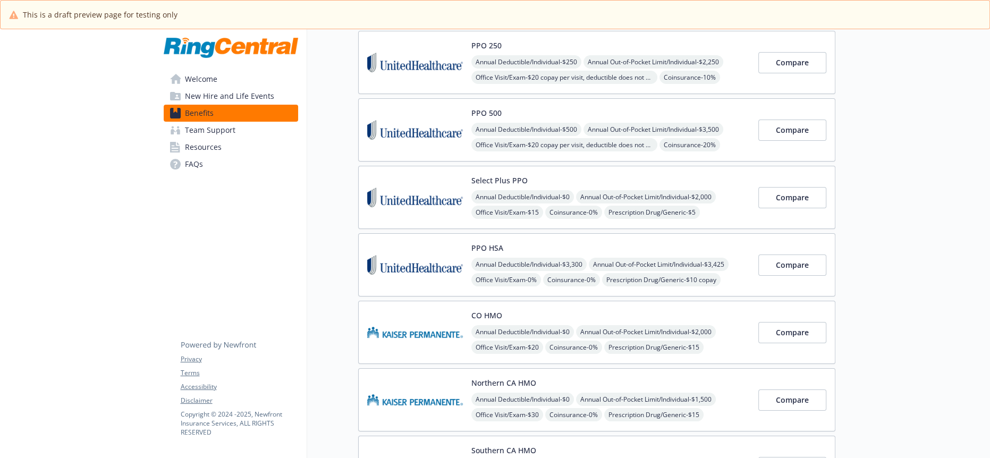
click at [218, 122] on span "Team Support" at bounding box center [210, 130] width 50 height 17
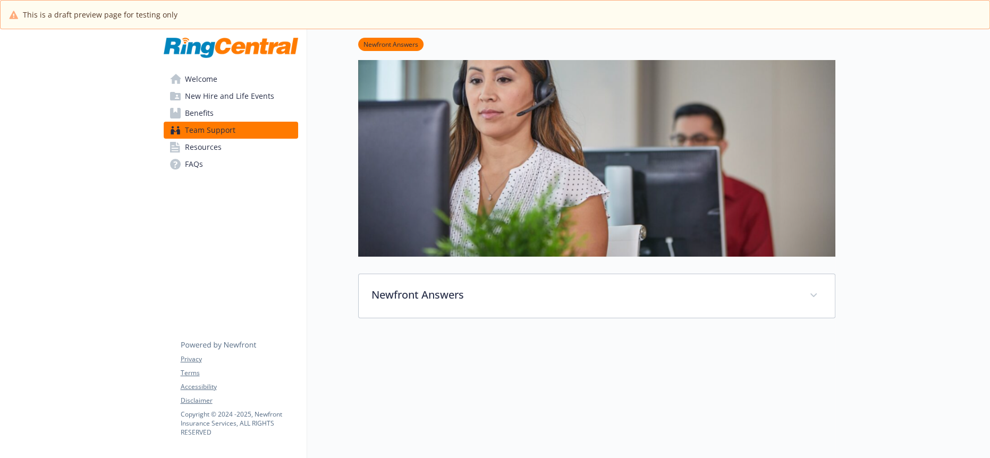
click at [222, 139] on link "Resources" at bounding box center [231, 147] width 134 height 17
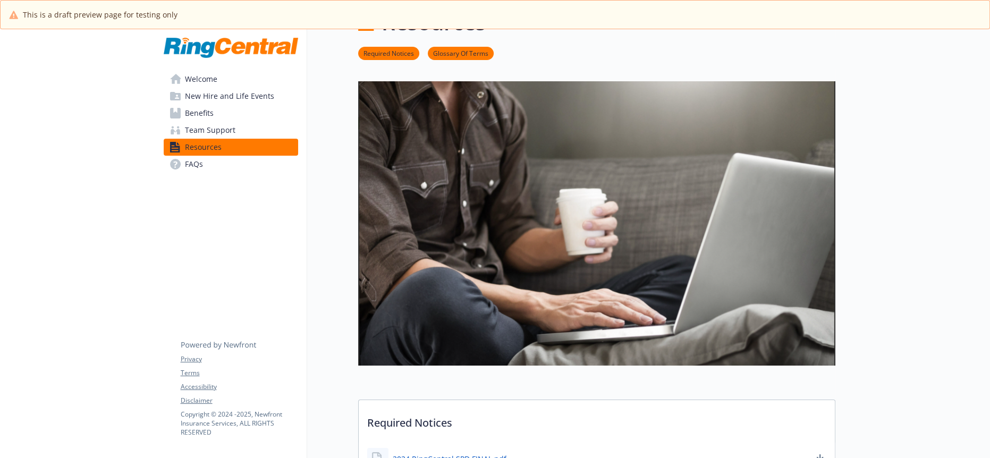
scroll to position [116, 0]
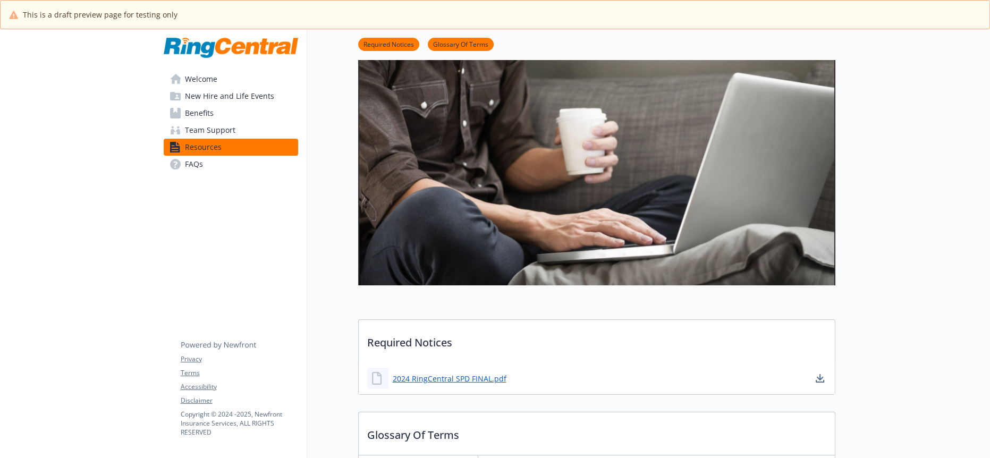
click at [209, 156] on link "FAQs" at bounding box center [231, 164] width 134 height 17
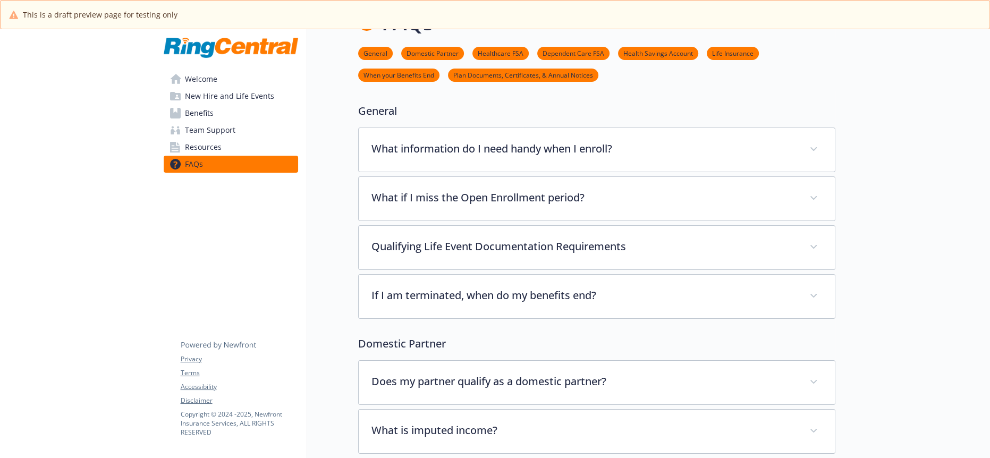
scroll to position [116, 0]
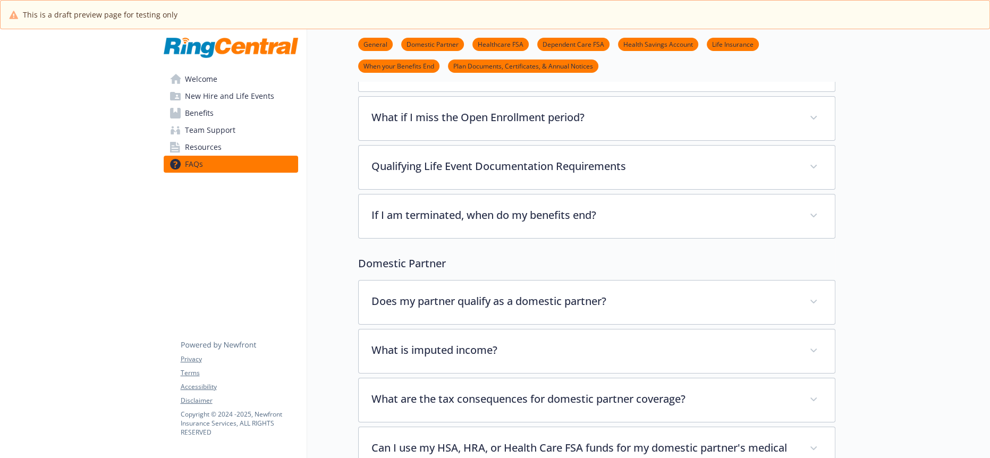
click at [209, 139] on span "Resources" at bounding box center [203, 147] width 37 height 17
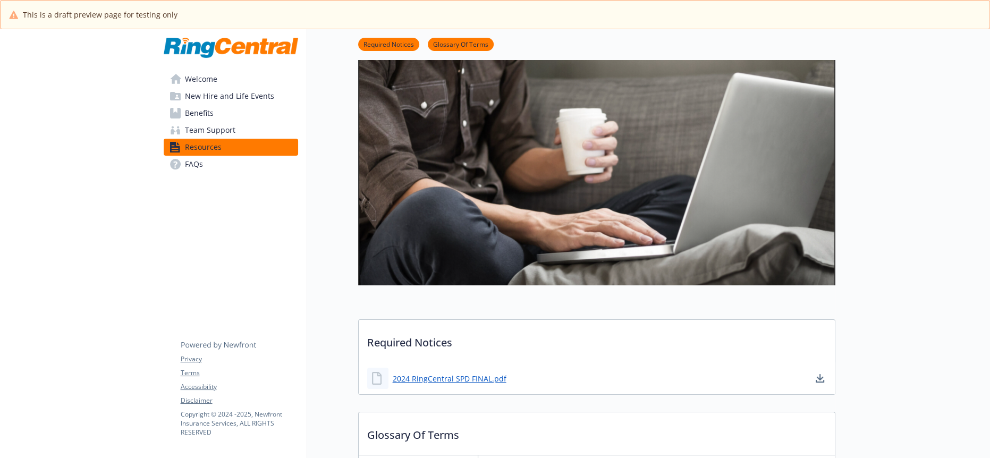
click at [395, 192] on img at bounding box center [596, 143] width 477 height 284
click at [233, 122] on link "Team Support" at bounding box center [231, 130] width 134 height 17
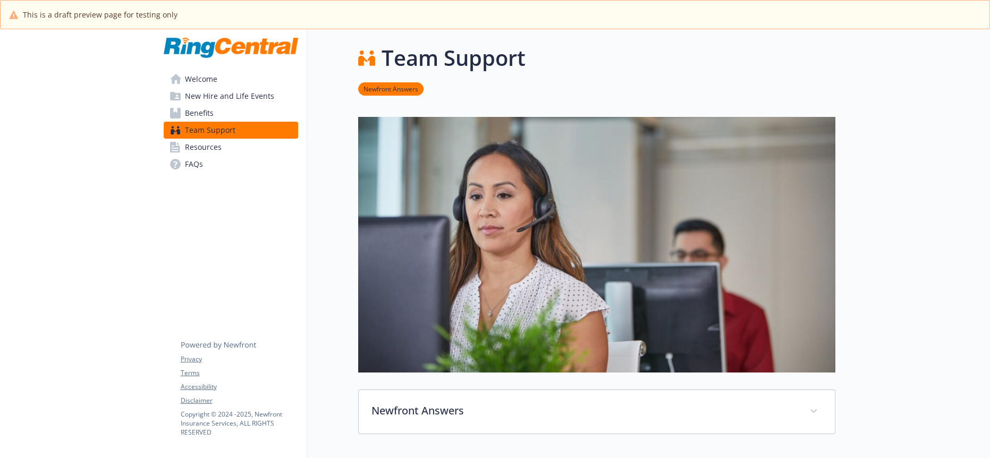
click at [214, 73] on span "Welcome" at bounding box center [201, 79] width 32 height 17
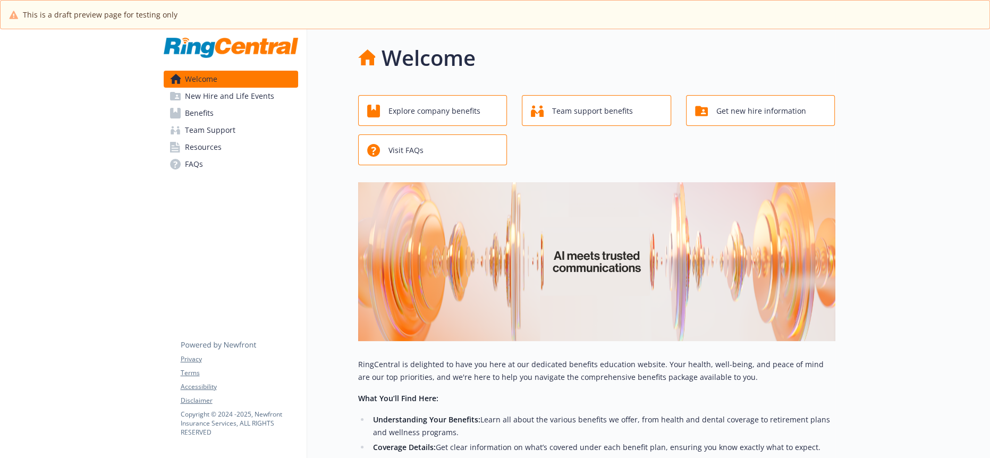
click at [229, 93] on span "New Hire and Life Events" at bounding box center [229, 96] width 89 height 17
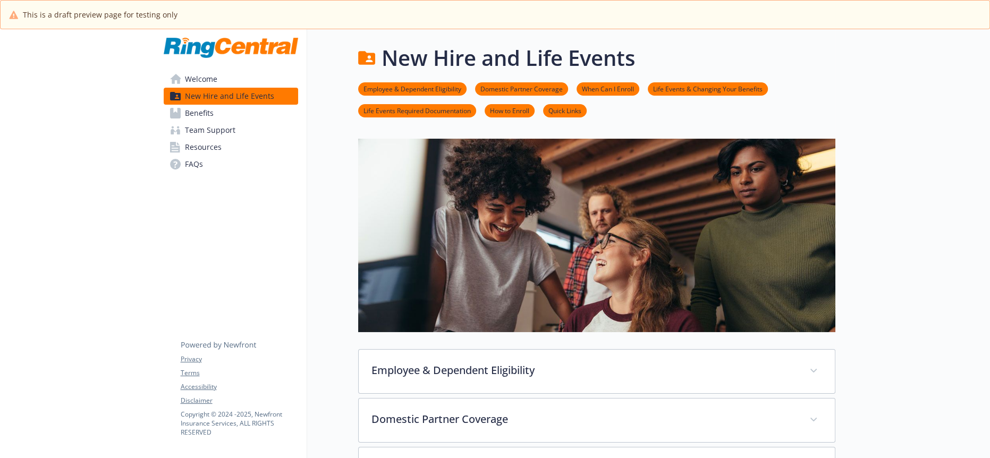
click at [223, 106] on link "Benefits" at bounding box center [231, 113] width 134 height 17
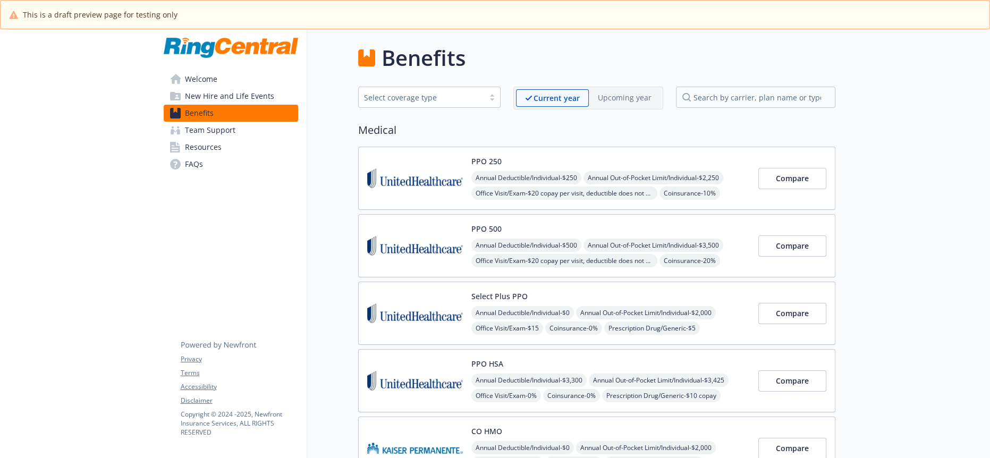
click at [224, 122] on span "Team Support" at bounding box center [210, 130] width 50 height 17
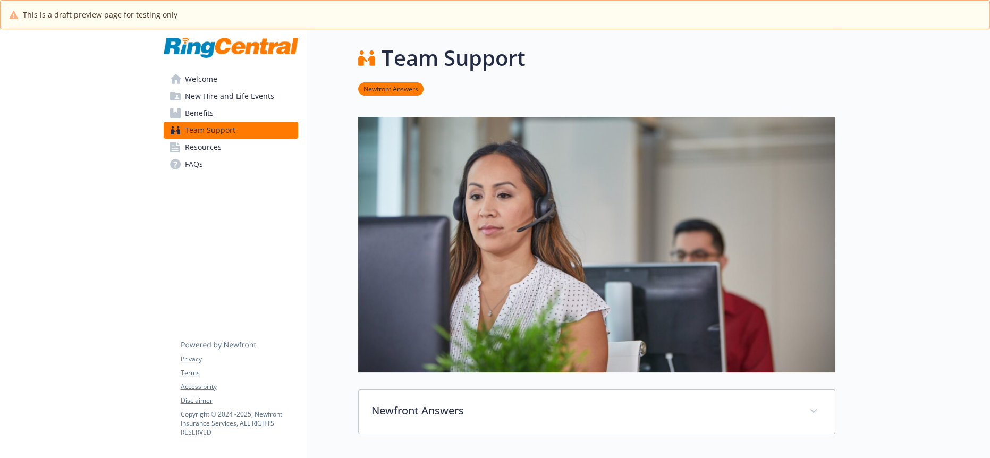
click at [220, 139] on link "Resources" at bounding box center [231, 147] width 134 height 17
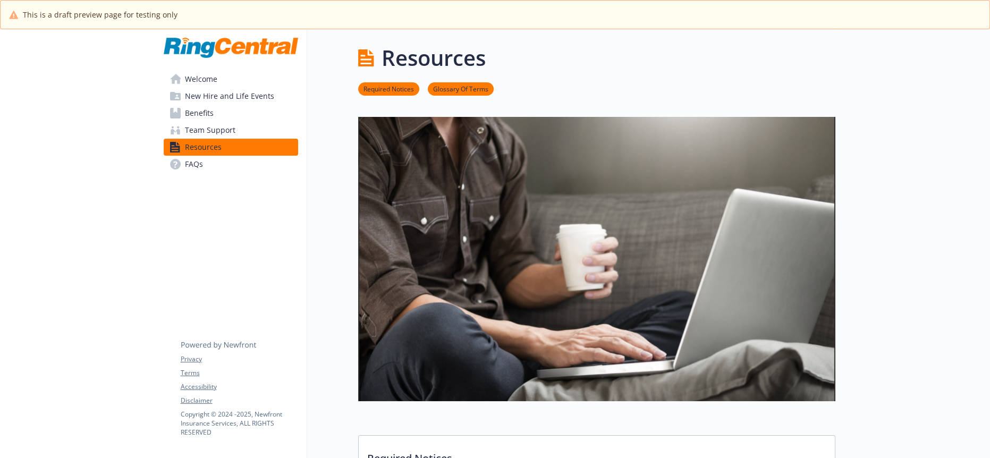
click at [208, 156] on link "FAQs" at bounding box center [231, 164] width 134 height 17
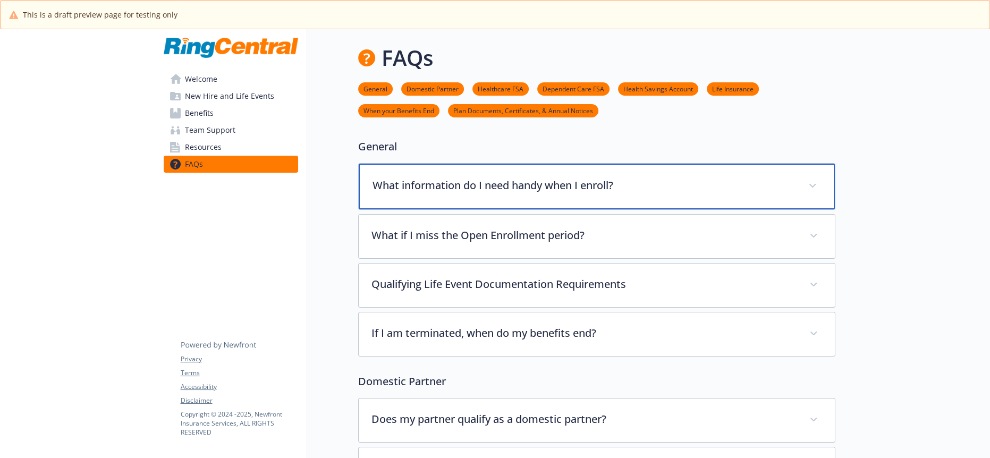
click at [437, 164] on div "What information do I need handy when I enroll?" at bounding box center [597, 187] width 476 height 46
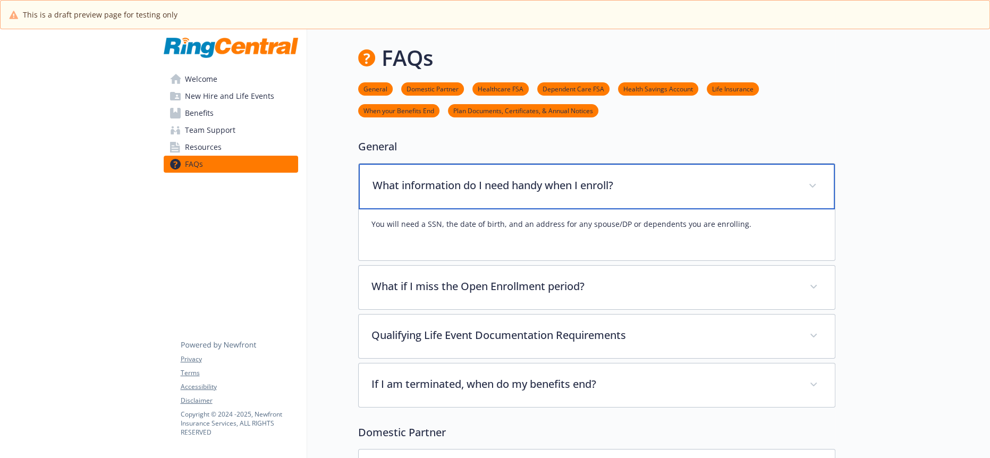
click at [436, 164] on div "What information do I need handy when I enroll?" at bounding box center [597, 187] width 476 height 46
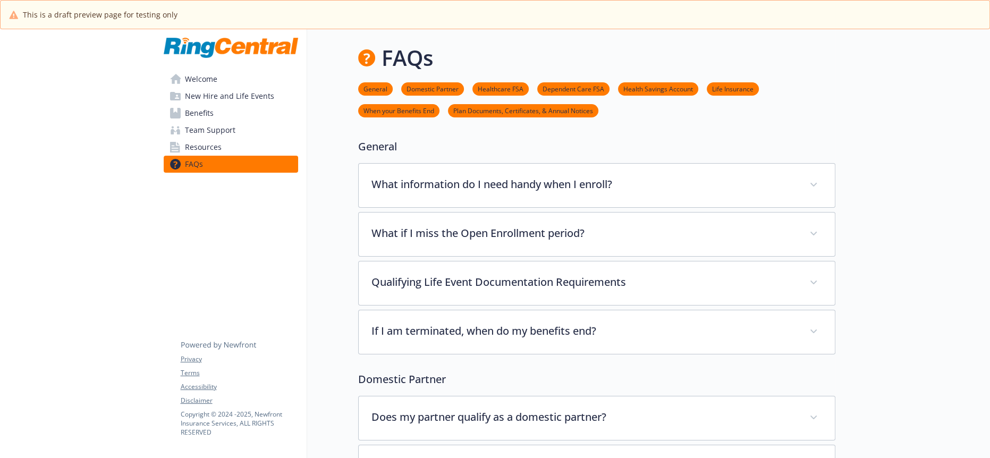
click at [192, 71] on span "Welcome" at bounding box center [201, 79] width 32 height 17
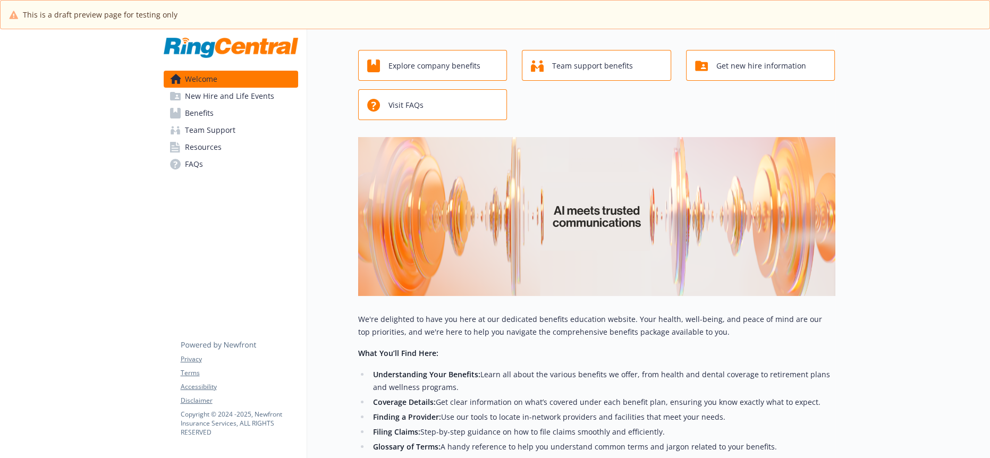
scroll to position [42, 0]
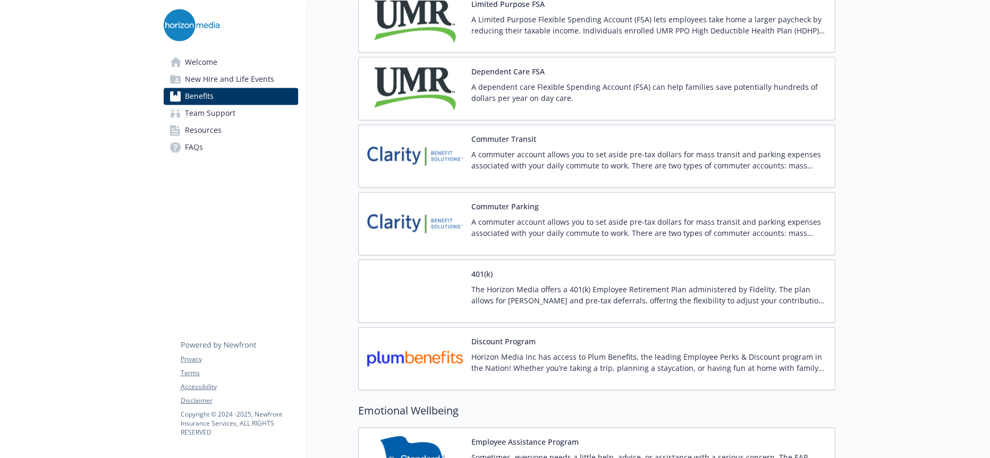
scroll to position [1764, 0]
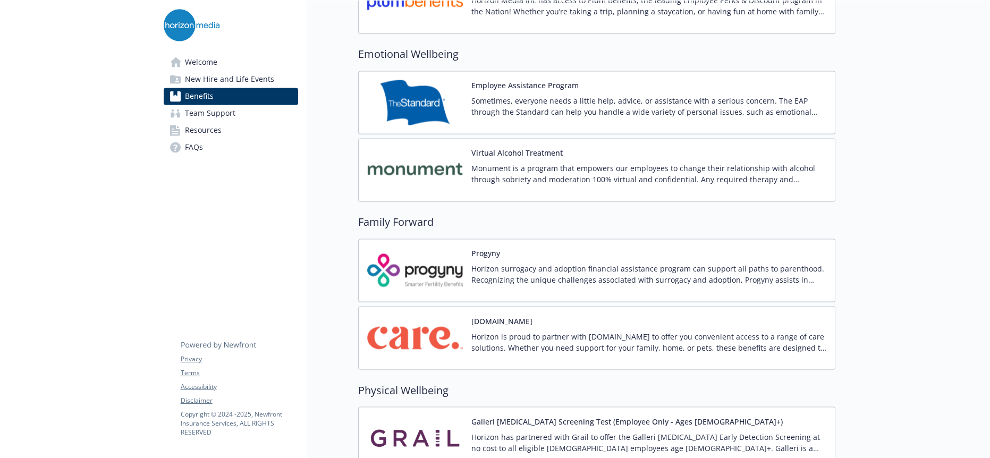
click at [526, 330] on p "Horizon is proud to partner with [DOMAIN_NAME] to offer you convenient access t…" at bounding box center [648, 341] width 355 height 22
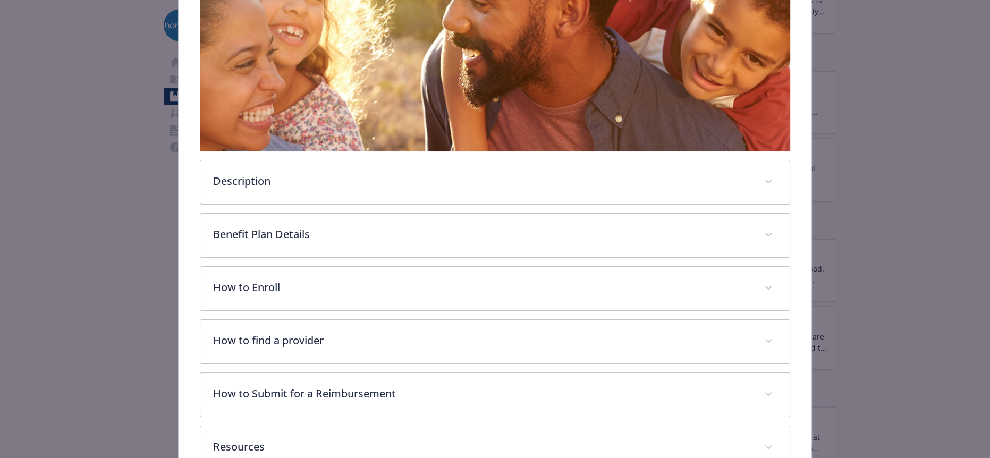
scroll to position [242, 0]
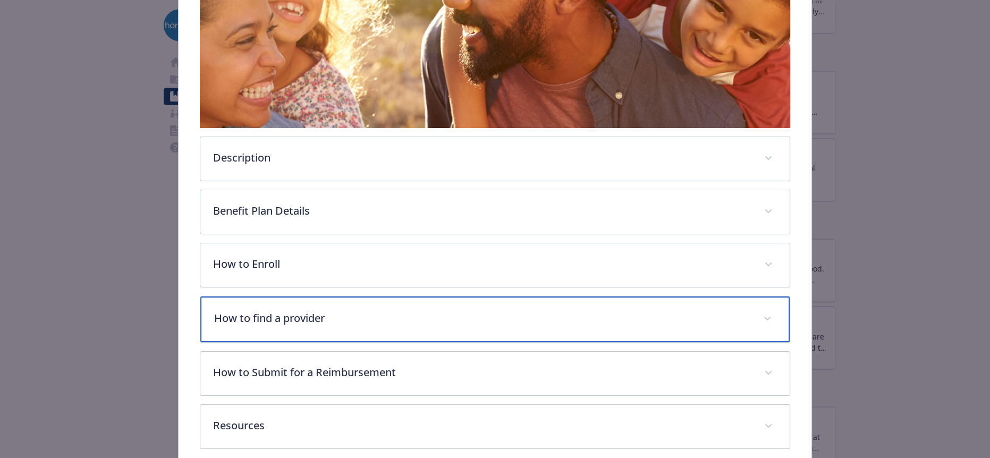
click at [265, 310] on p "How to find a provider" at bounding box center [481, 318] width 535 height 16
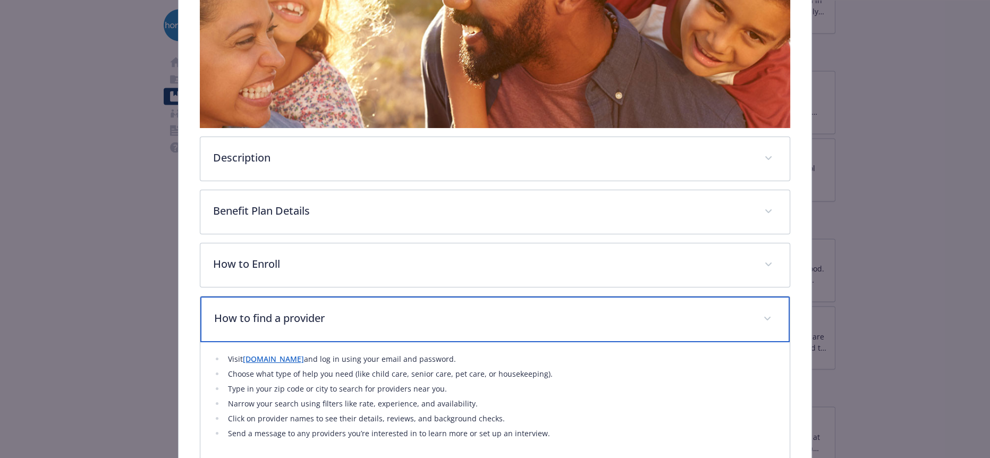
scroll to position [357, 0]
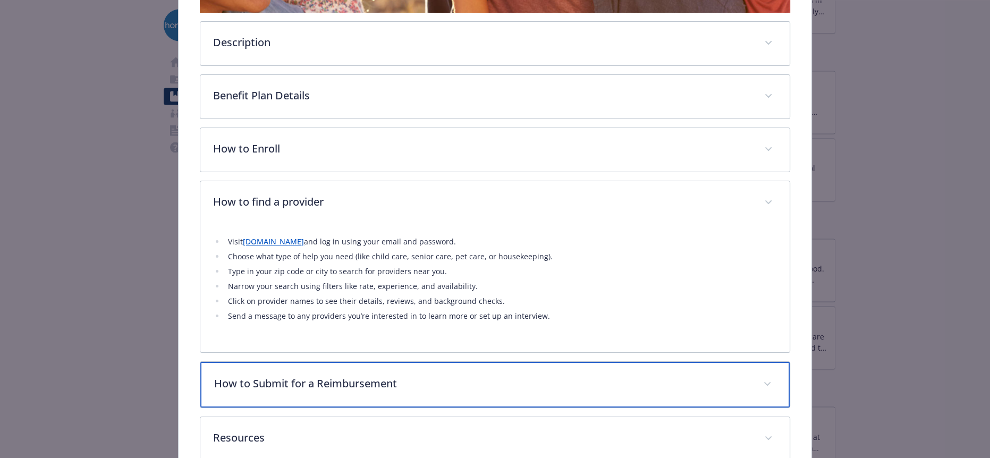
click at [297, 362] on div "How to Submit for a Reimbursement" at bounding box center [494, 385] width 589 height 46
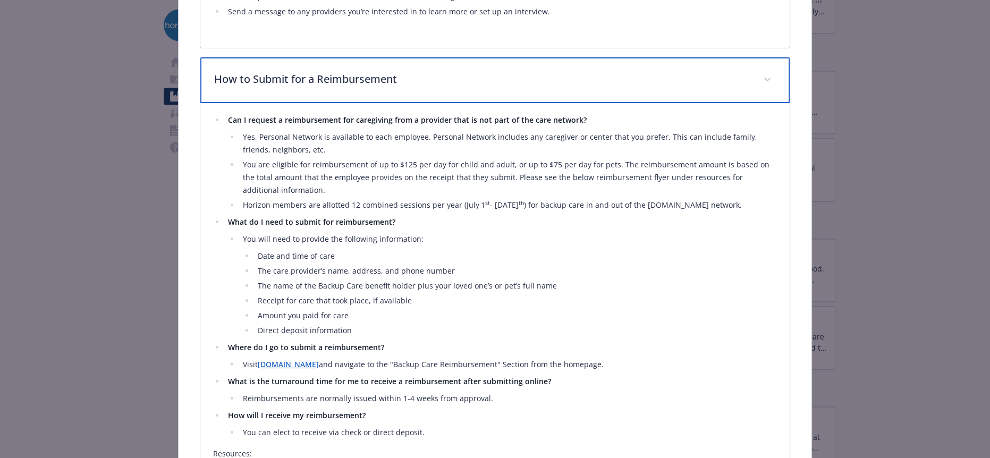
scroll to position [661, 0]
click at [327, 72] on p "How to Submit for a Reimbursement" at bounding box center [481, 80] width 535 height 16
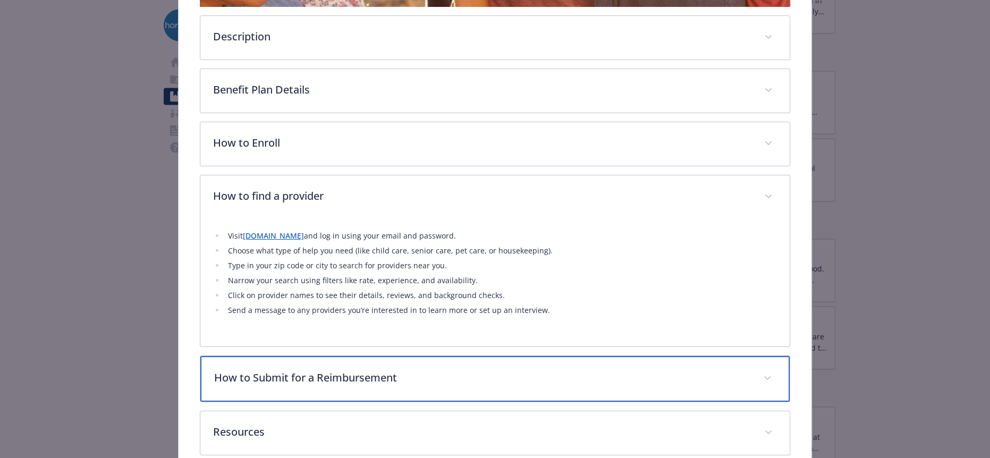
scroll to position [357, 0]
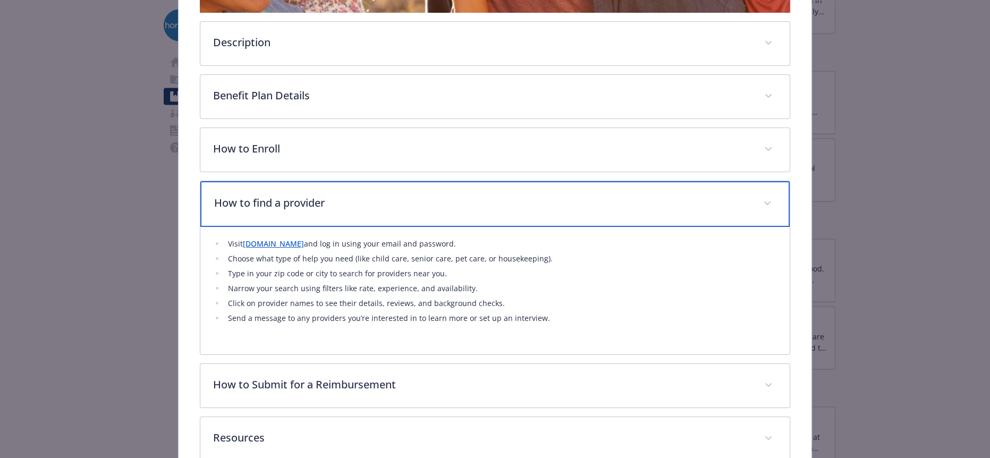
click at [274, 195] on p "How to find a provider" at bounding box center [481, 203] width 535 height 16
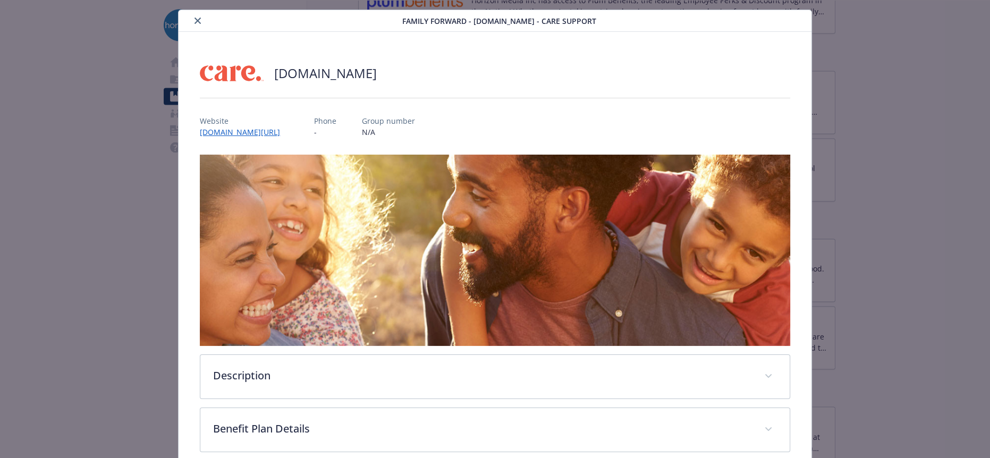
scroll to position [0, 0]
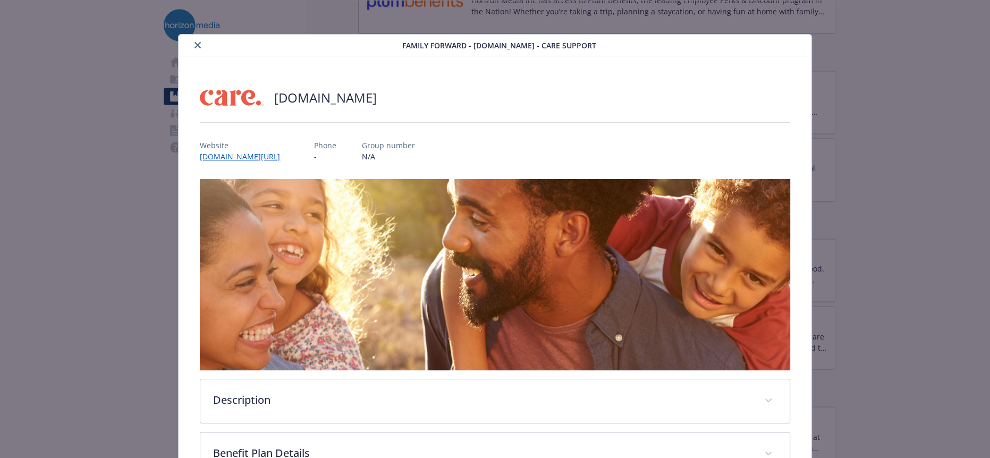
click at [191, 45] on button "close" at bounding box center [197, 45] width 13 height 13
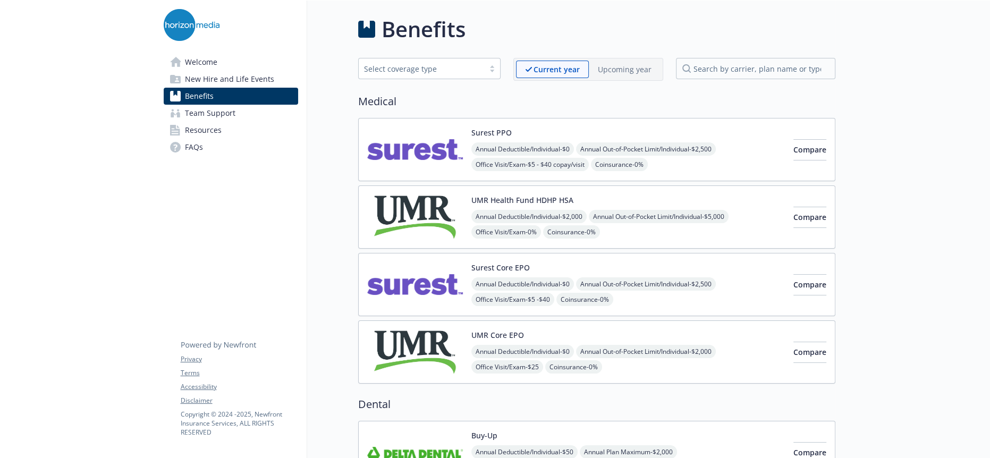
click at [206, 78] on span "New Hire and Life Events" at bounding box center [229, 79] width 89 height 17
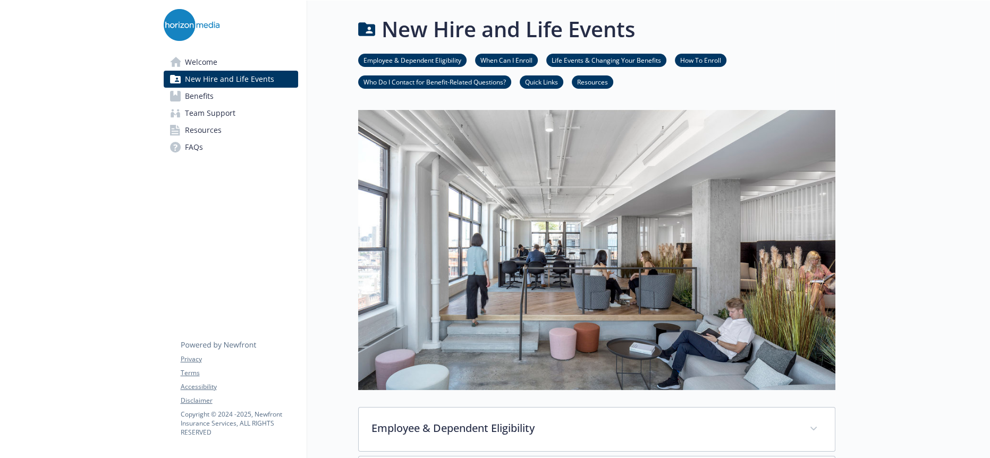
click at [206, 57] on span "Welcome" at bounding box center [201, 62] width 32 height 17
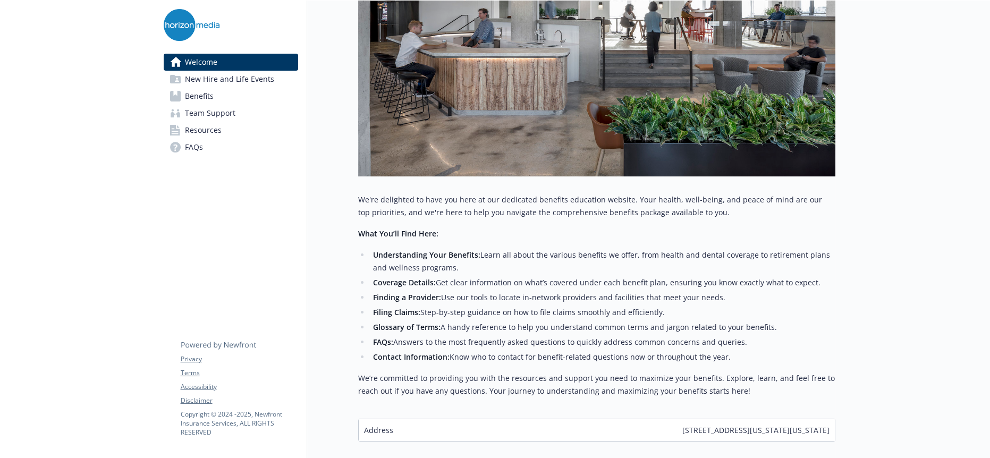
scroll to position [280, 0]
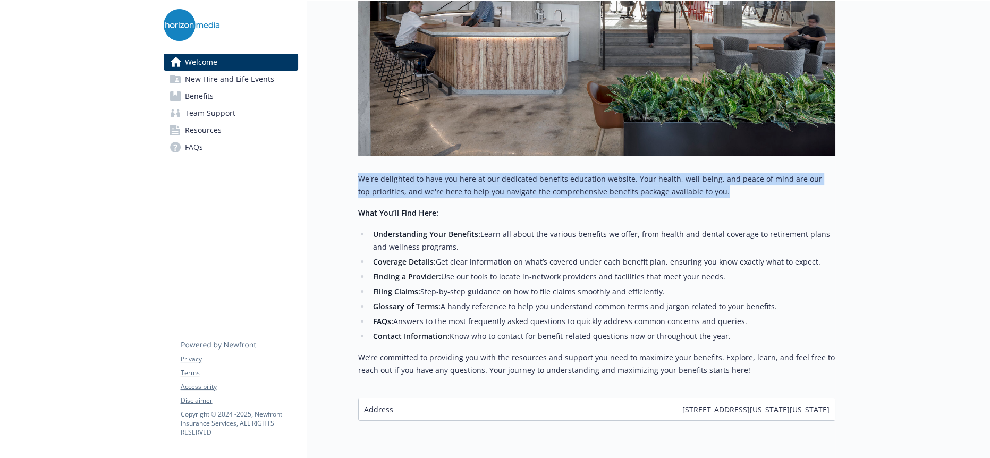
drag, startPoint x: 600, startPoint y: 184, endPoint x: 335, endPoint y: 172, distance: 264.8
click at [335, 172] on div "Welcome Explore company benefits Team support benefits Get new hire information…" at bounding box center [571, 76] width 528 height 713
copy p "We're delighted to have you here at our dedicated benefits education website. Y…"
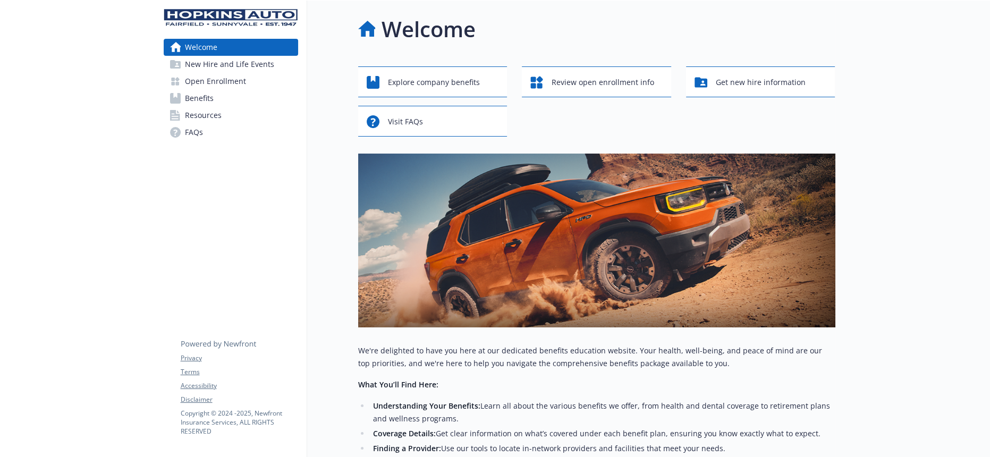
click at [214, 90] on link "Benefits" at bounding box center [231, 98] width 134 height 17
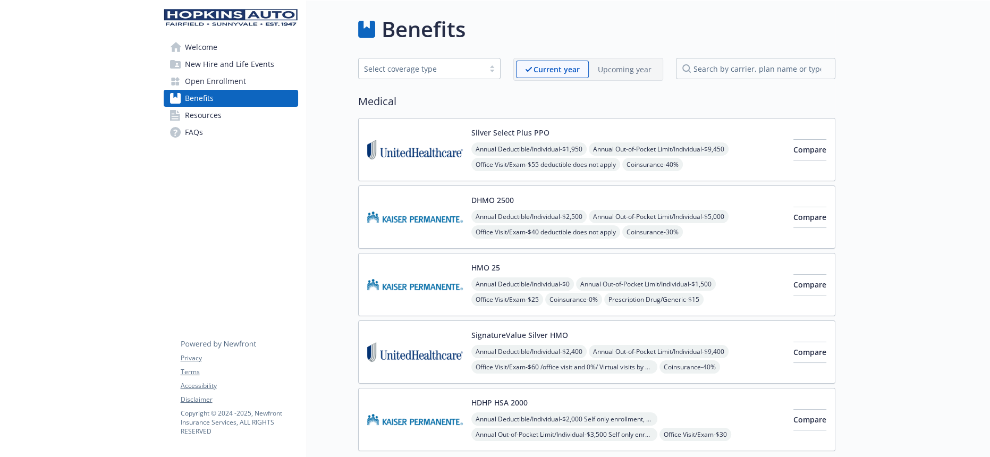
click at [423, 150] on img at bounding box center [415, 149] width 96 height 45
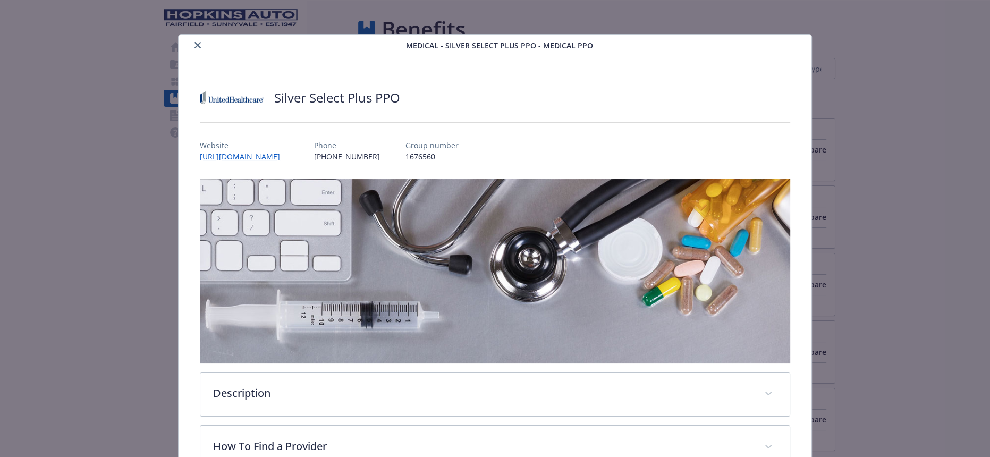
scroll to position [284, 0]
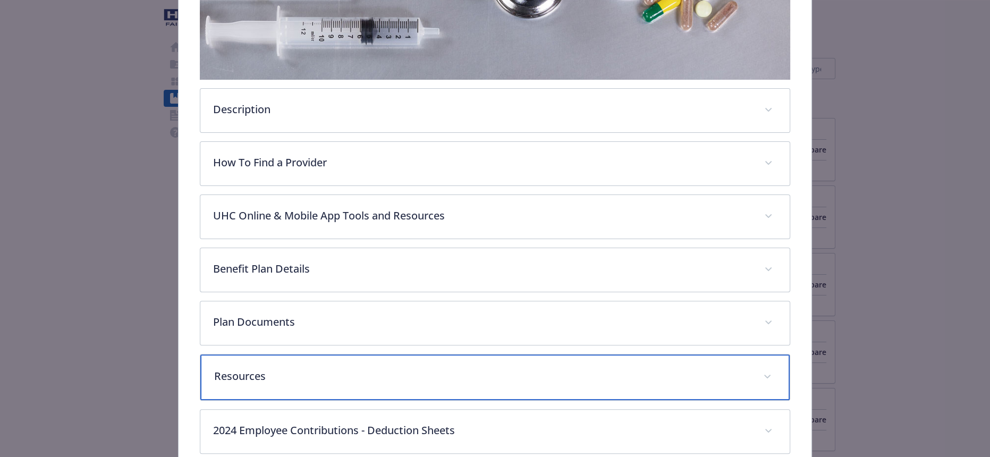
click at [310, 368] on p "Resources" at bounding box center [481, 376] width 535 height 16
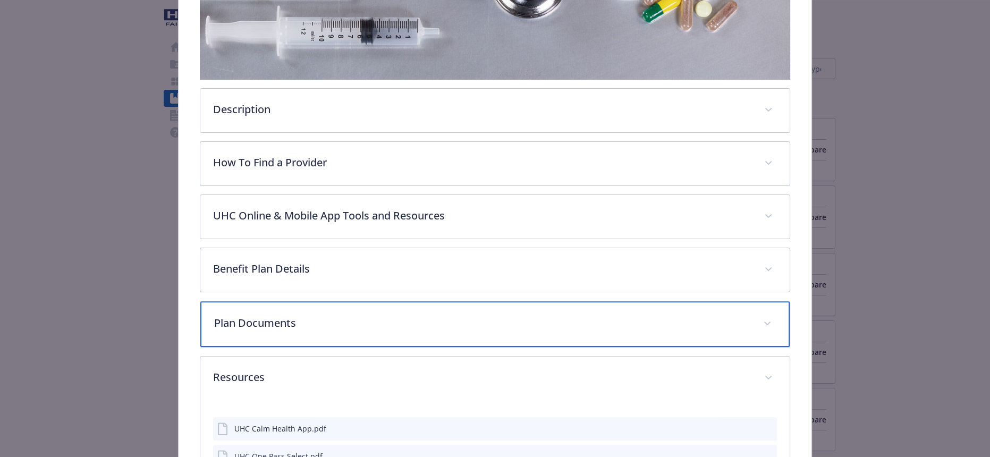
click at [271, 301] on div "Plan Documents" at bounding box center [494, 324] width 589 height 46
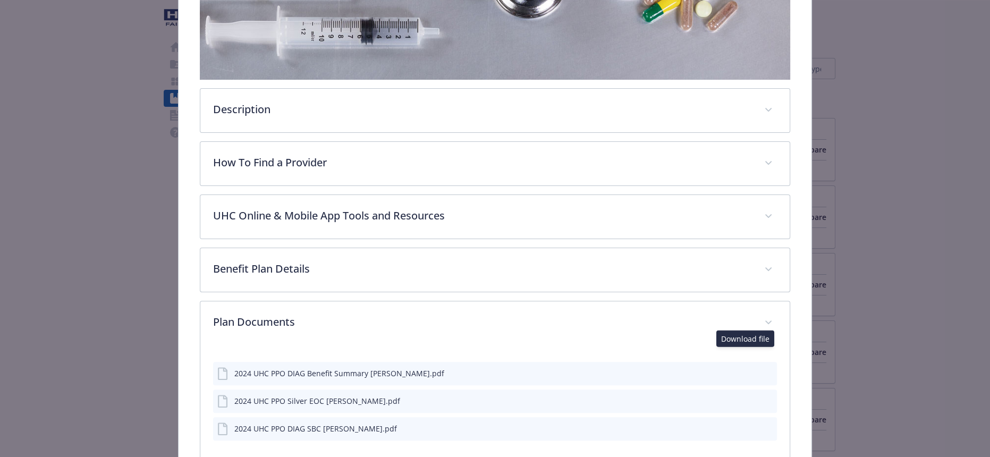
click at [745, 396] on icon "download file" at bounding box center [749, 400] width 8 height 8
